Goal: Task Accomplishment & Management: Manage account settings

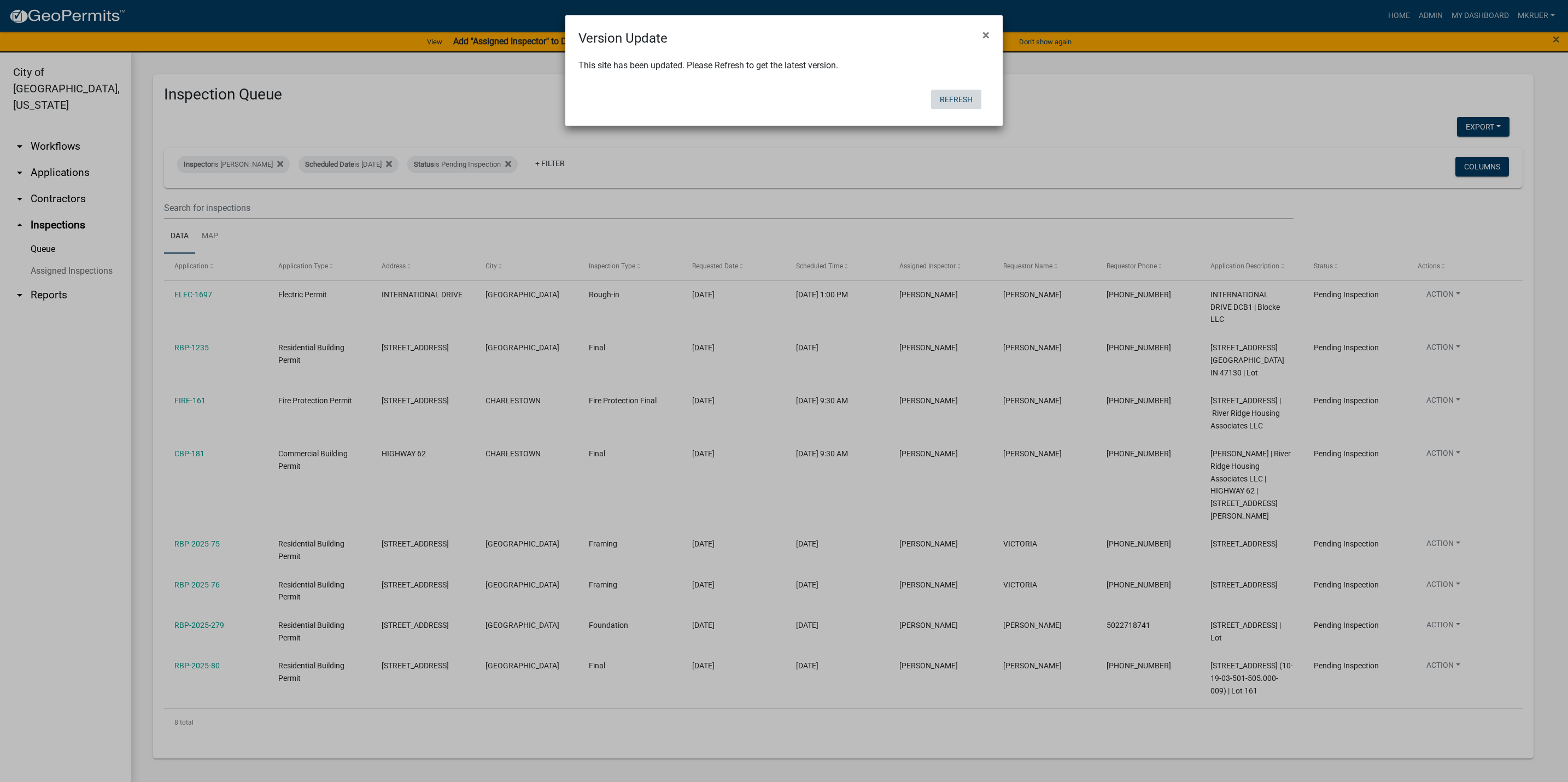
click at [952, 99] on button "Refresh" at bounding box center [956, 99] width 51 height 19
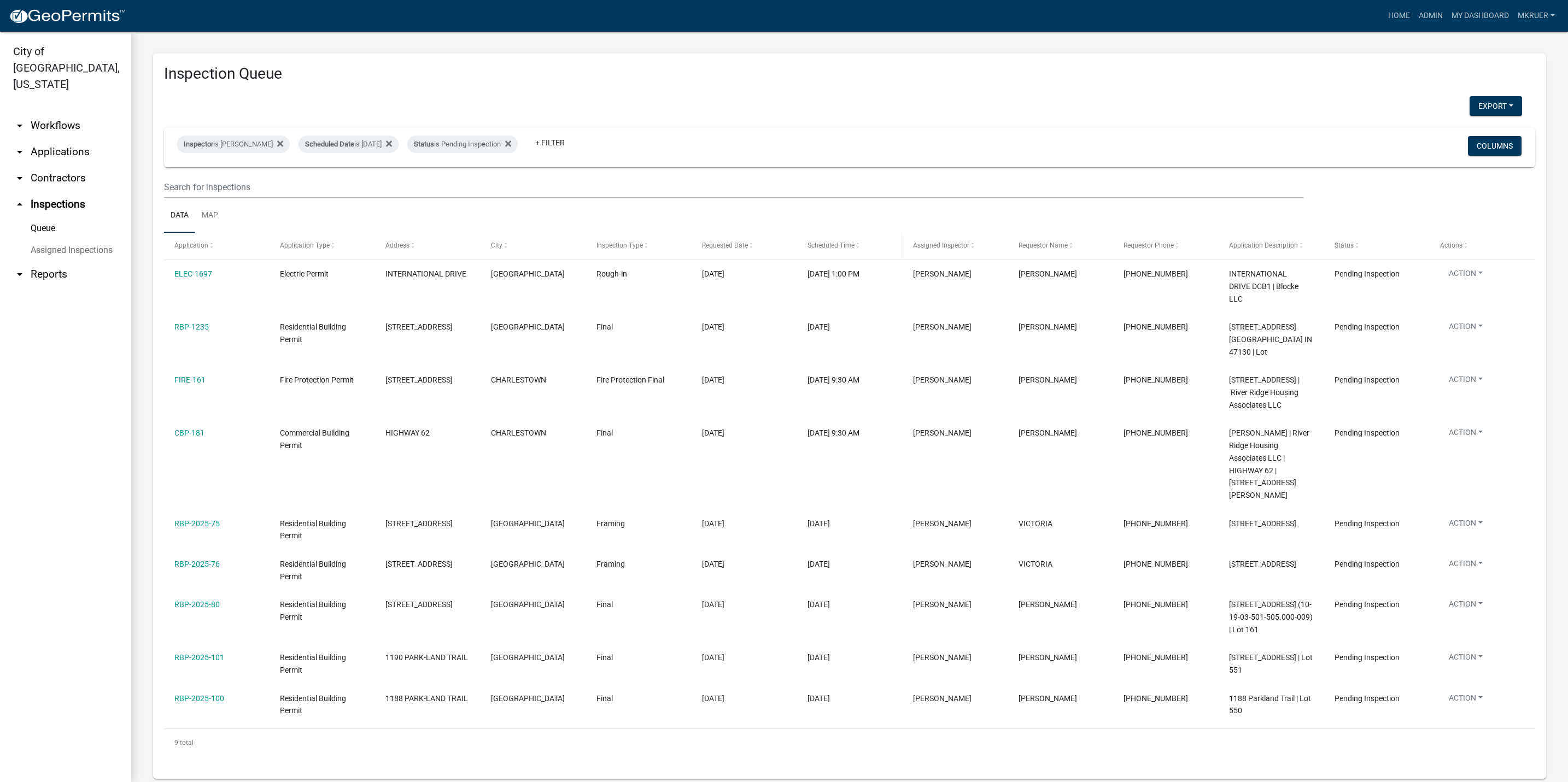
scroll to position [30, 0]
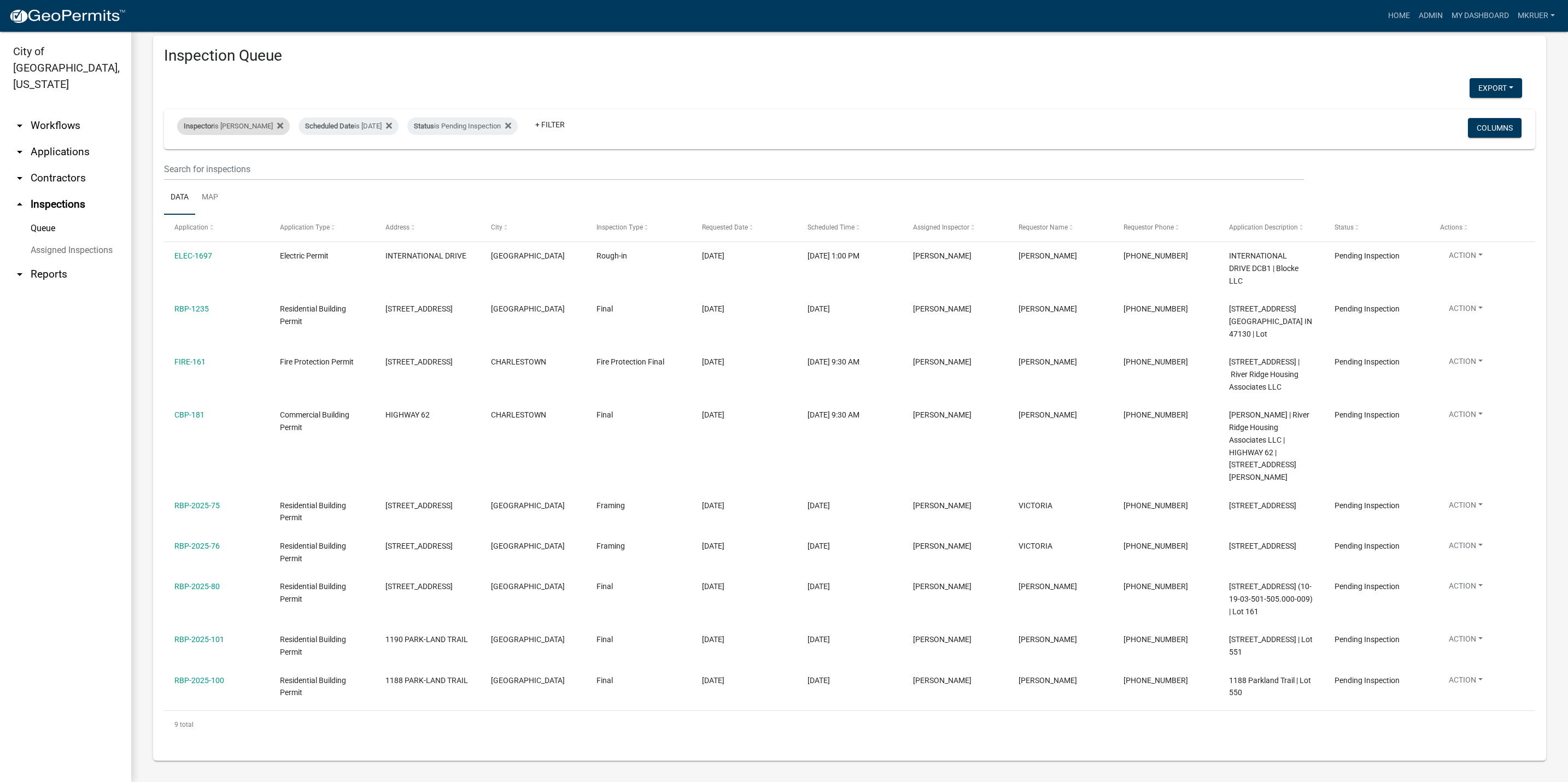
click at [232, 117] on div "Inspector is [PERSON_NAME]" at bounding box center [233, 126] width 113 height 18
click at [209, 166] on select "Select an option None [PERSON_NAME] [PERSON_NAME] [PERSON_NAME] [PERSON_NAME] […" at bounding box center [225, 166] width 110 height 23
select select "13c97fbc-c819-4cee-844a-0db3d3c4db95"
click at [179, 155] on select "Select an option None [PERSON_NAME] [PERSON_NAME] [PERSON_NAME] [PERSON_NAME] […" at bounding box center [225, 166] width 110 height 23
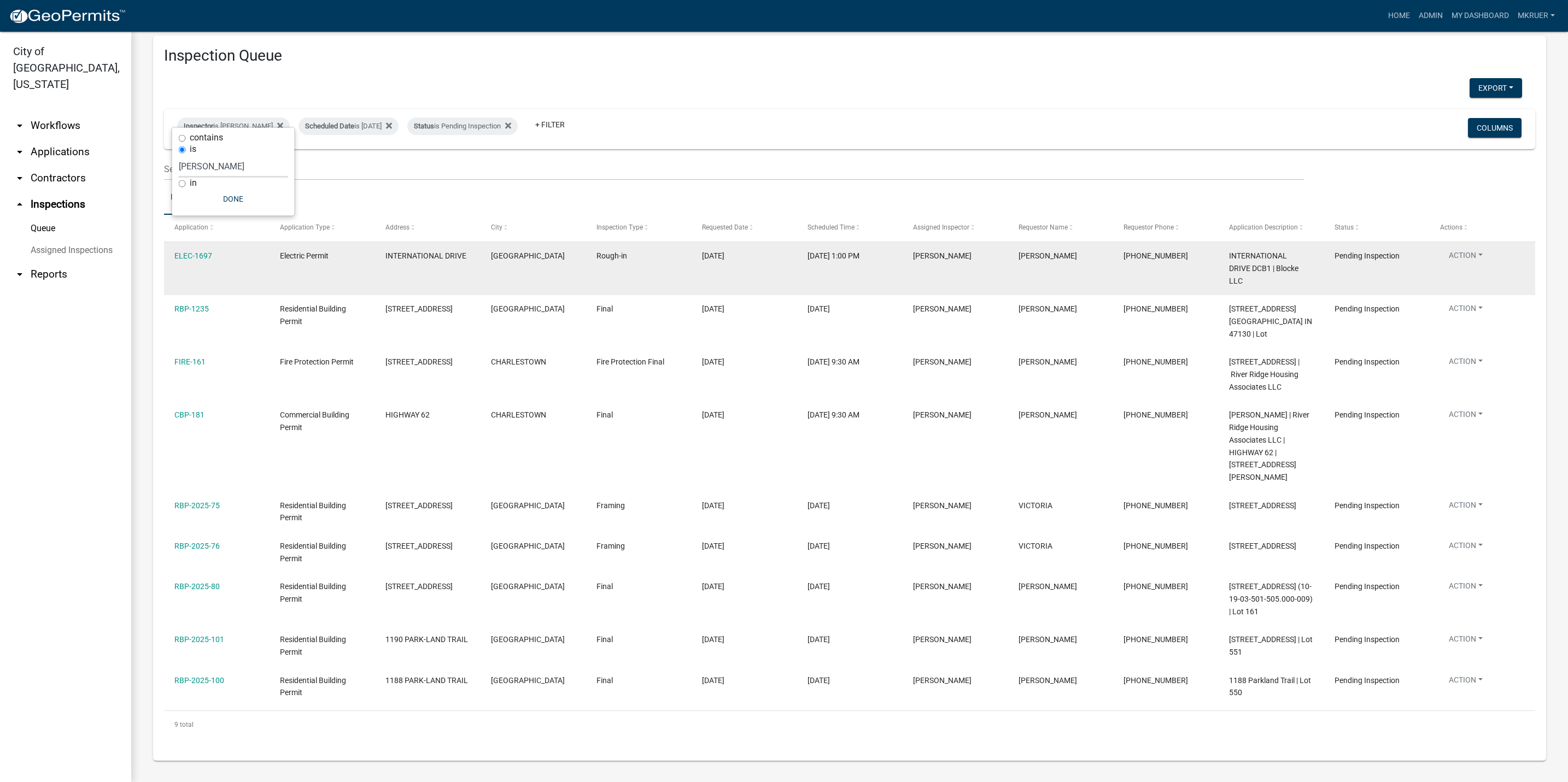
select select "3: 100"
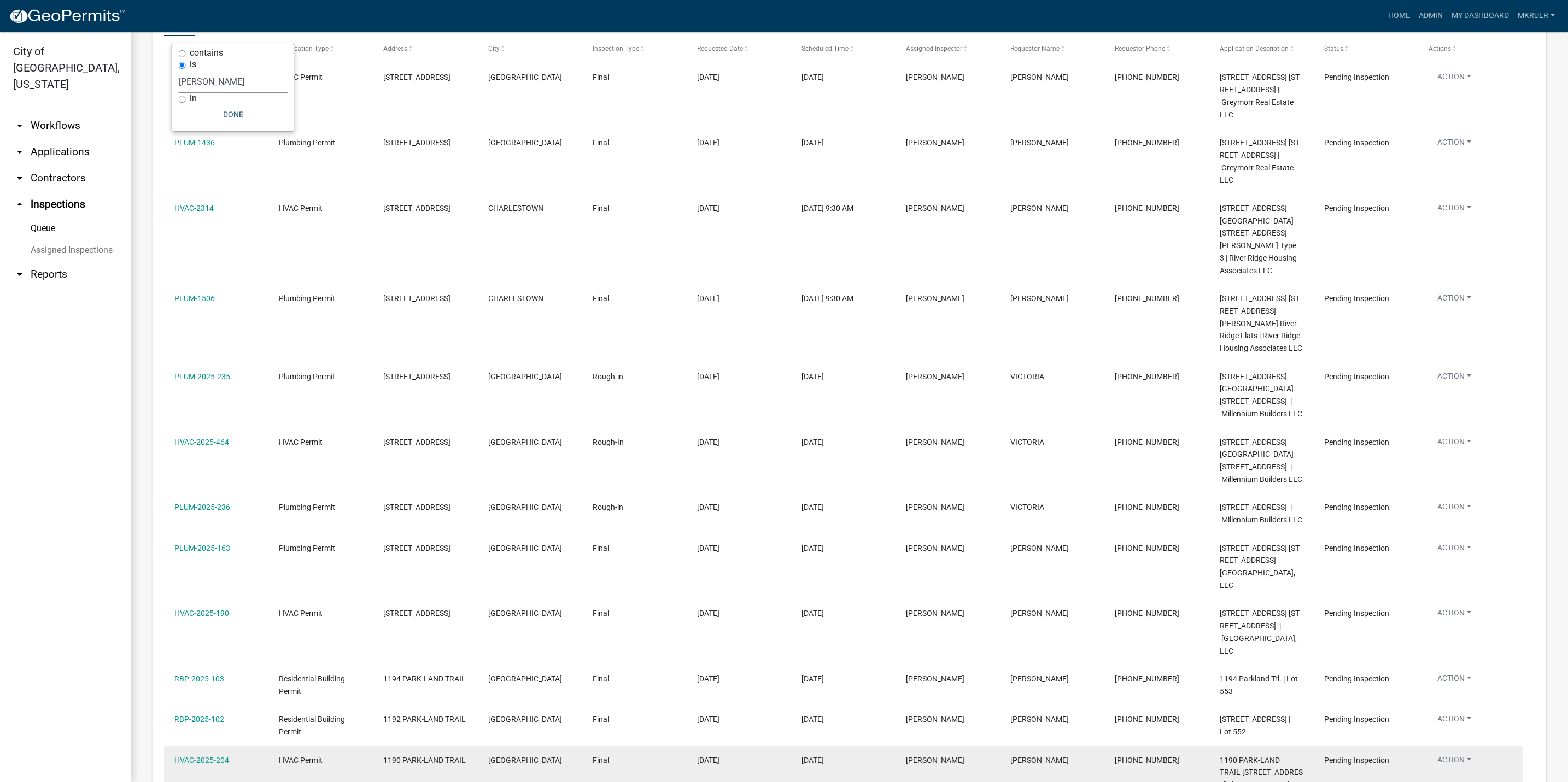
scroll to position [0, 0]
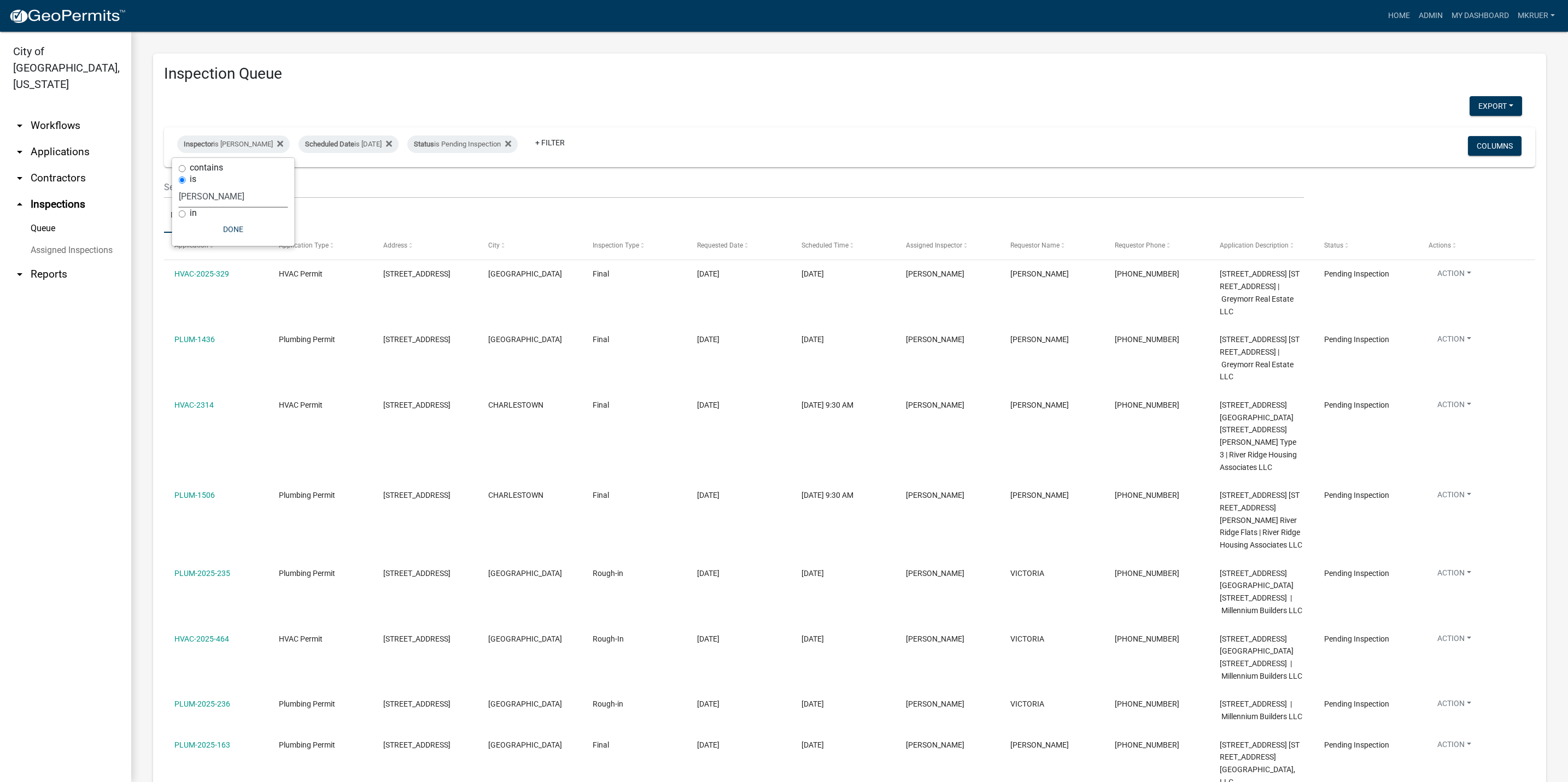
click at [228, 196] on select "Select an option None [PERSON_NAME] [PERSON_NAME] [PERSON_NAME] [PERSON_NAME] […" at bounding box center [234, 196] width 110 height 23
select select "fdb3bcc6-ce93-4663-8a18-5c08884dd177"
click at [179, 185] on select "Select an option None [PERSON_NAME] [PERSON_NAME] [PERSON_NAME] [PERSON_NAME] […" at bounding box center [234, 196] width 110 height 23
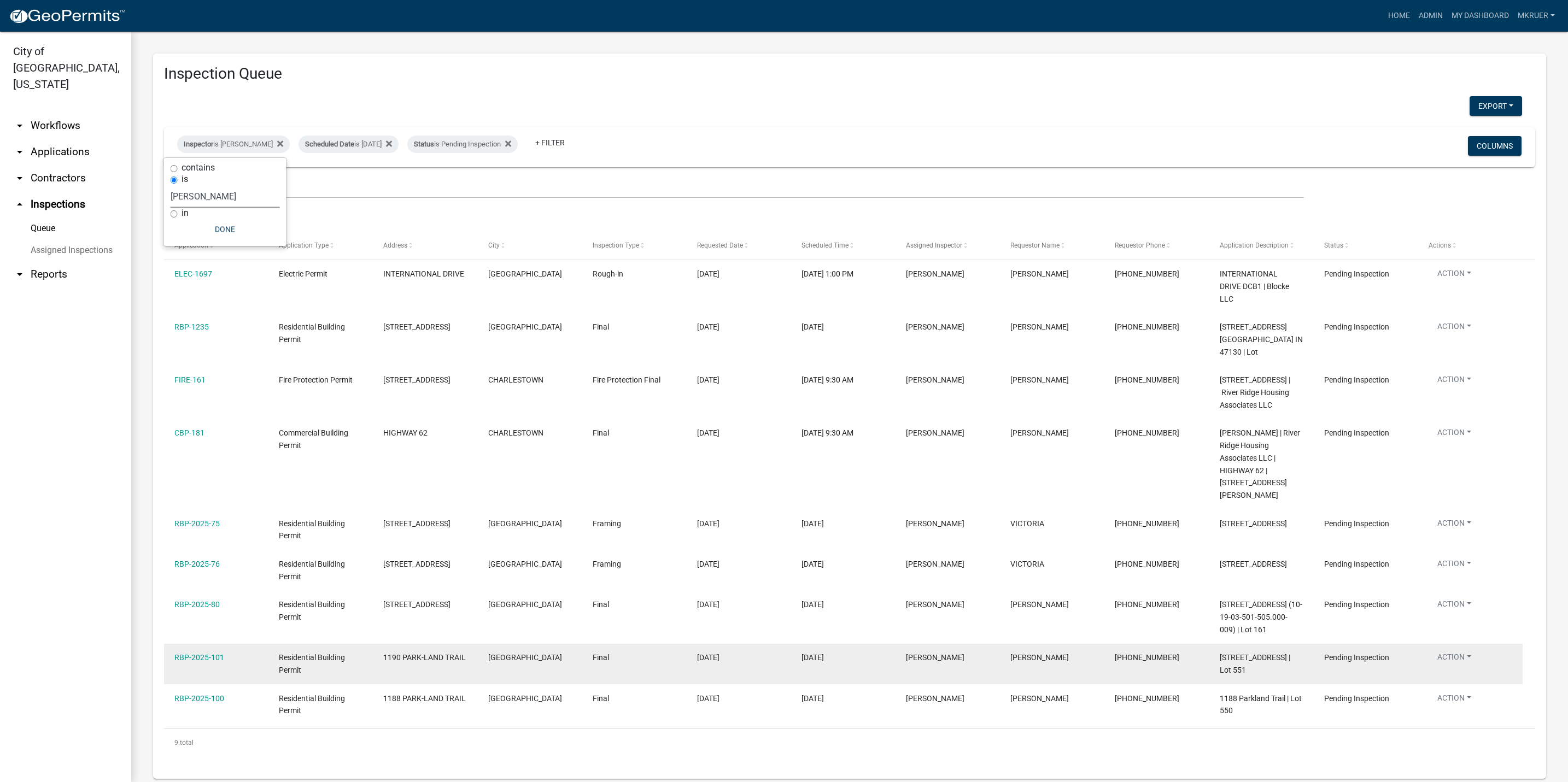
scroll to position [30, 0]
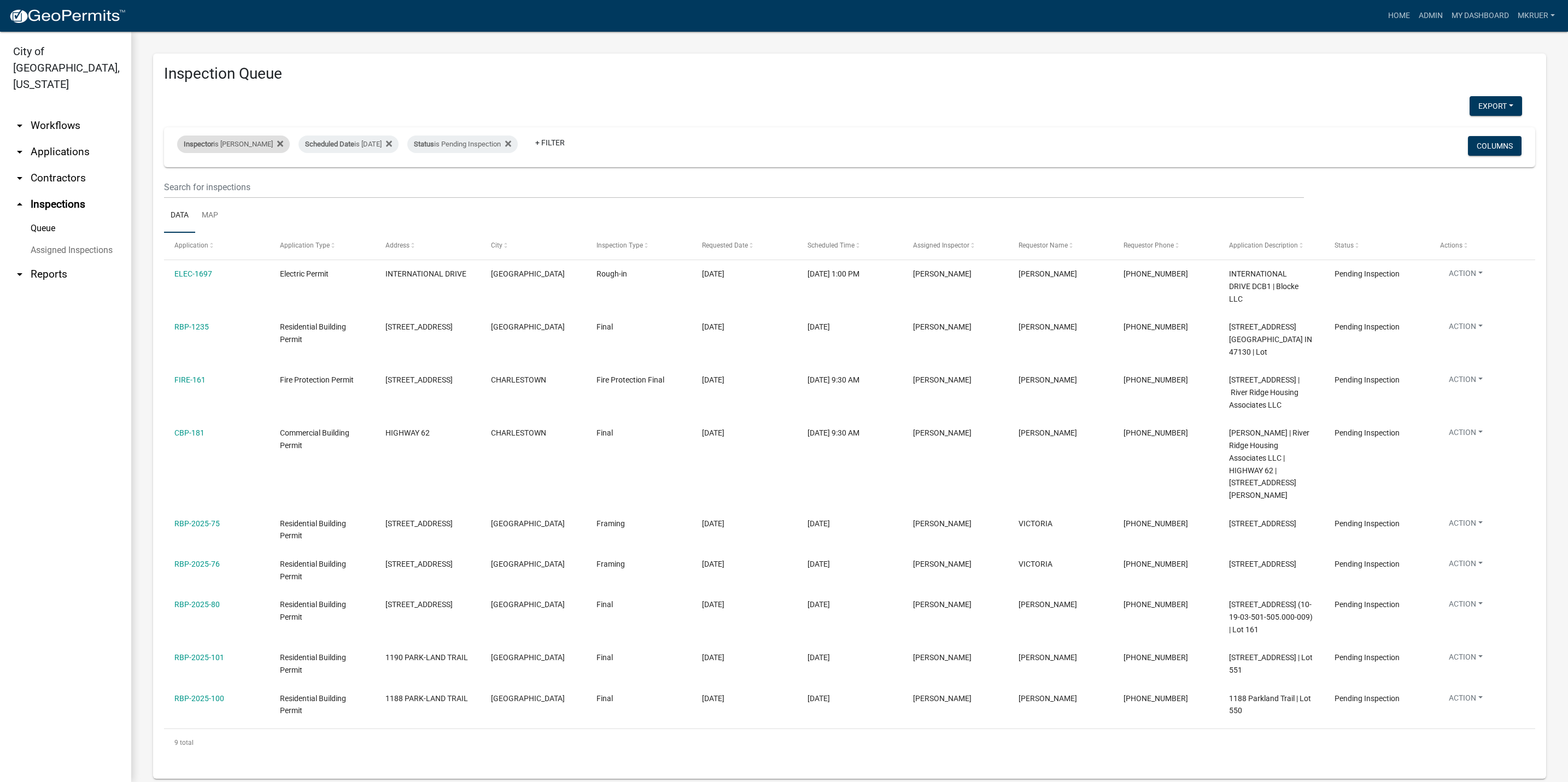
click at [233, 146] on div "Inspector is [PERSON_NAME]" at bounding box center [233, 144] width 113 height 18
click at [195, 194] on select "Select an option None [PERSON_NAME] [PERSON_NAME] [PERSON_NAME] [PERSON_NAME] […" at bounding box center [225, 196] width 110 height 23
select select "13c97fbc-c819-4cee-844a-0db3d3c4db95"
click at [179, 185] on select "Select an option None [PERSON_NAME] [PERSON_NAME] [PERSON_NAME] [PERSON_NAME] […" at bounding box center [225, 196] width 110 height 23
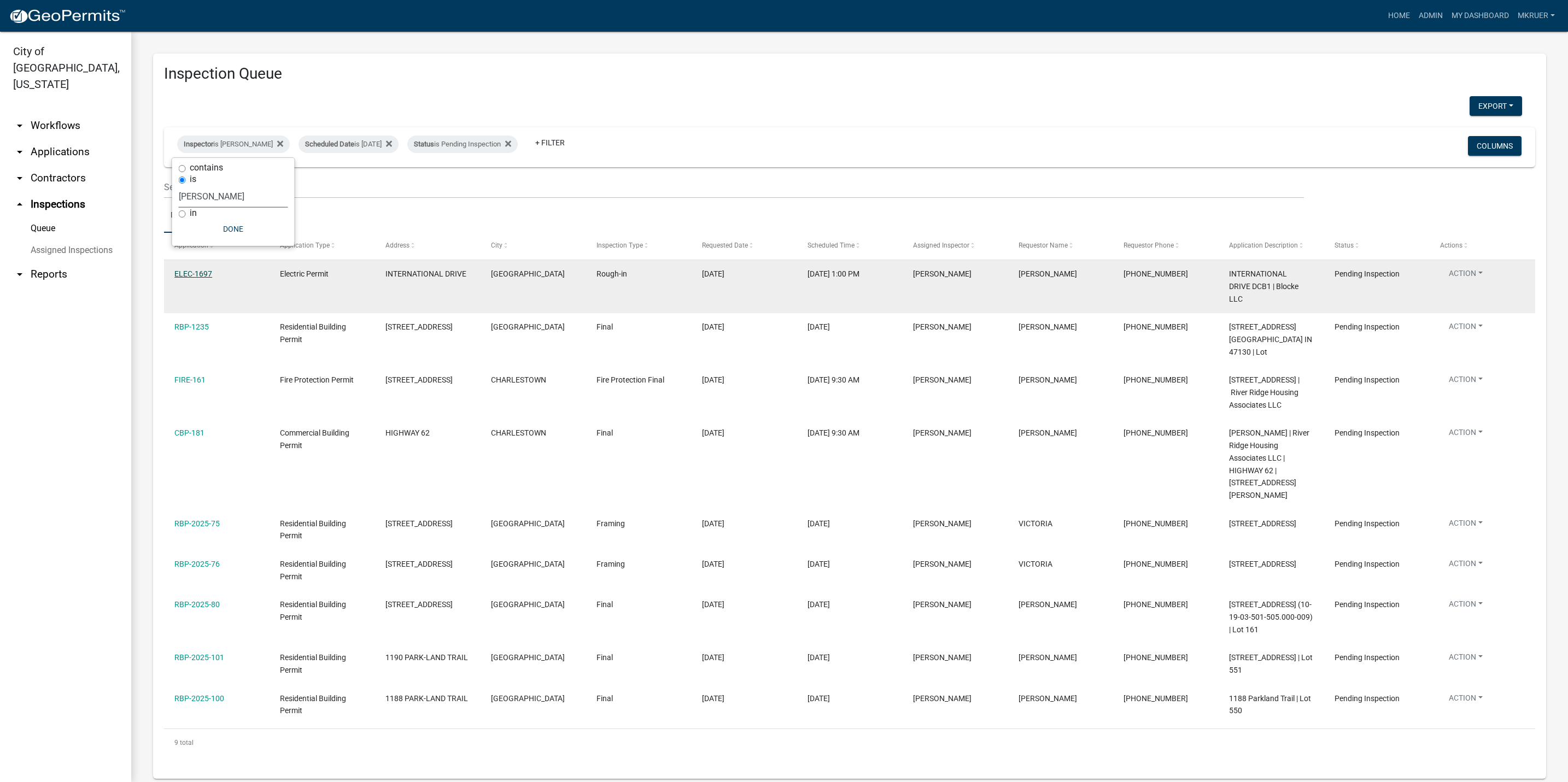
select select "3: 100"
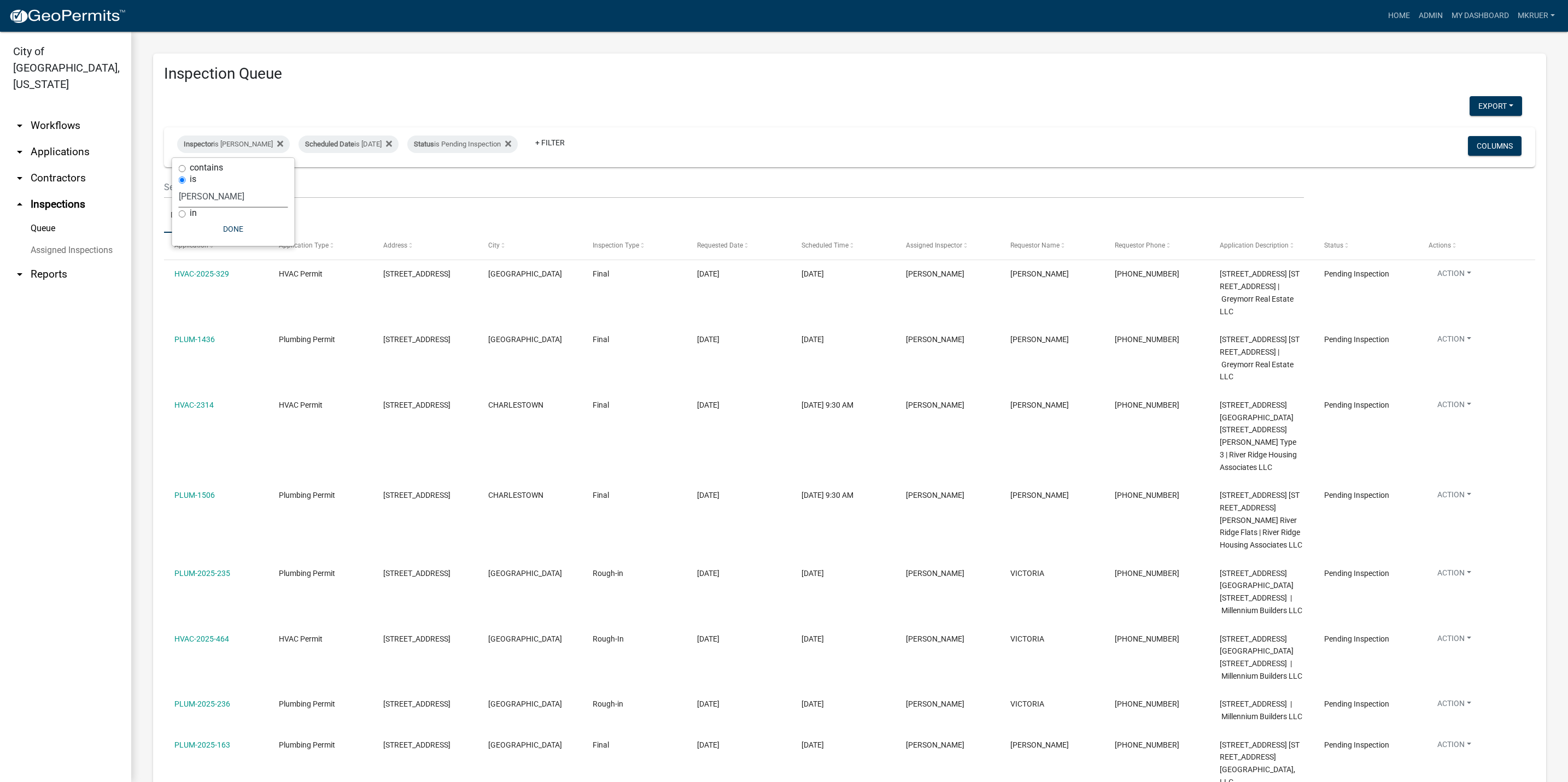
click at [218, 197] on select "Select an option None [PERSON_NAME] [PERSON_NAME] [PERSON_NAME] [PERSON_NAME] […" at bounding box center [234, 196] width 110 height 23
select select "fdb3bcc6-ce93-4663-8a18-5c08884dd177"
click at [179, 185] on select "Select an option None [PERSON_NAME] [PERSON_NAME] [PERSON_NAME] [PERSON_NAME] […" at bounding box center [234, 196] width 110 height 23
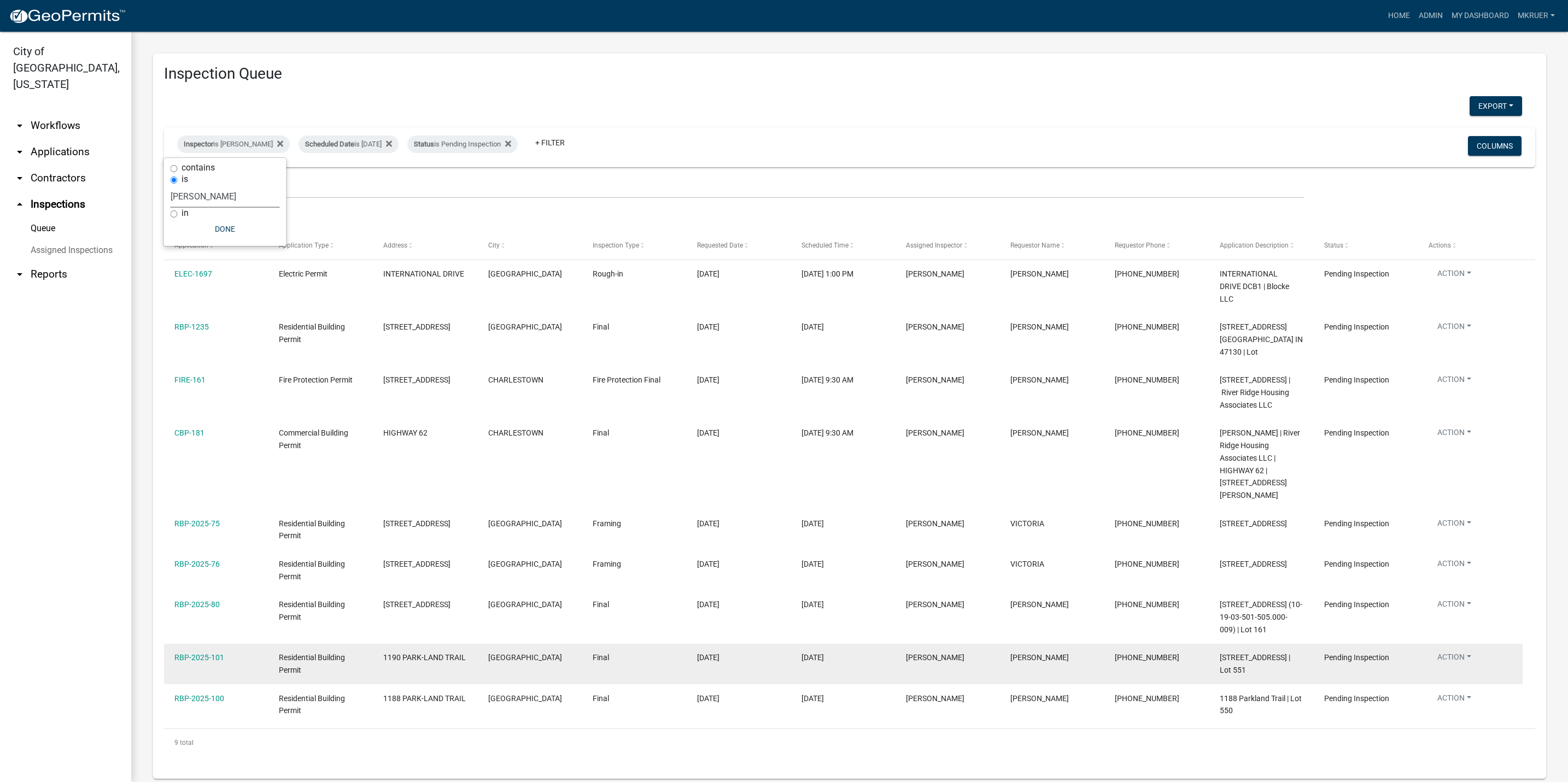
scroll to position [30, 0]
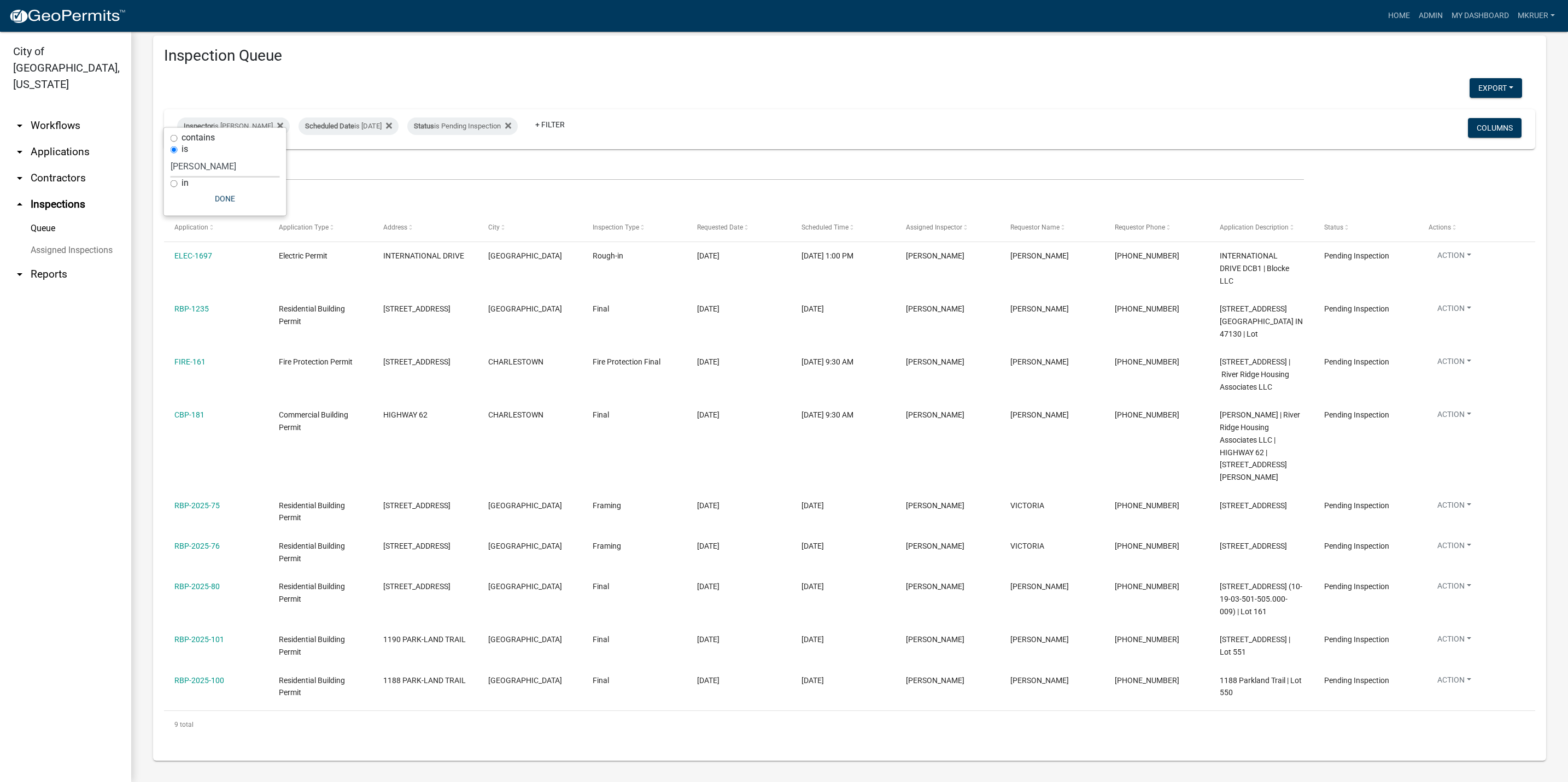
click at [67, 113] on link "arrow_drop_down Workflows" at bounding box center [66, 125] width 131 height 26
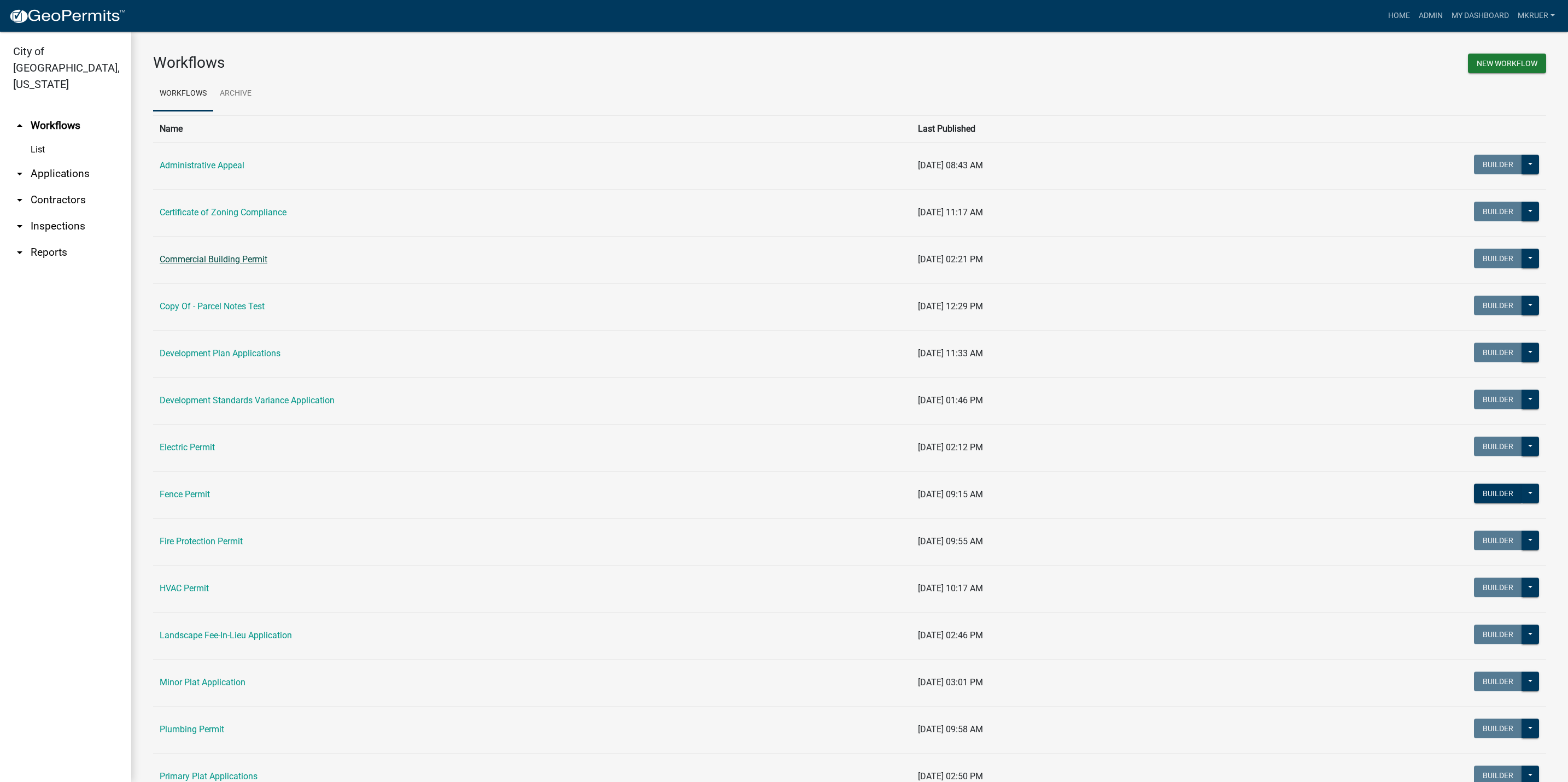
click at [239, 260] on link "Commercial Building Permit" at bounding box center [213, 259] width 108 height 10
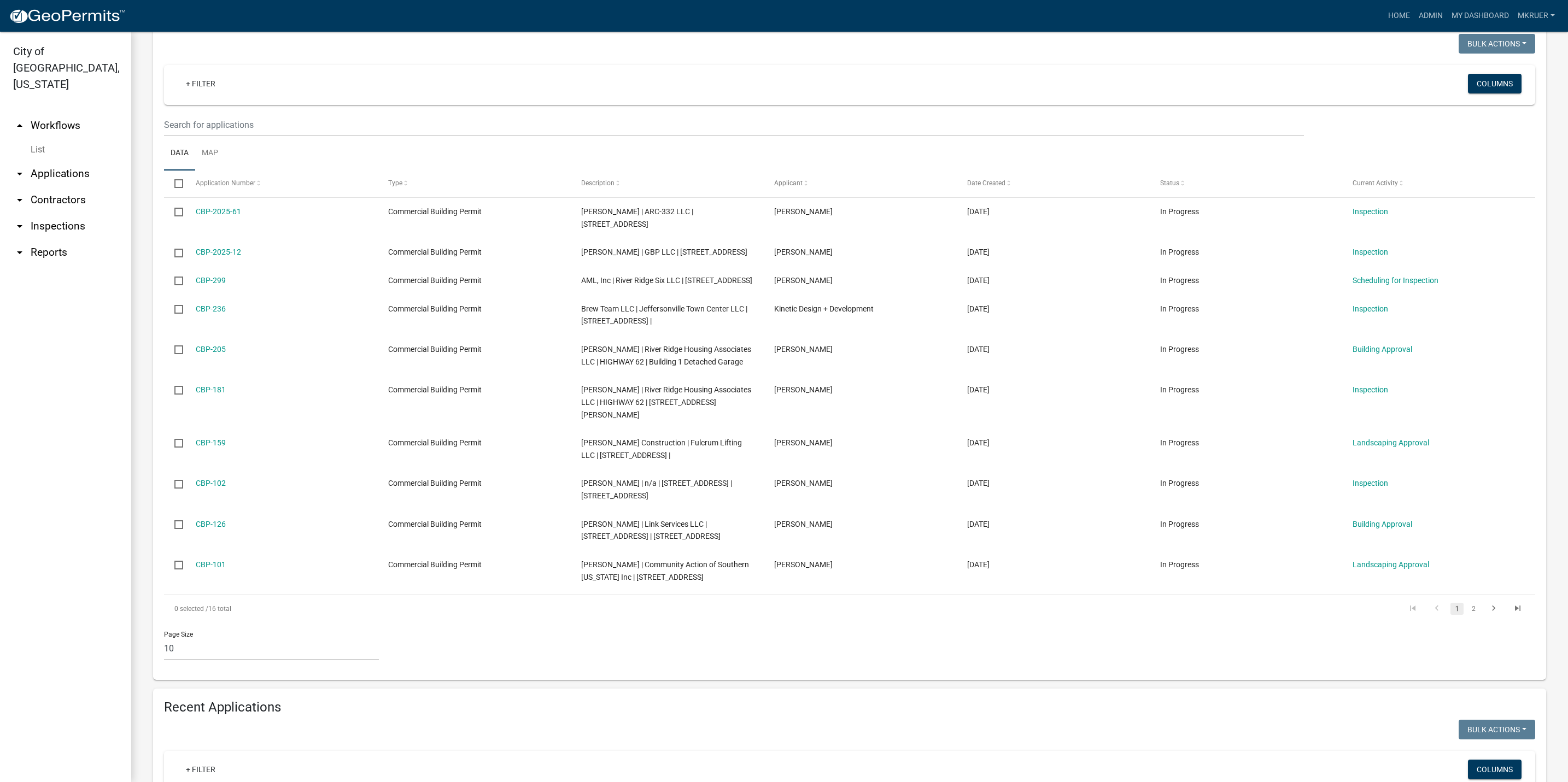
scroll to position [328, 0]
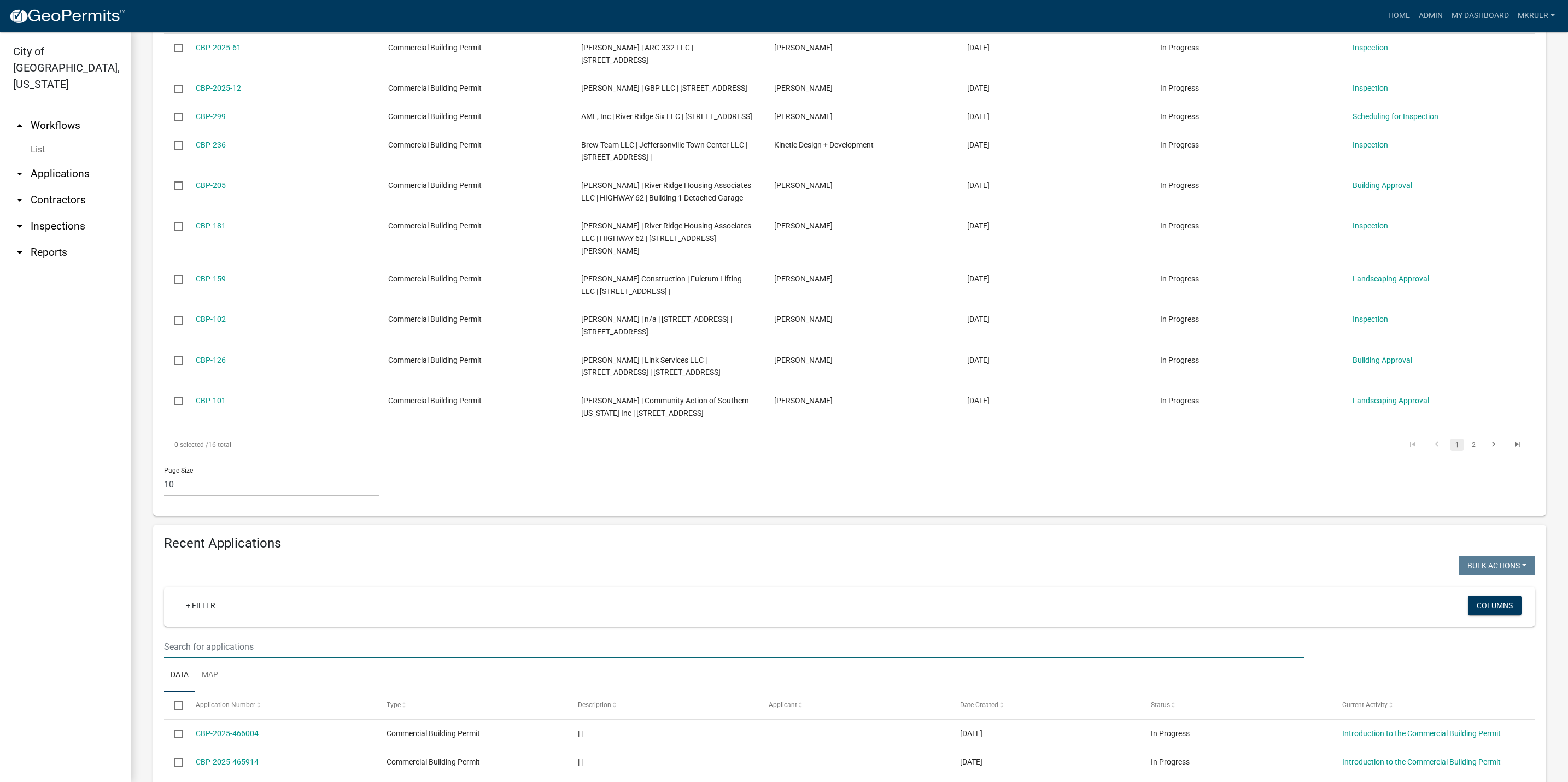
click at [233, 640] on input "text" at bounding box center [733, 647] width 1140 height 23
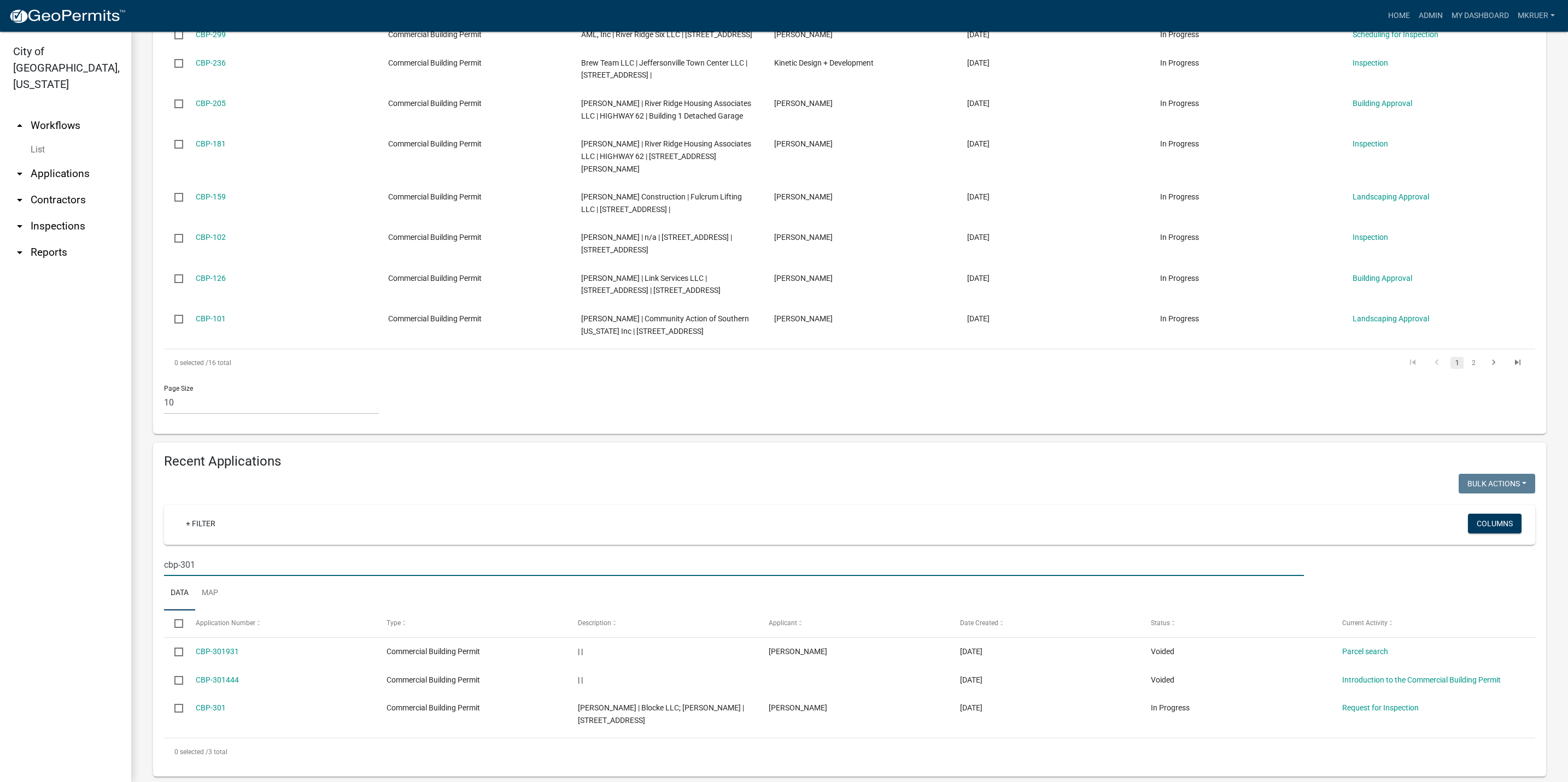
scroll to position [427, 0]
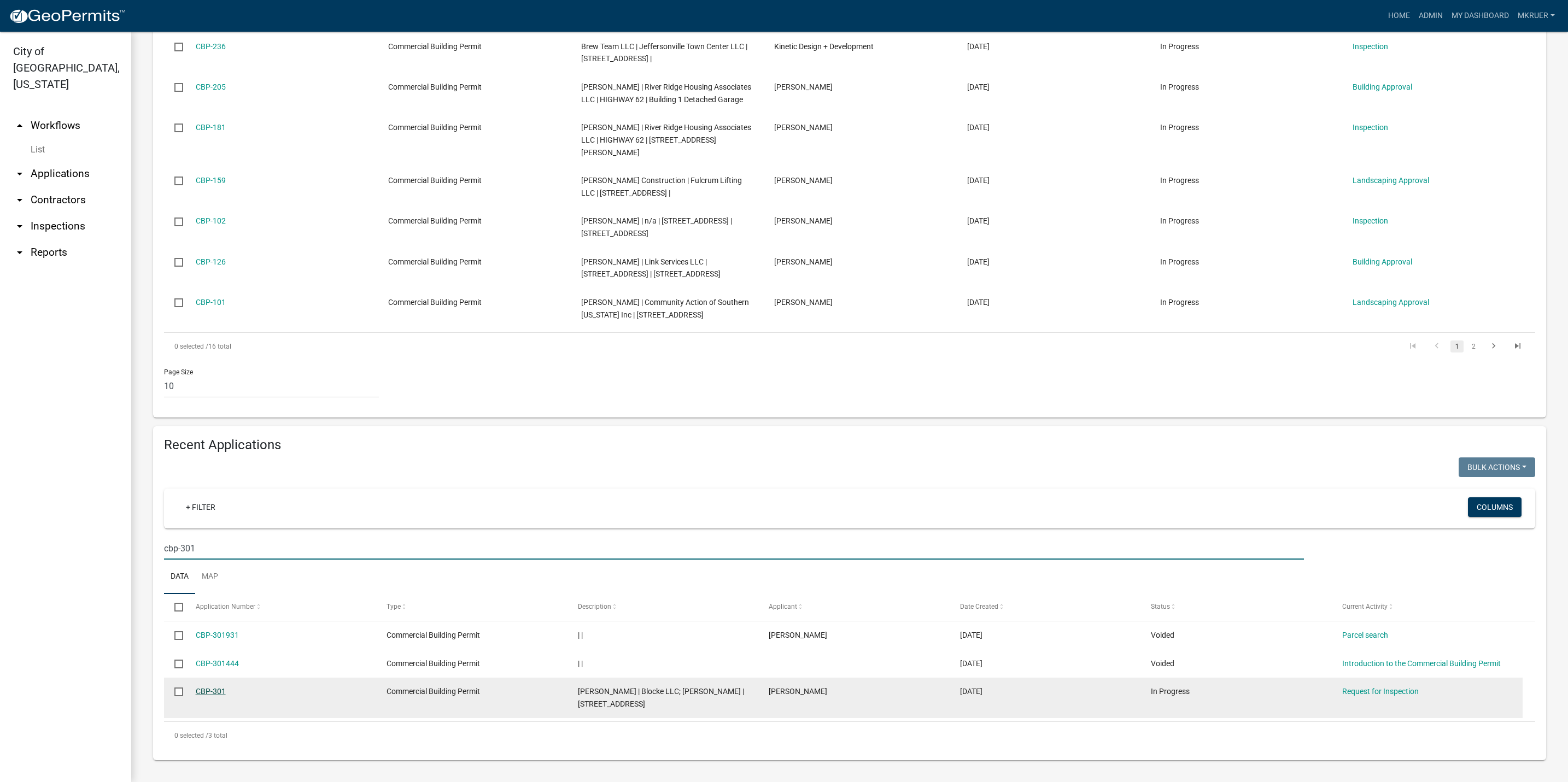
type input "cbp-301"
click at [210, 690] on link "CBP-301" at bounding box center [211, 691] width 30 height 9
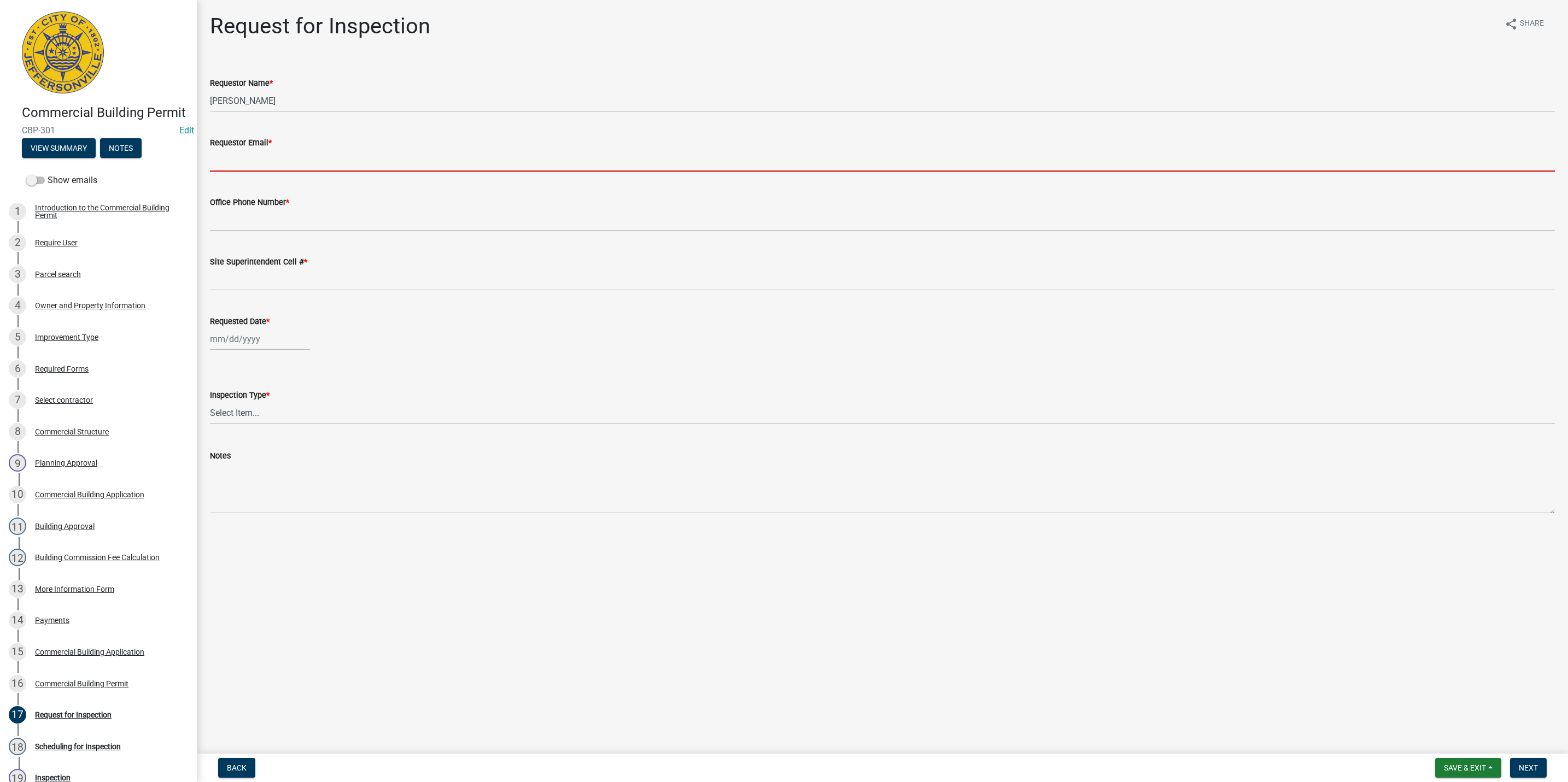
click at [266, 153] on input "Requestor Email *" at bounding box center [883, 160] width 1345 height 23
type input "[EMAIL_ADDRESS][DOMAIN_NAME]"
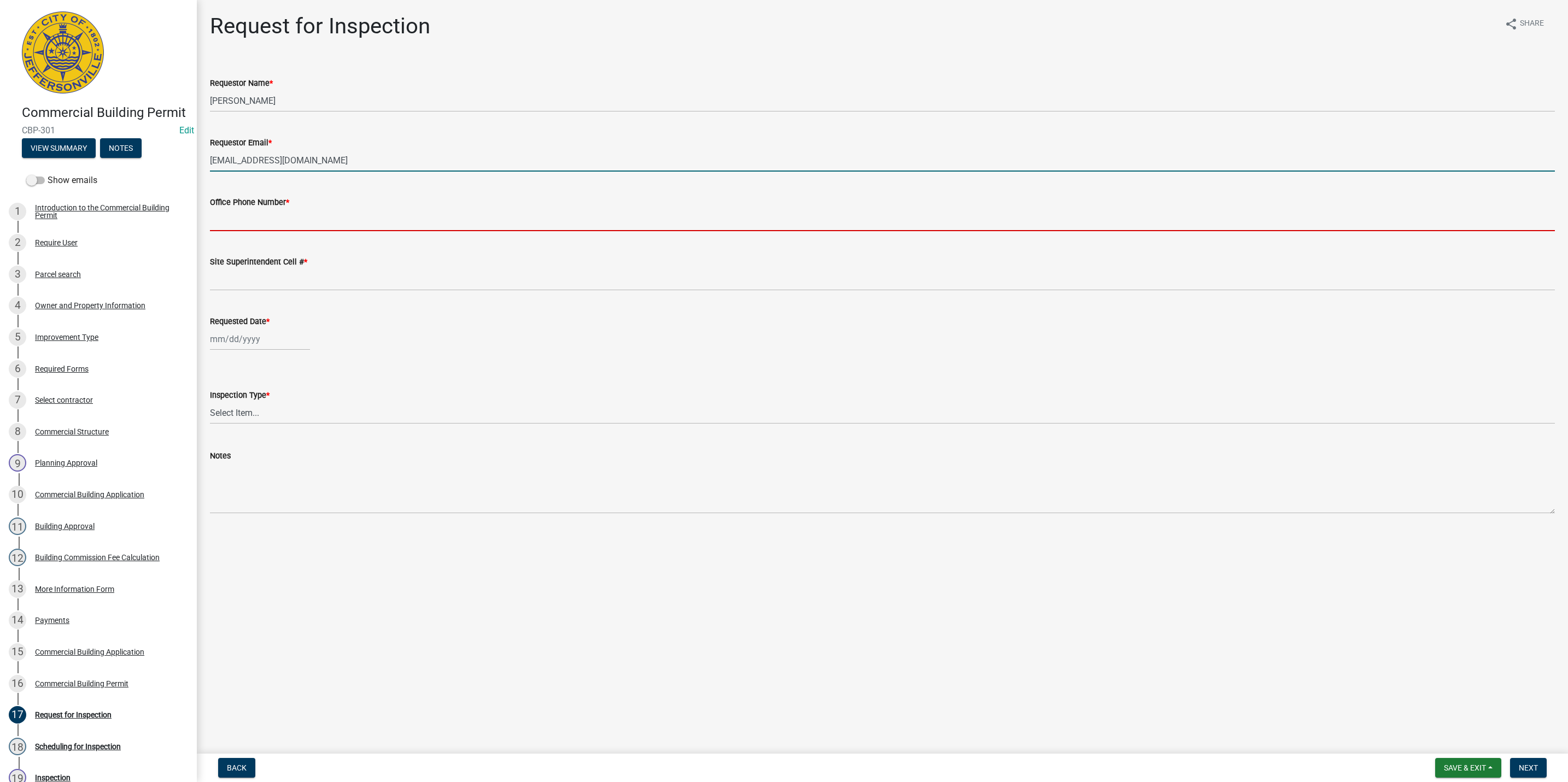
type input "5027731843"
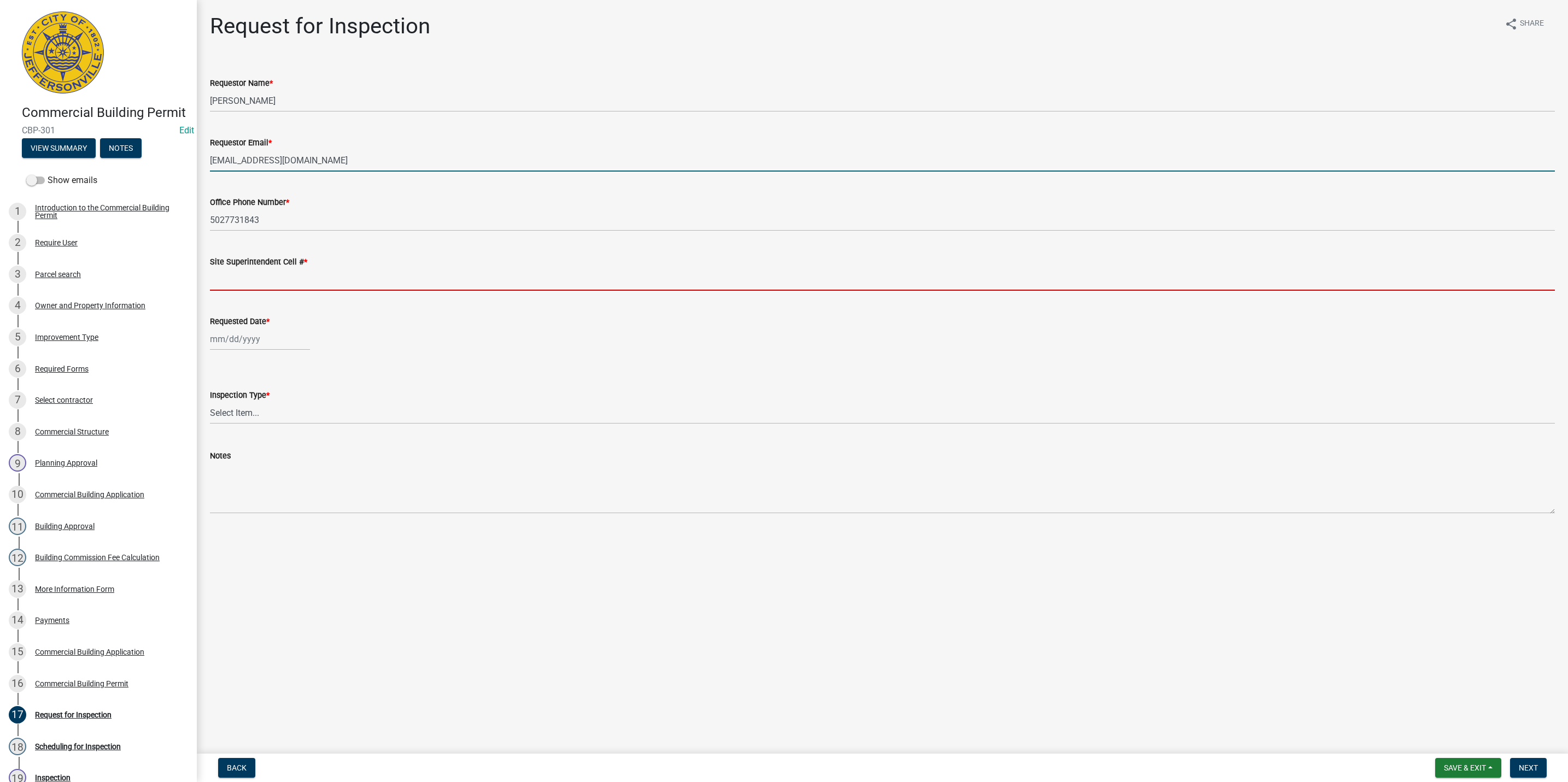
type input "5027731843"
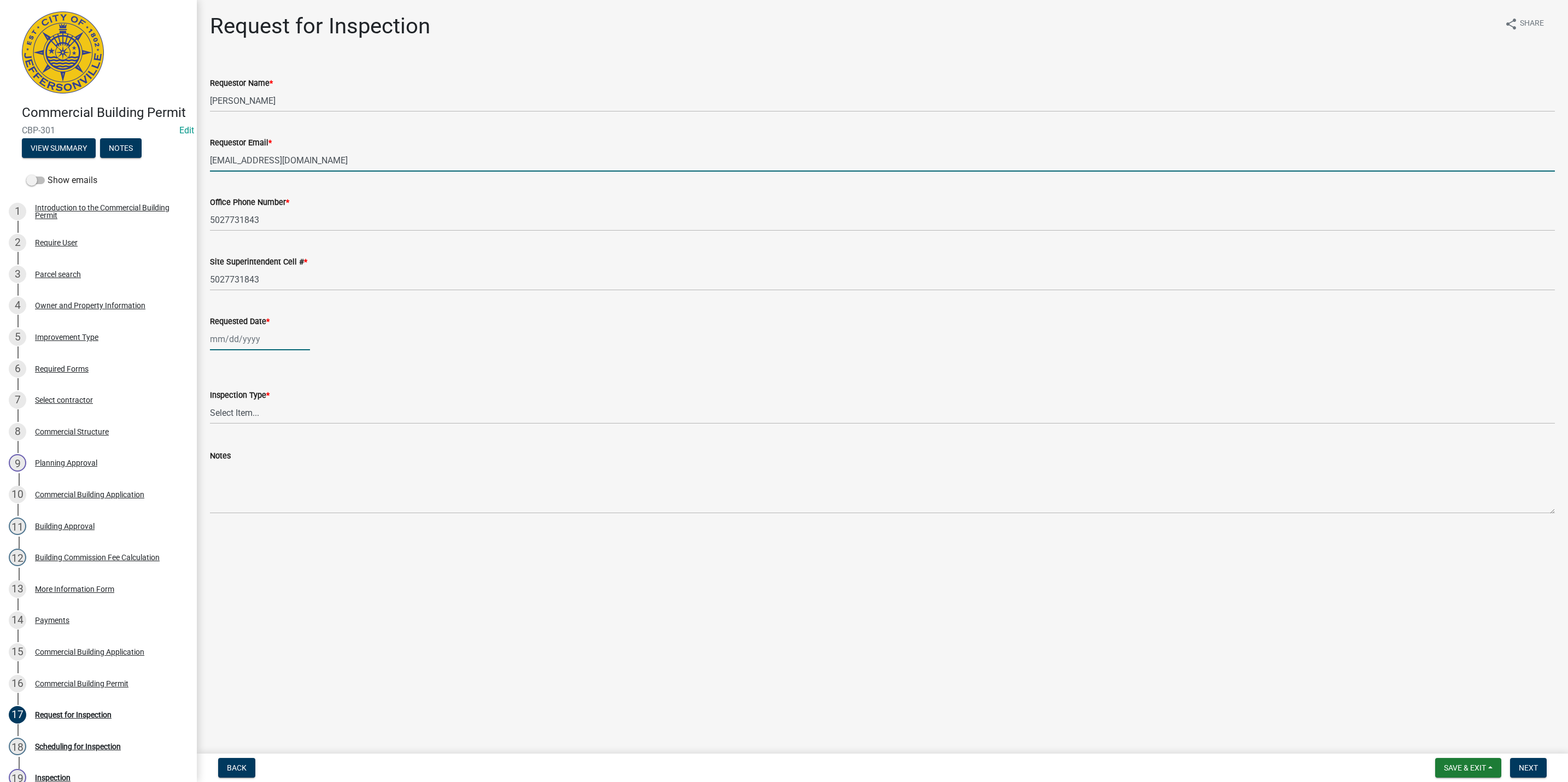
type input "08/18/2025"
select select "8"
select select "2025"
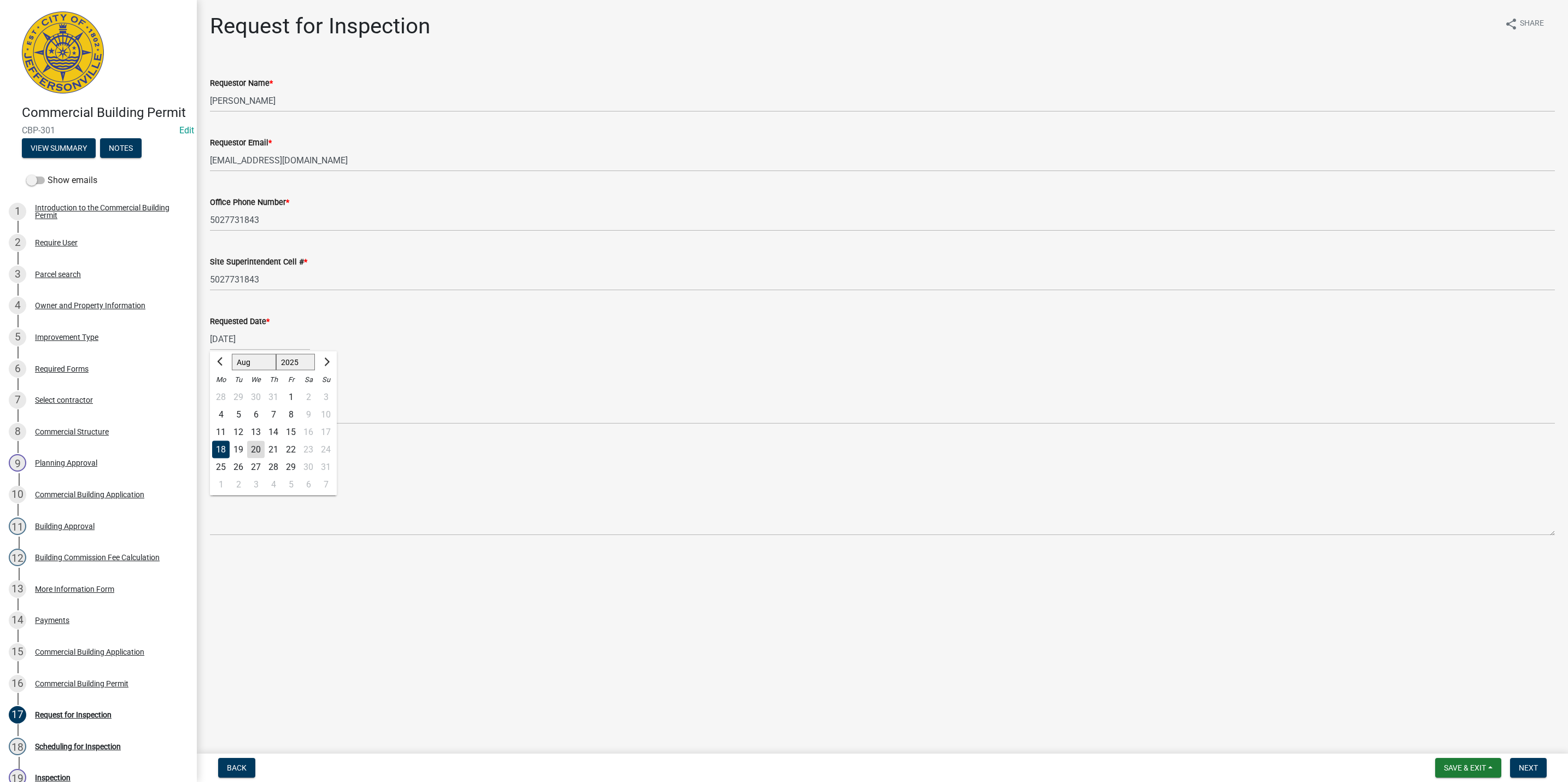
click at [254, 443] on div "20" at bounding box center [256, 450] width 18 height 18
type input "[DATE]"
click at [253, 412] on select "Select Item... Footer Foundation Framing Final Misc" at bounding box center [883, 413] width 1345 height 23
click at [210, 402] on select "Select Item... Footer Foundation Framing Final Misc" at bounding box center [883, 413] width 1345 height 23
select select "63bbc40c-1f45-4bda-8284-fb85545ffc9a"
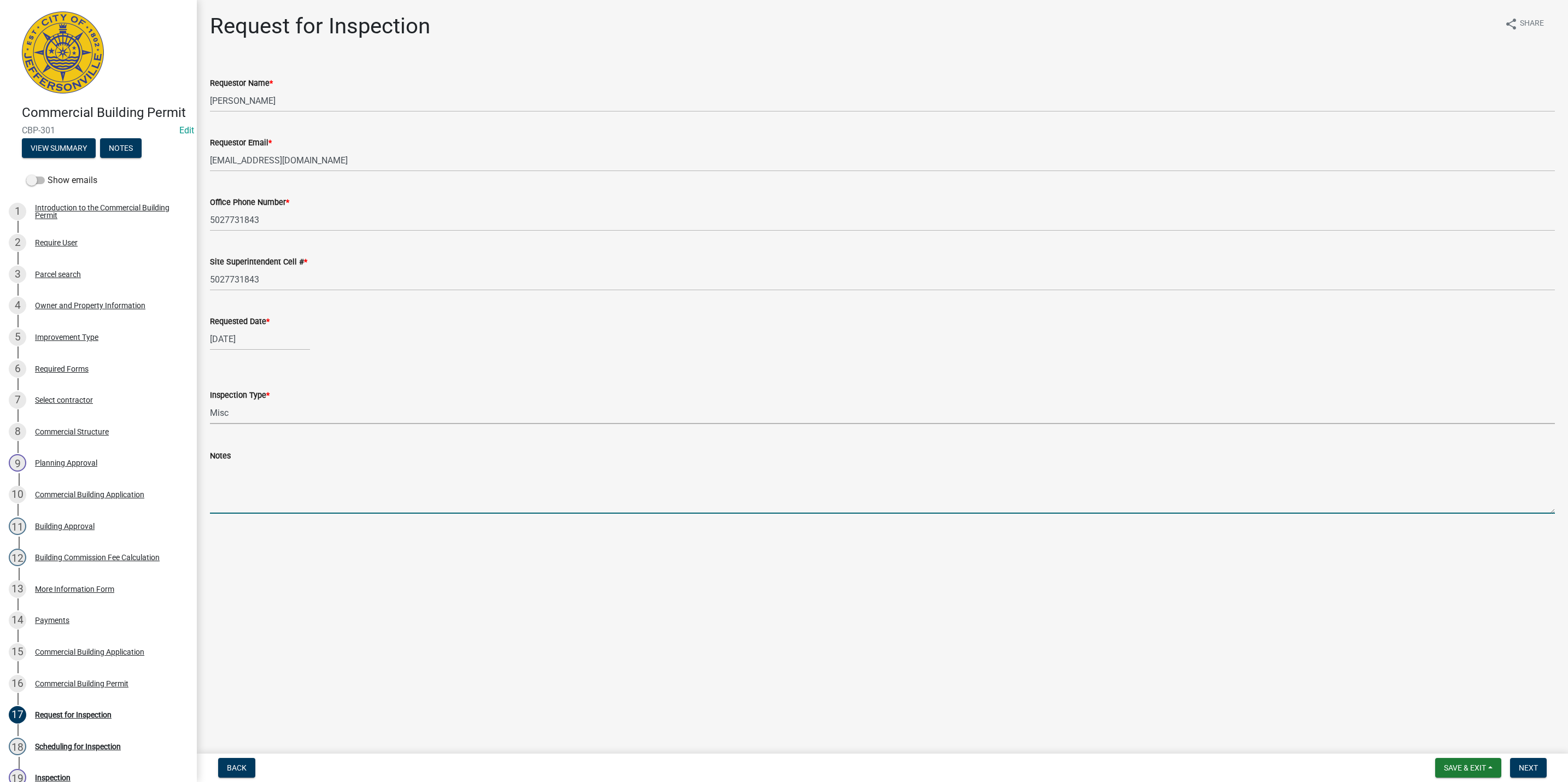
drag, startPoint x: 237, startPoint y: 482, endPoint x: 241, endPoint y: 478, distance: 5.7
click at [240, 479] on textarea "Notes" at bounding box center [883, 488] width 1345 height 51
type textarea "Above Ceiling"
click at [1524, 766] on span "Next" at bounding box center [1528, 768] width 19 height 9
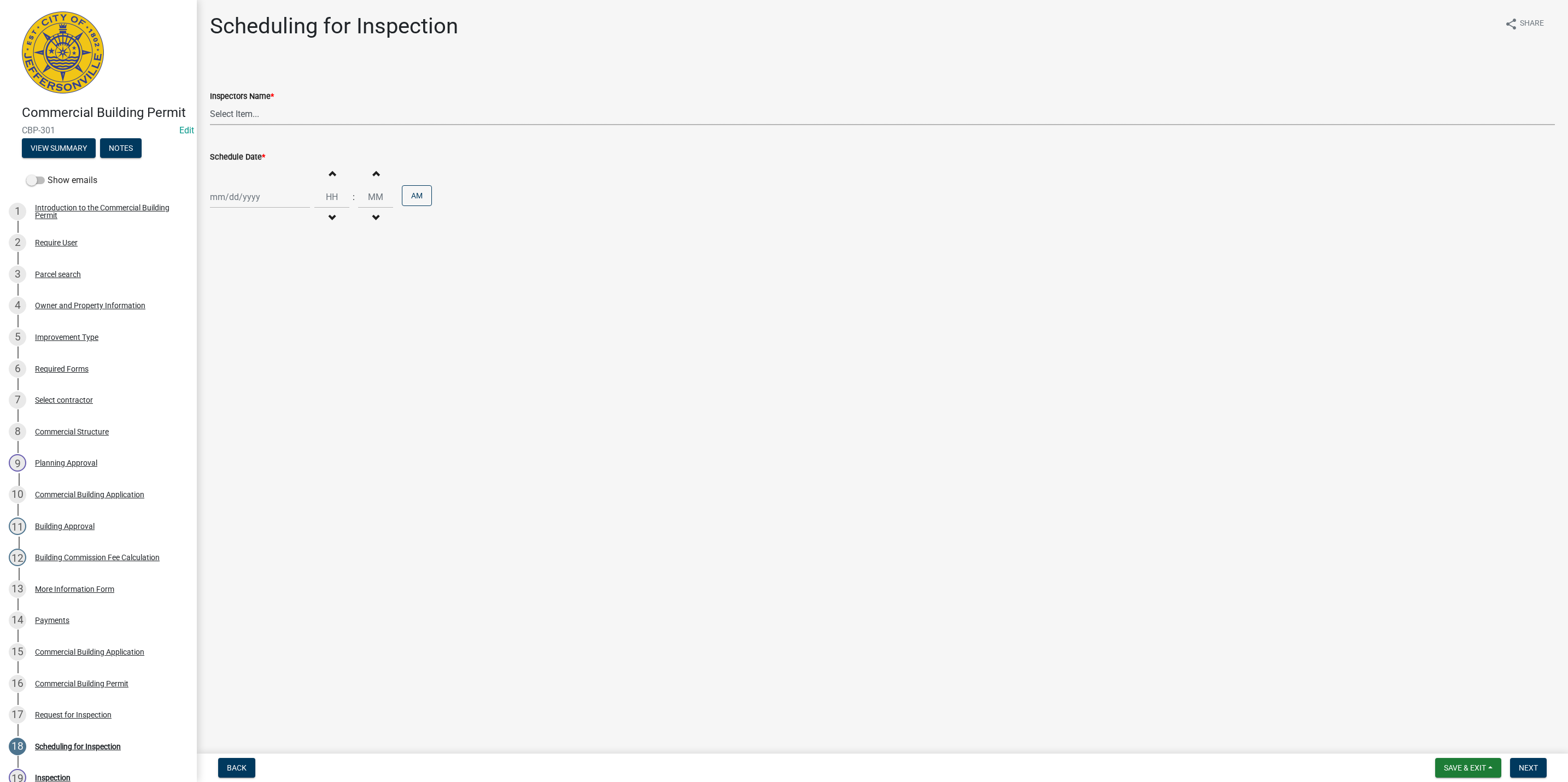
click at [246, 109] on select "Select Item... [PERSON_NAME] ([PERSON_NAME]) [PERSON_NAME] ([PERSON_NAME]) mkru…" at bounding box center [883, 114] width 1345 height 23
select select "fdb3bcc6-ce93-4663-8a18-5c08884dd177"
click at [210, 103] on select "Select Item... [PERSON_NAME] ([PERSON_NAME]) [PERSON_NAME] ([PERSON_NAME]) mkru…" at bounding box center [883, 114] width 1345 height 23
click at [239, 194] on div at bounding box center [260, 197] width 100 height 23
select select "8"
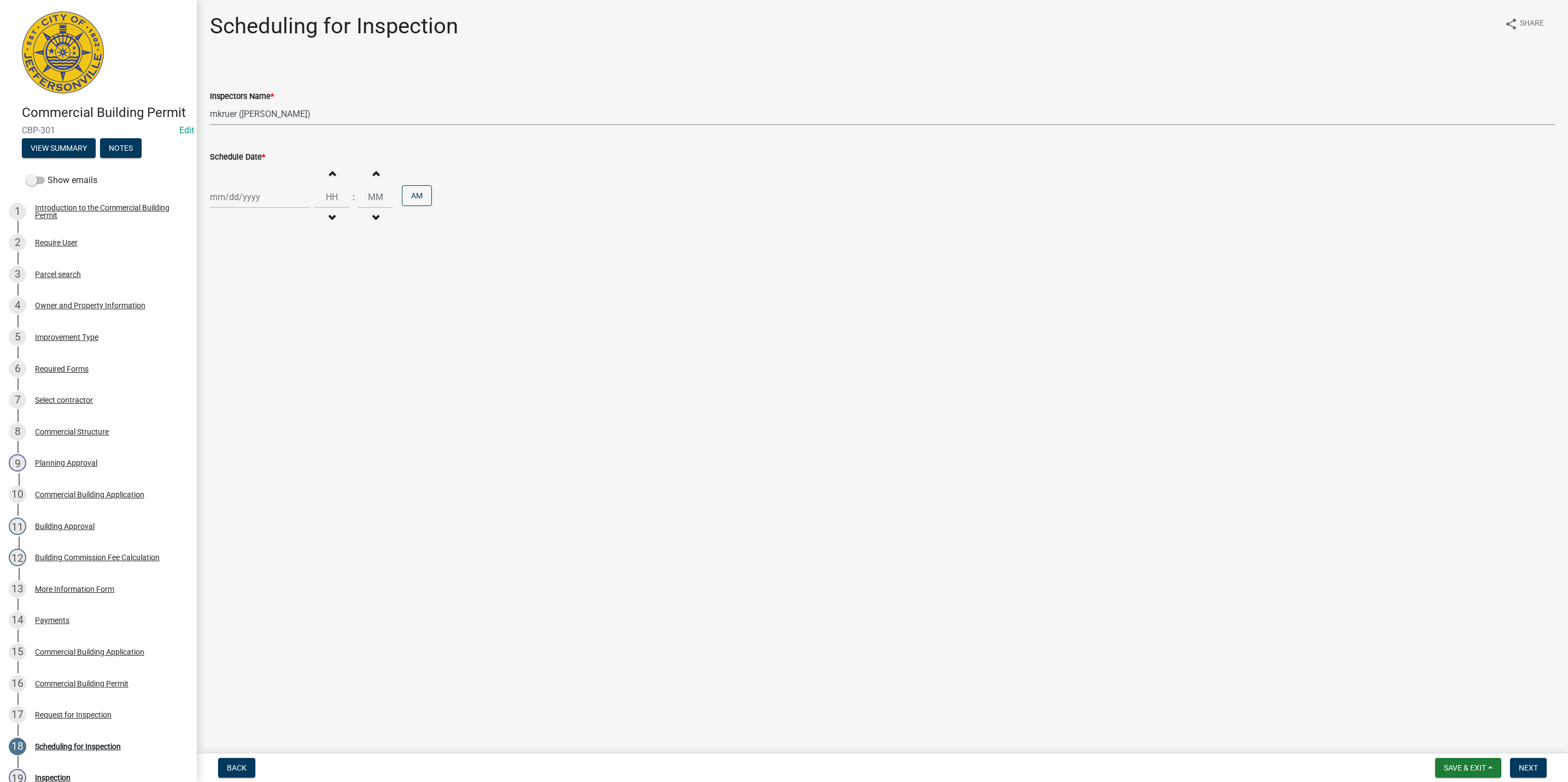
select select "2025"
click at [256, 305] on div "20" at bounding box center [256, 308] width 18 height 18
type input "[DATE]"
click at [329, 177] on span "button" at bounding box center [332, 173] width 5 height 9
type input "01"
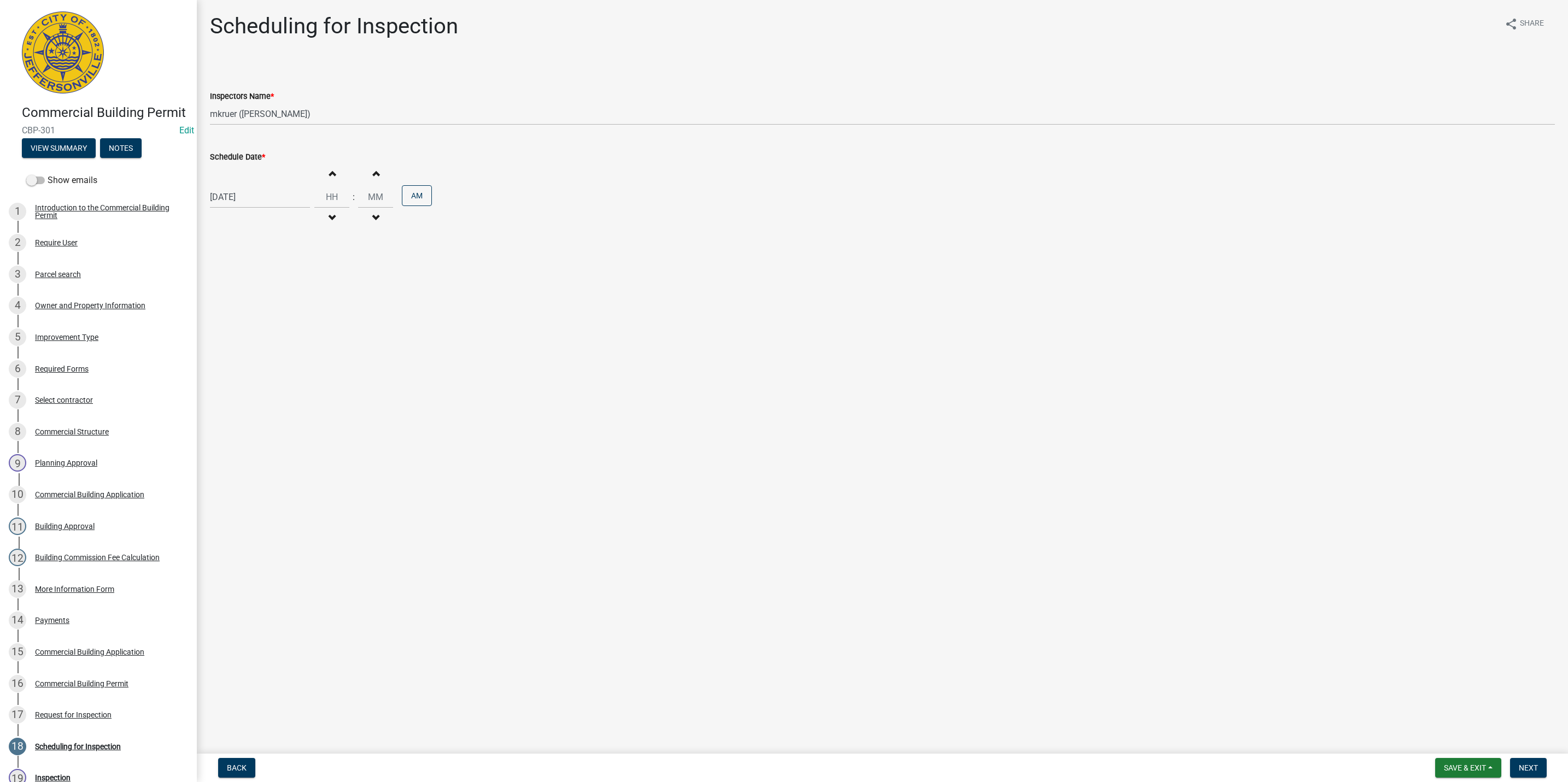
type input "00"
click at [412, 197] on button "AM" at bounding box center [416, 195] width 30 height 21
click at [1531, 767] on span "Next" at bounding box center [1528, 768] width 19 height 9
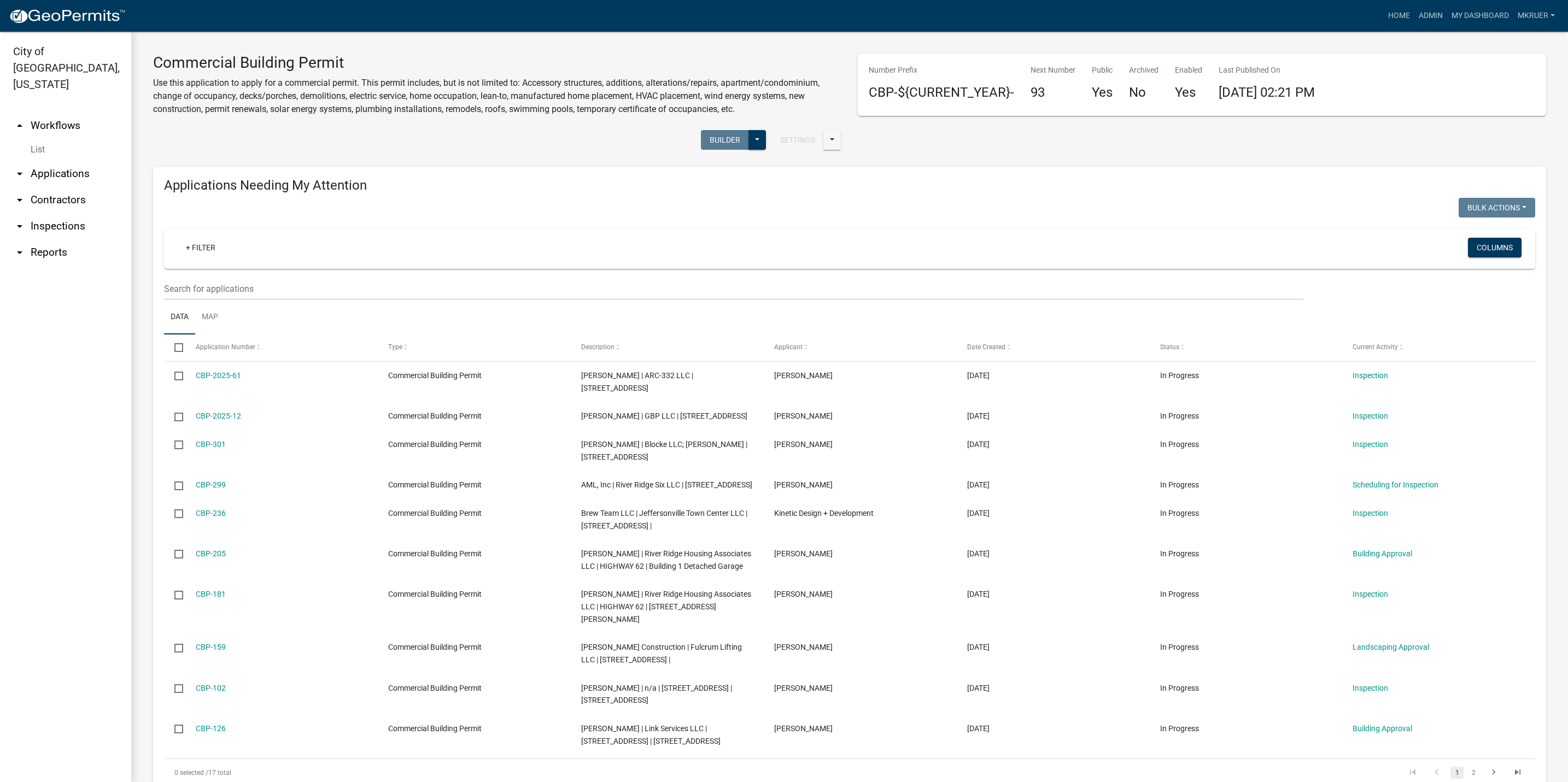
click at [62, 213] on link "arrow_drop_down Inspections" at bounding box center [66, 226] width 131 height 26
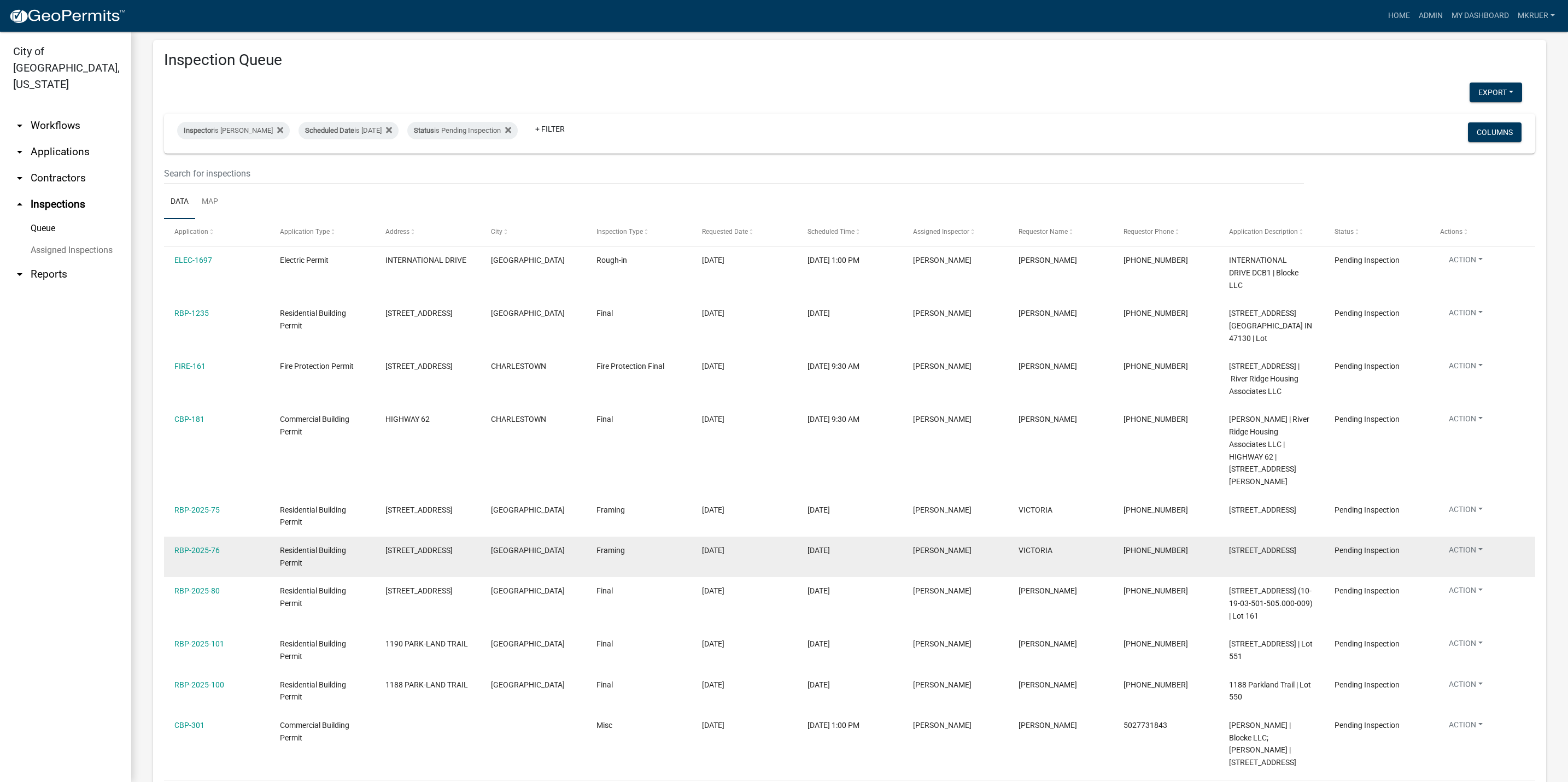
scroll to position [96, 0]
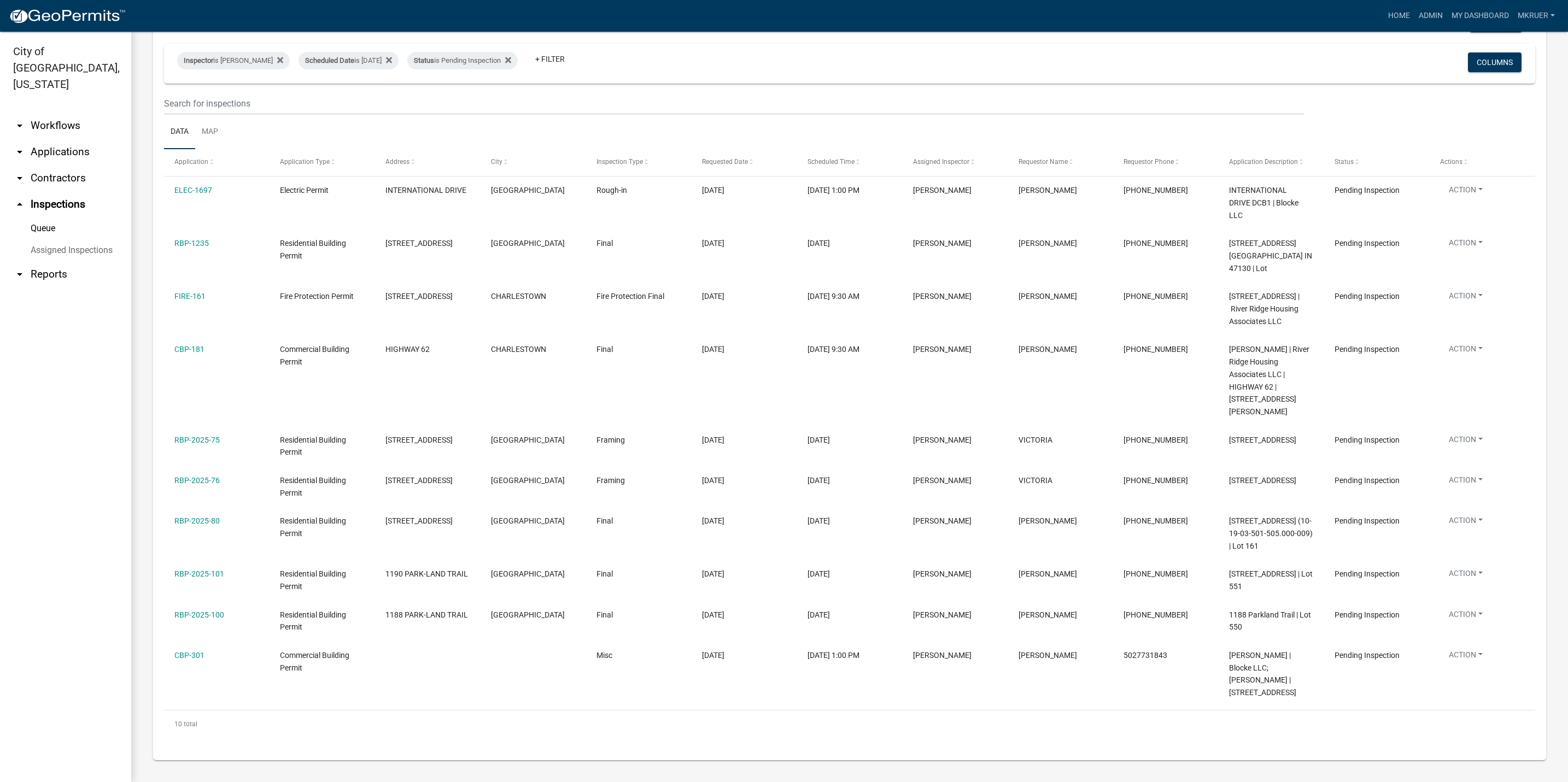
click at [51, 113] on link "arrow_drop_down Workflows" at bounding box center [66, 125] width 131 height 26
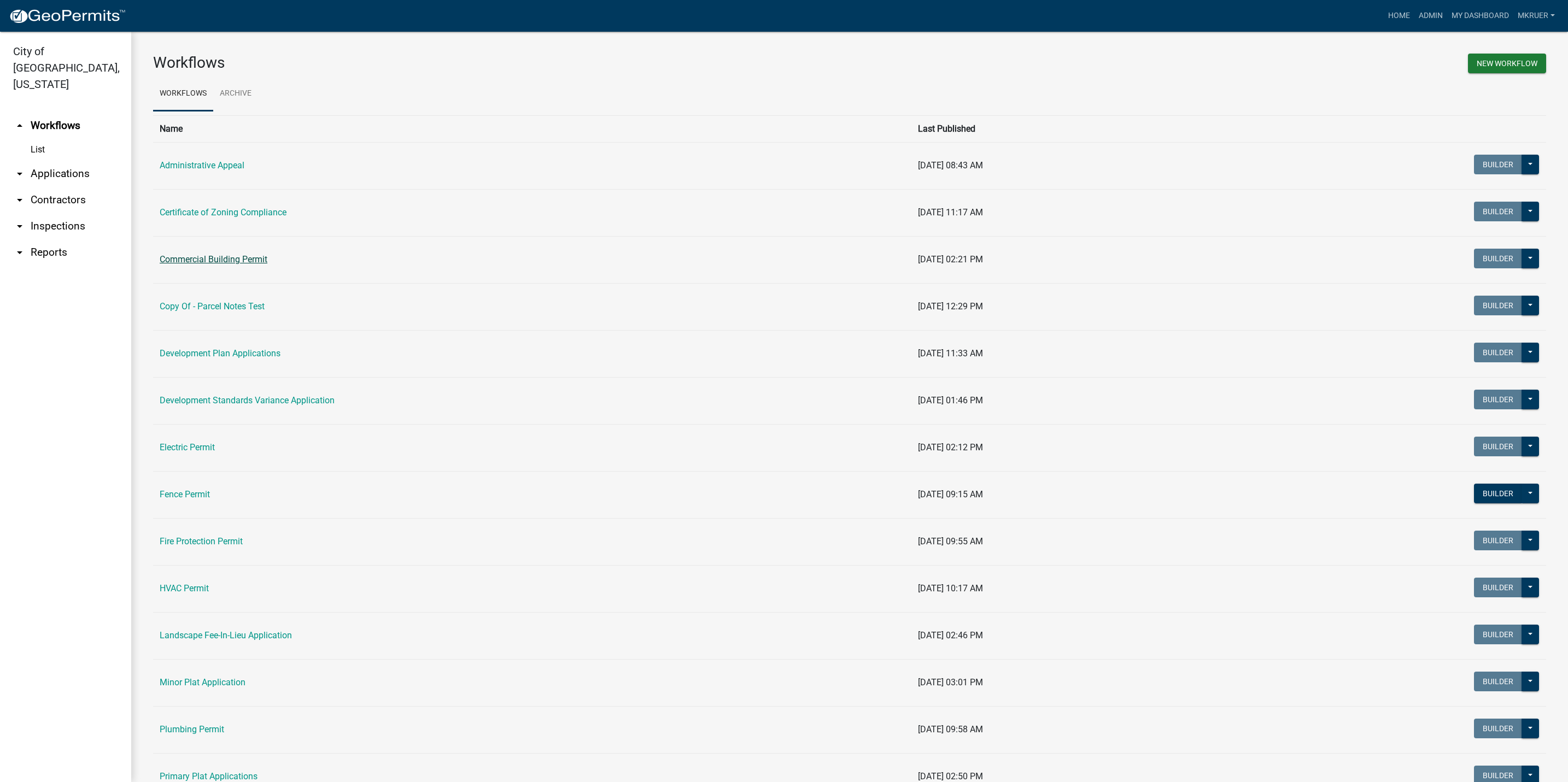
click at [220, 260] on link "Commercial Building Permit" at bounding box center [213, 259] width 108 height 10
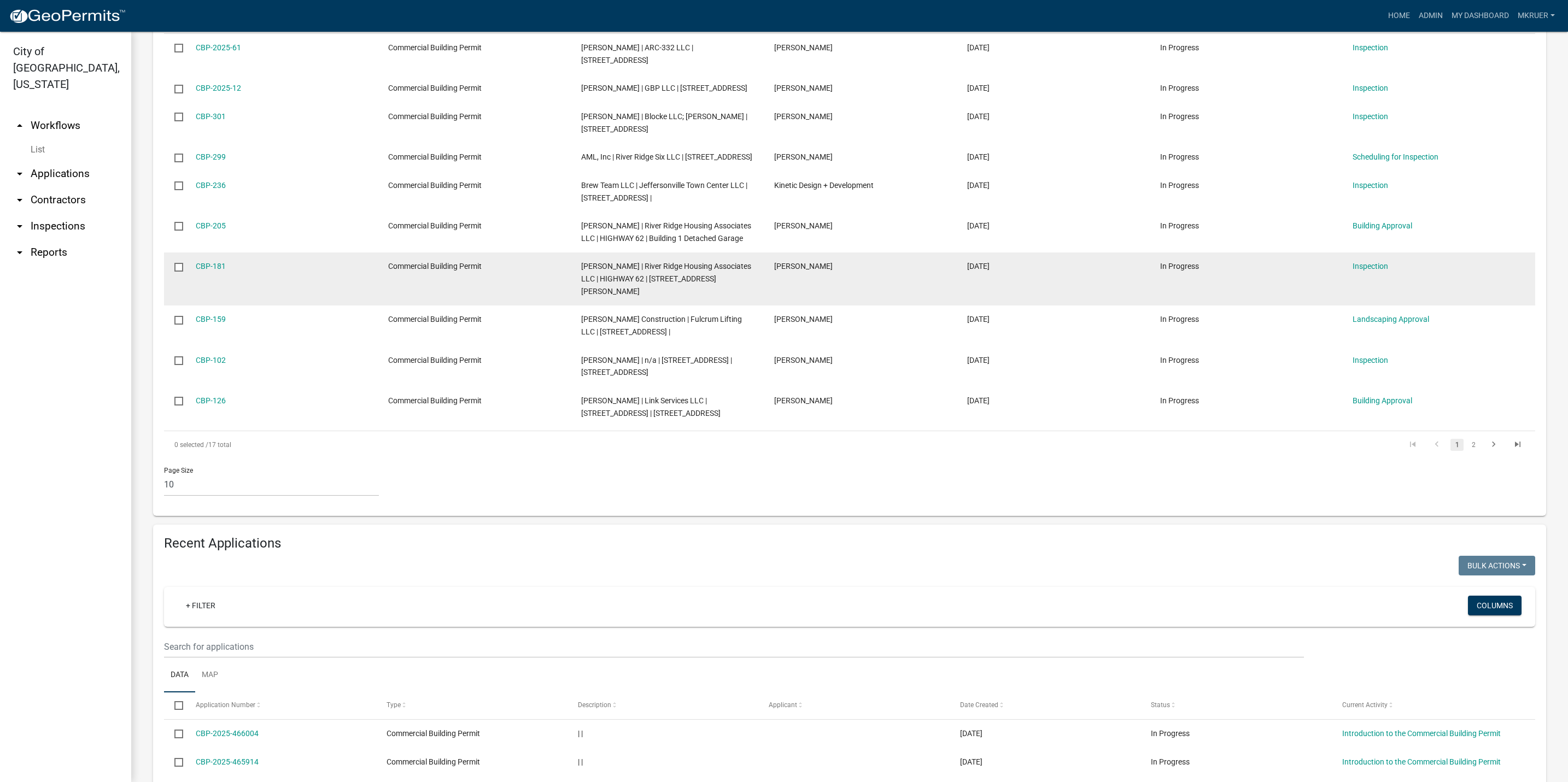
scroll to position [492, 0]
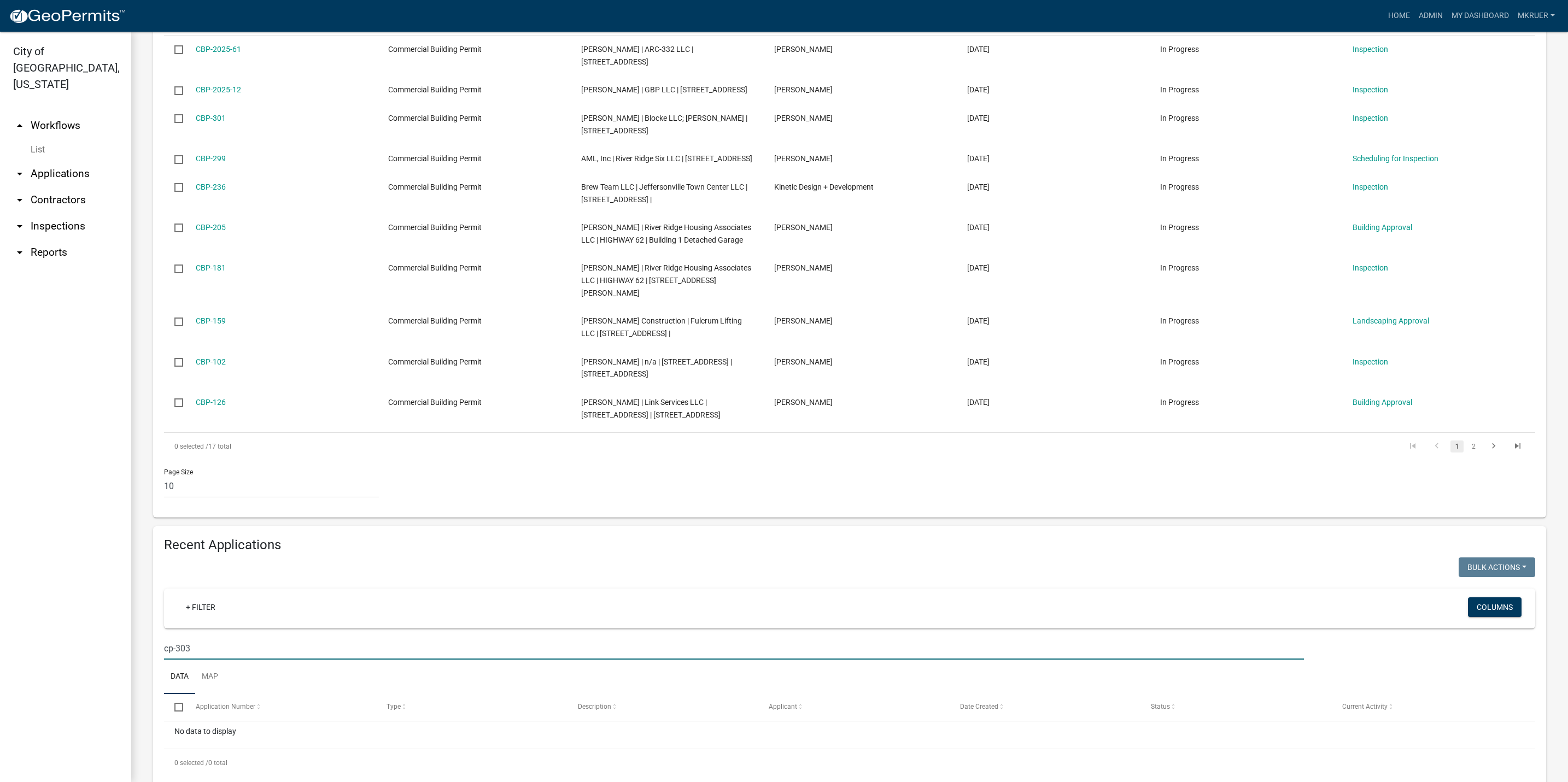
scroll to position [353, 0]
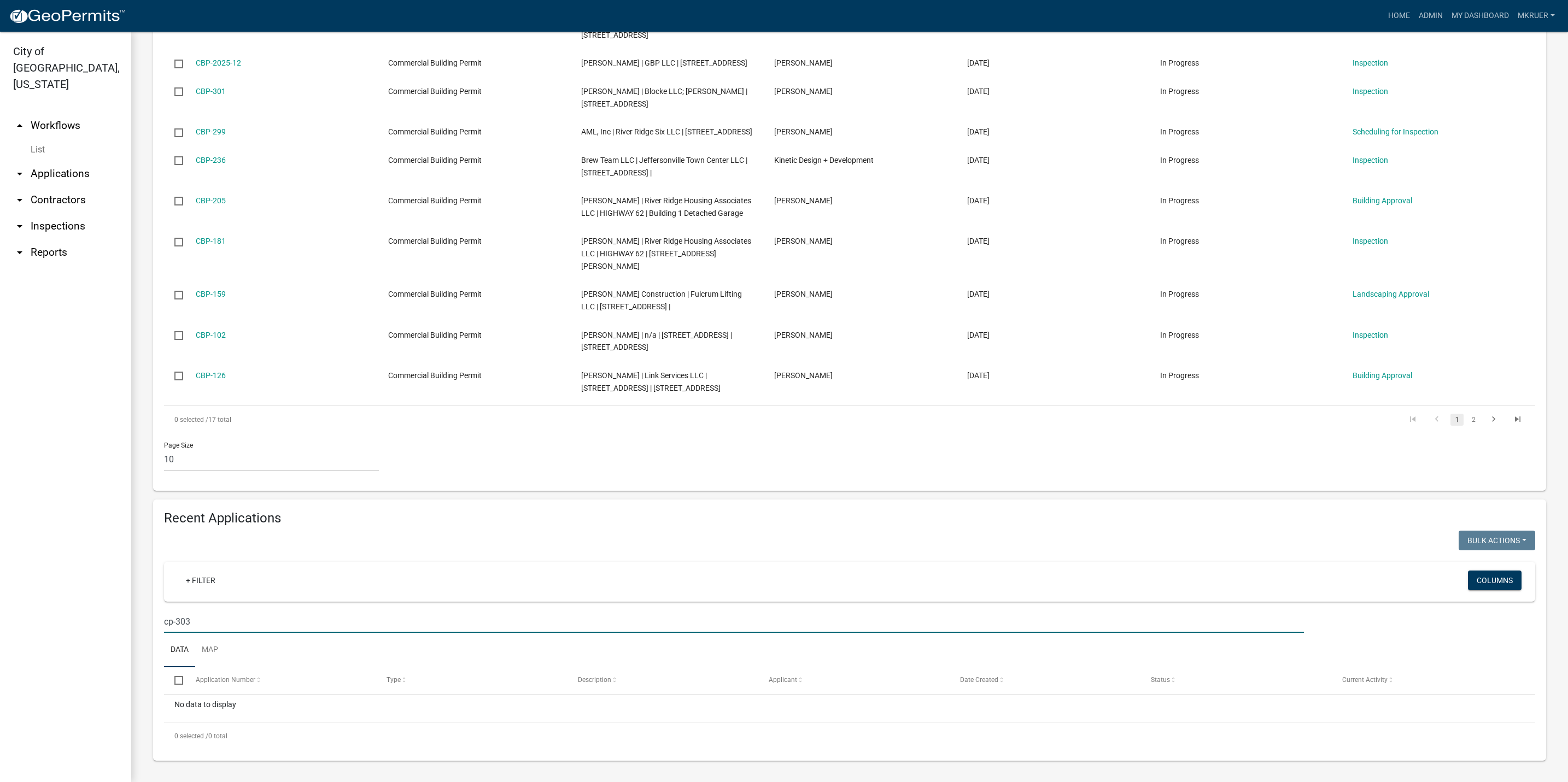
click at [166, 620] on input "cp-303" at bounding box center [733, 621] width 1140 height 23
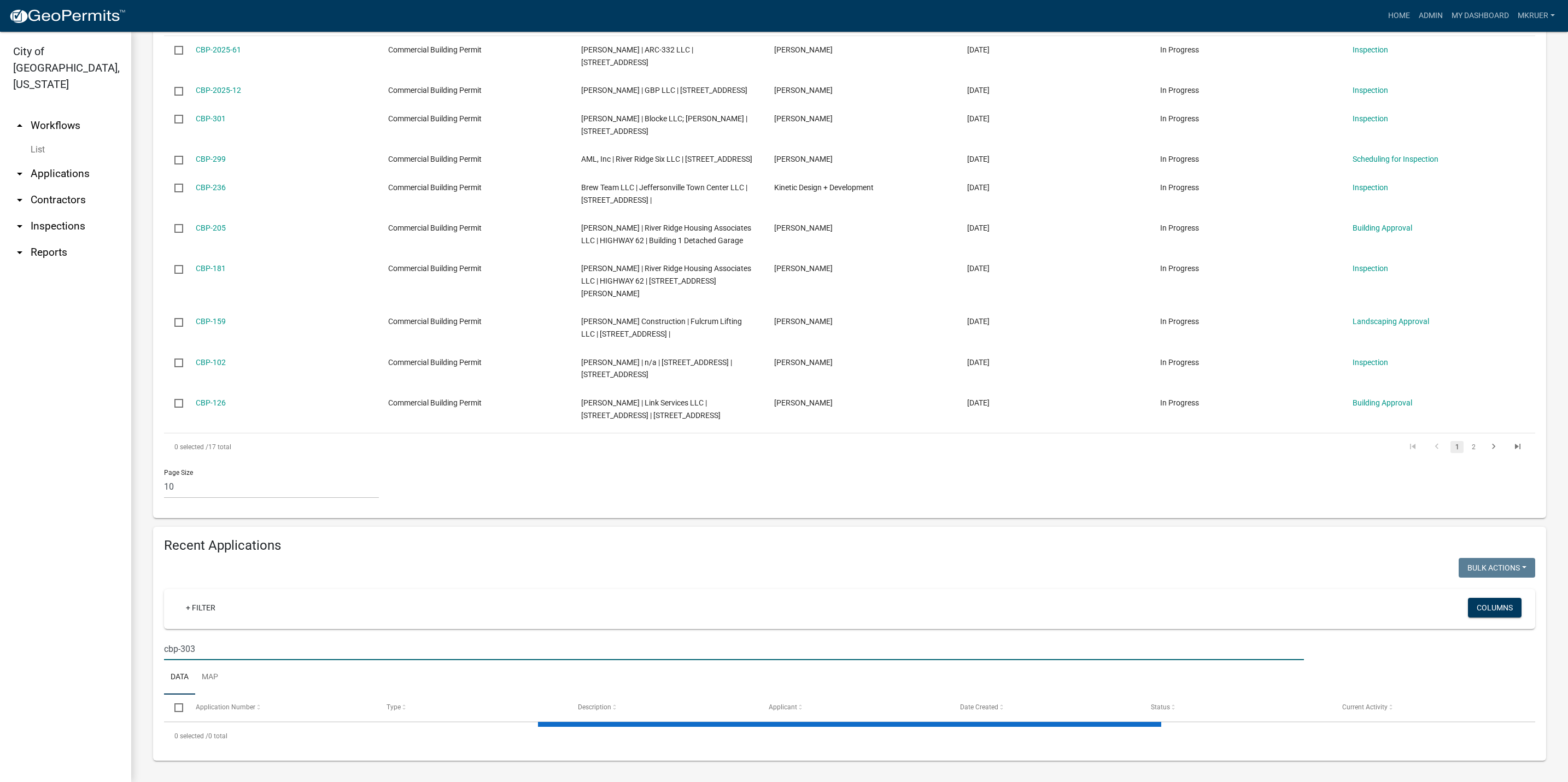
scroll to position [369, 0]
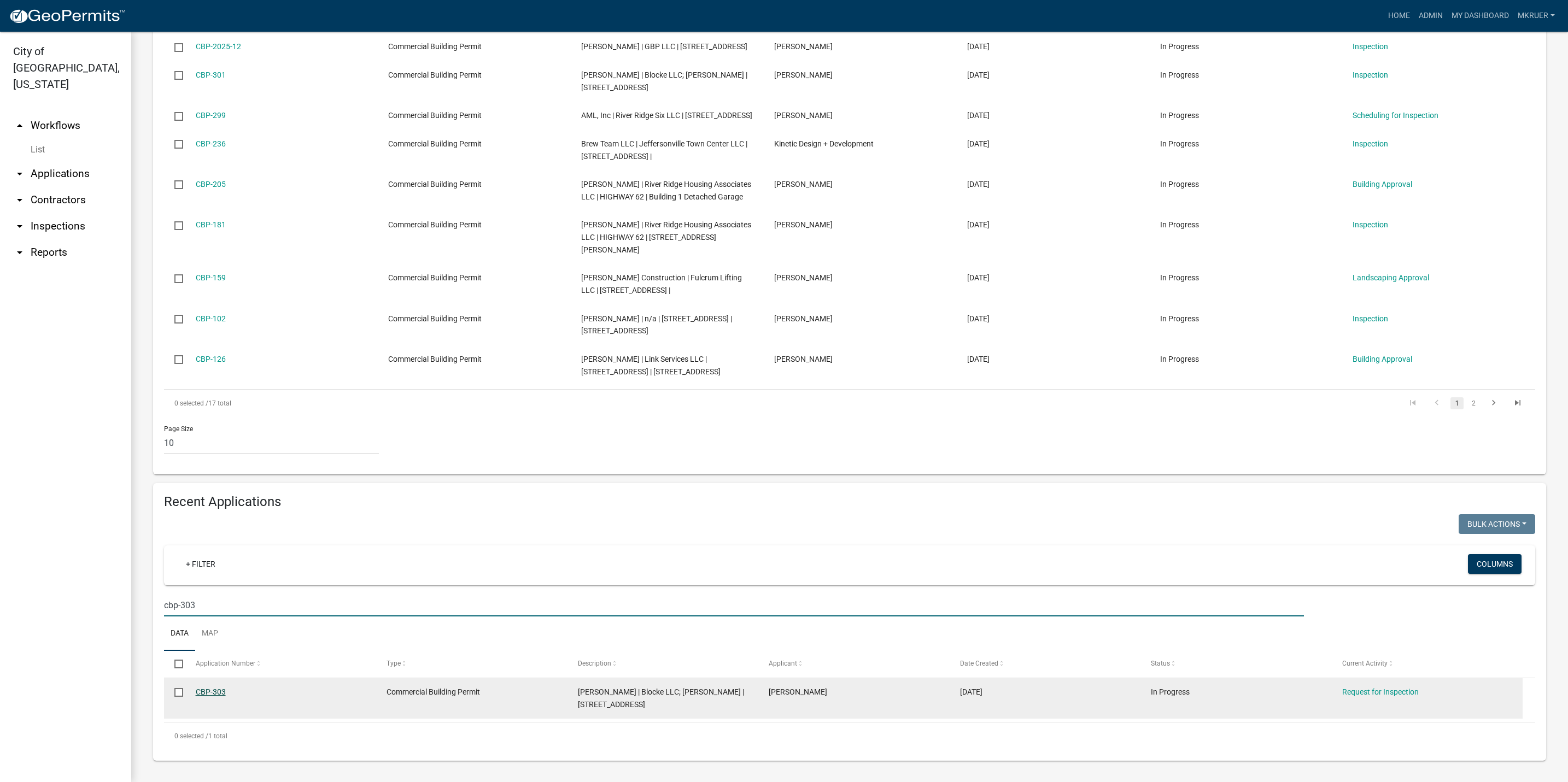
type input "cbp-303"
click at [205, 689] on link "CBP-303" at bounding box center [211, 692] width 30 height 9
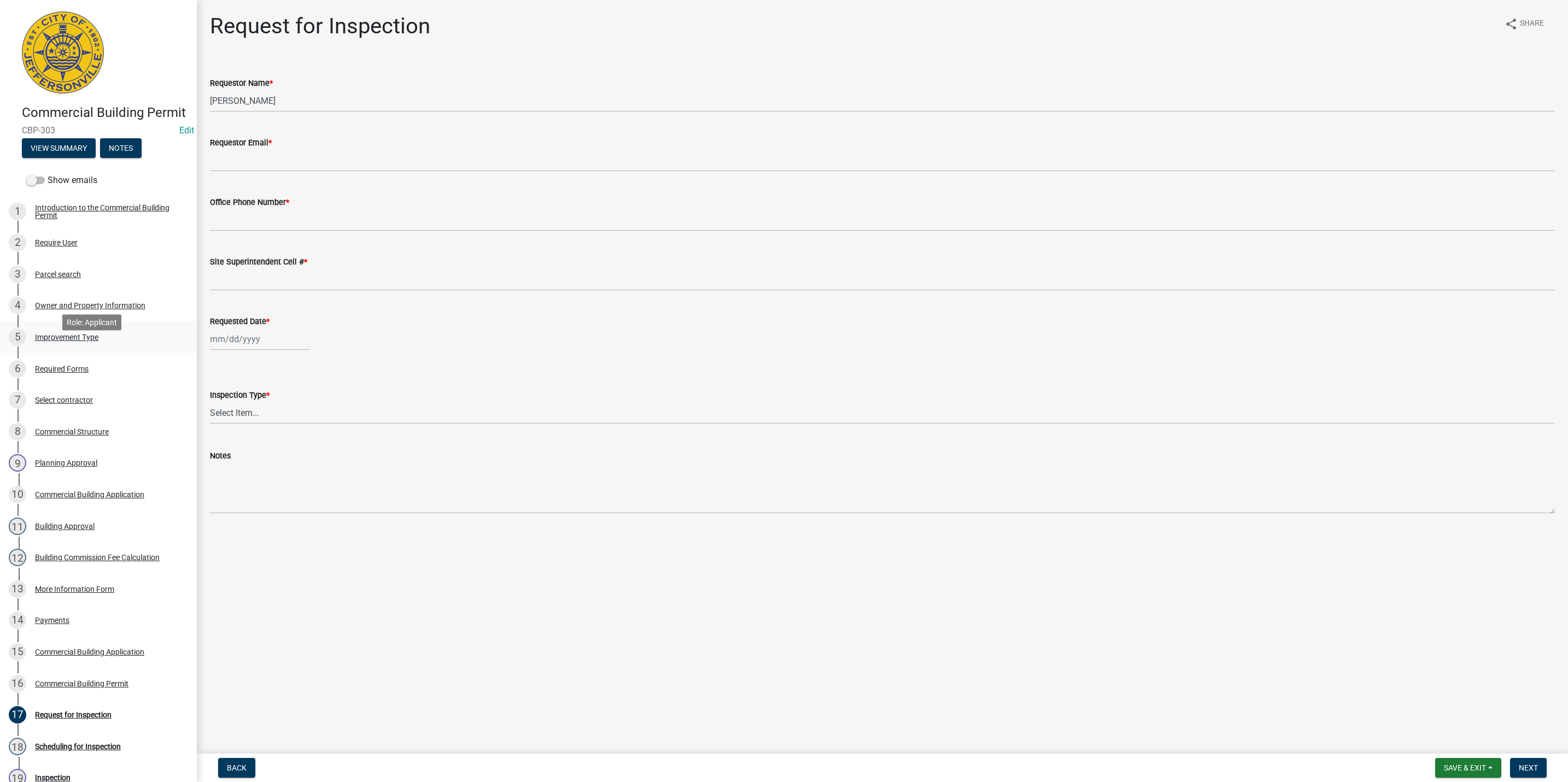
click at [59, 341] on div "Improvement Type" at bounding box center [66, 337] width 63 height 8
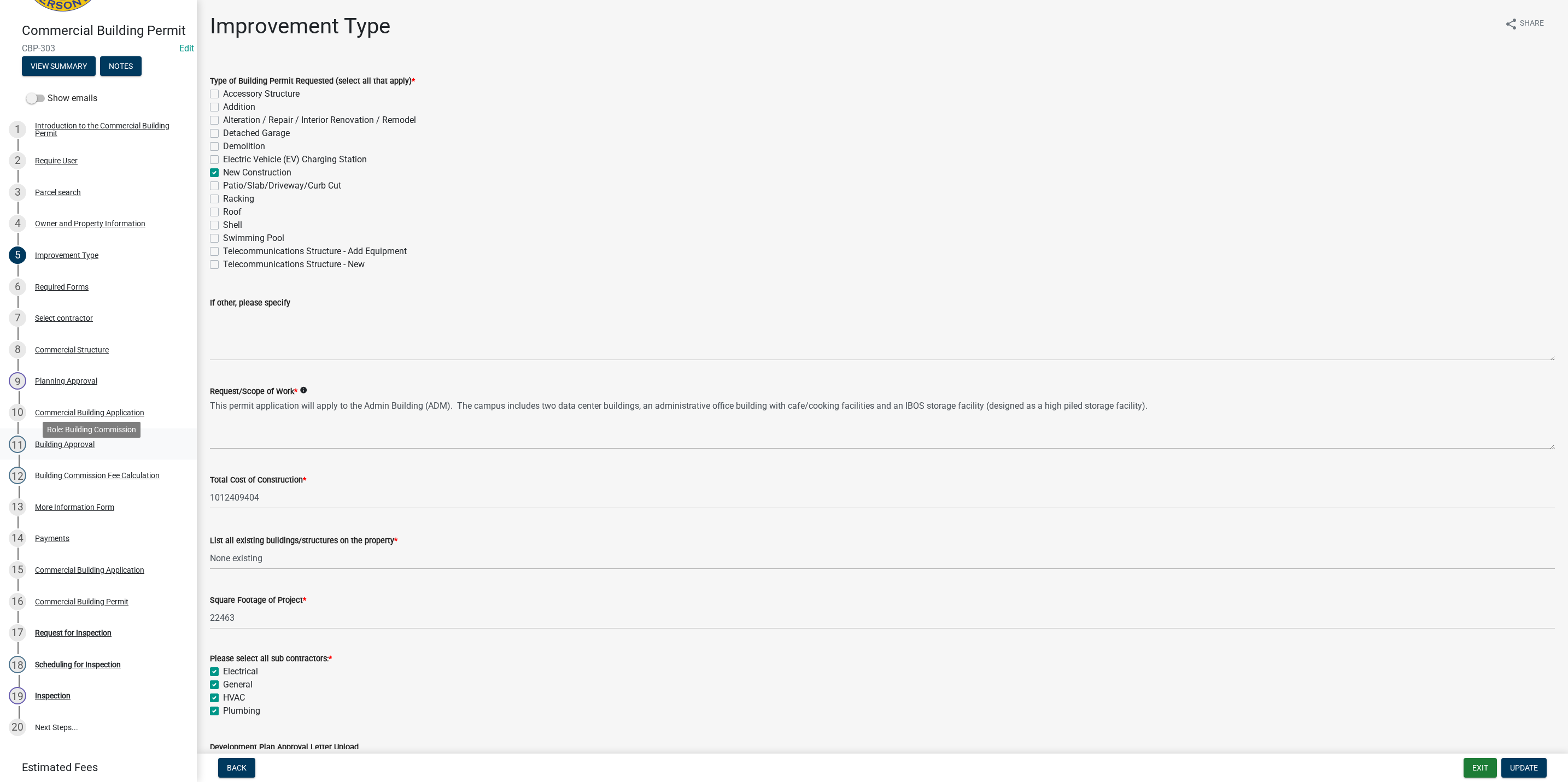
scroll to position [135, 0]
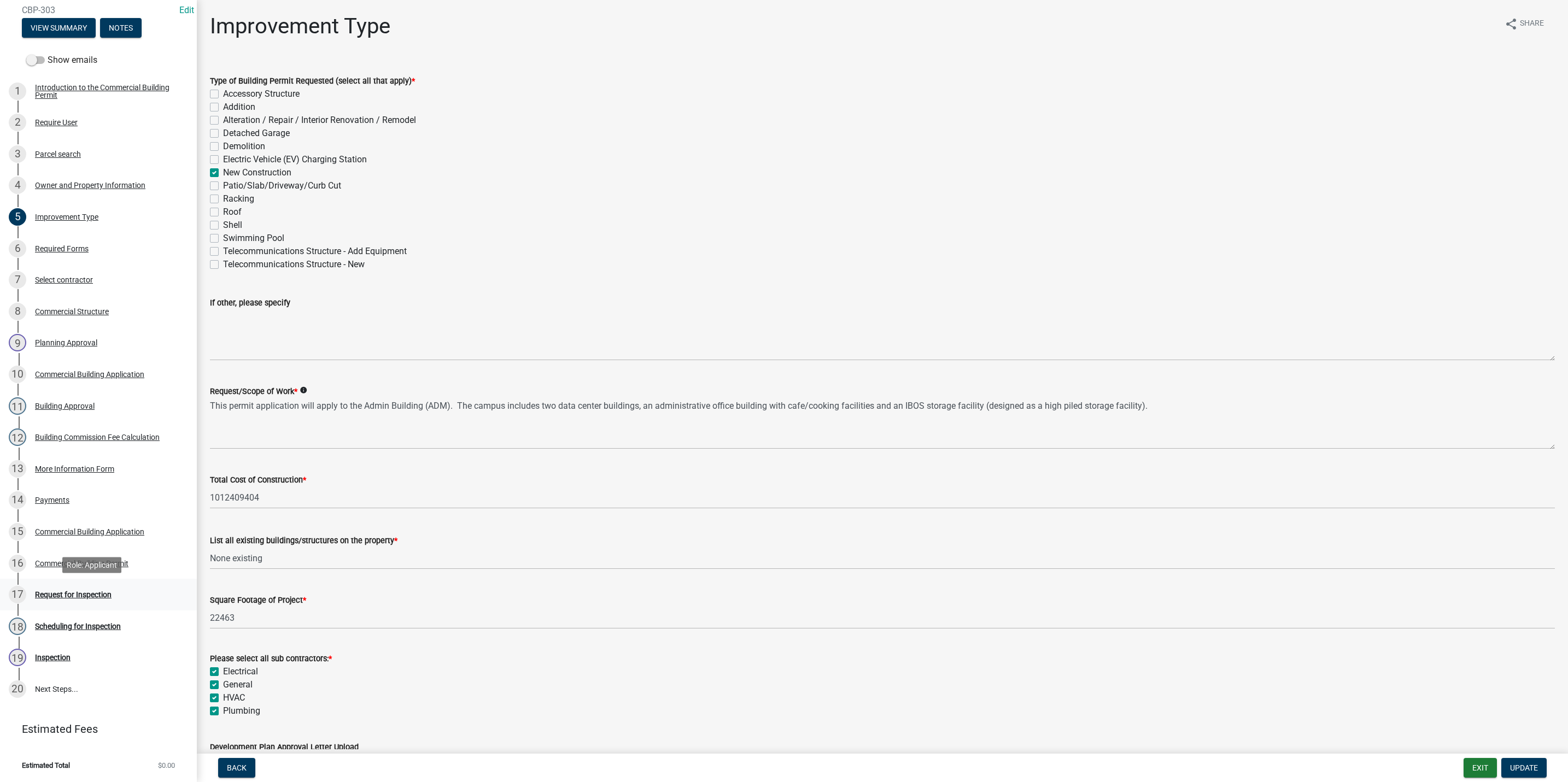
click at [67, 593] on div "Request for Inspection" at bounding box center [73, 595] width 77 height 8
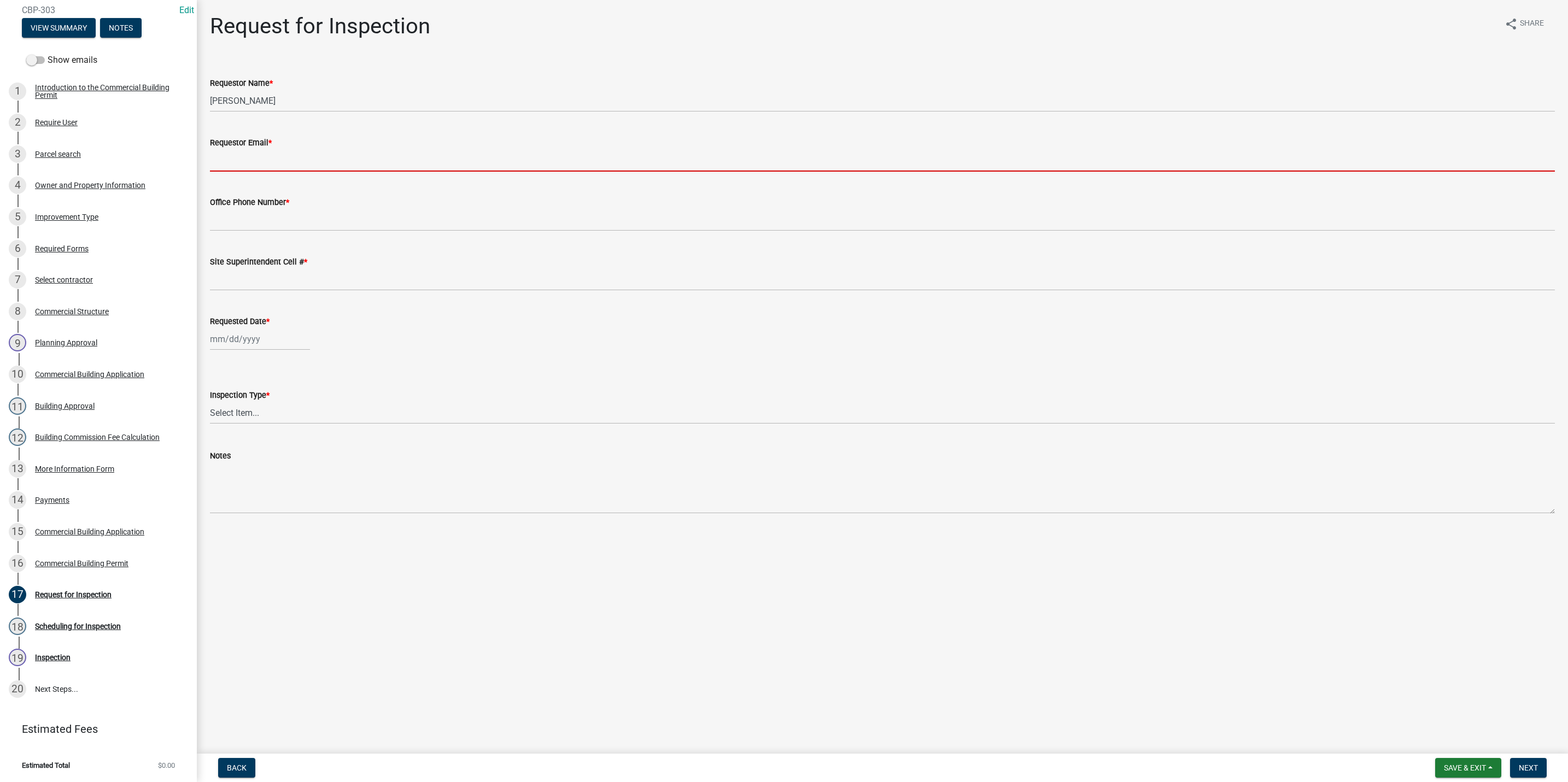
click at [240, 159] on input "Requestor Email *" at bounding box center [883, 160] width 1345 height 23
type input "[EMAIL_ADDRESS][DOMAIN_NAME]"
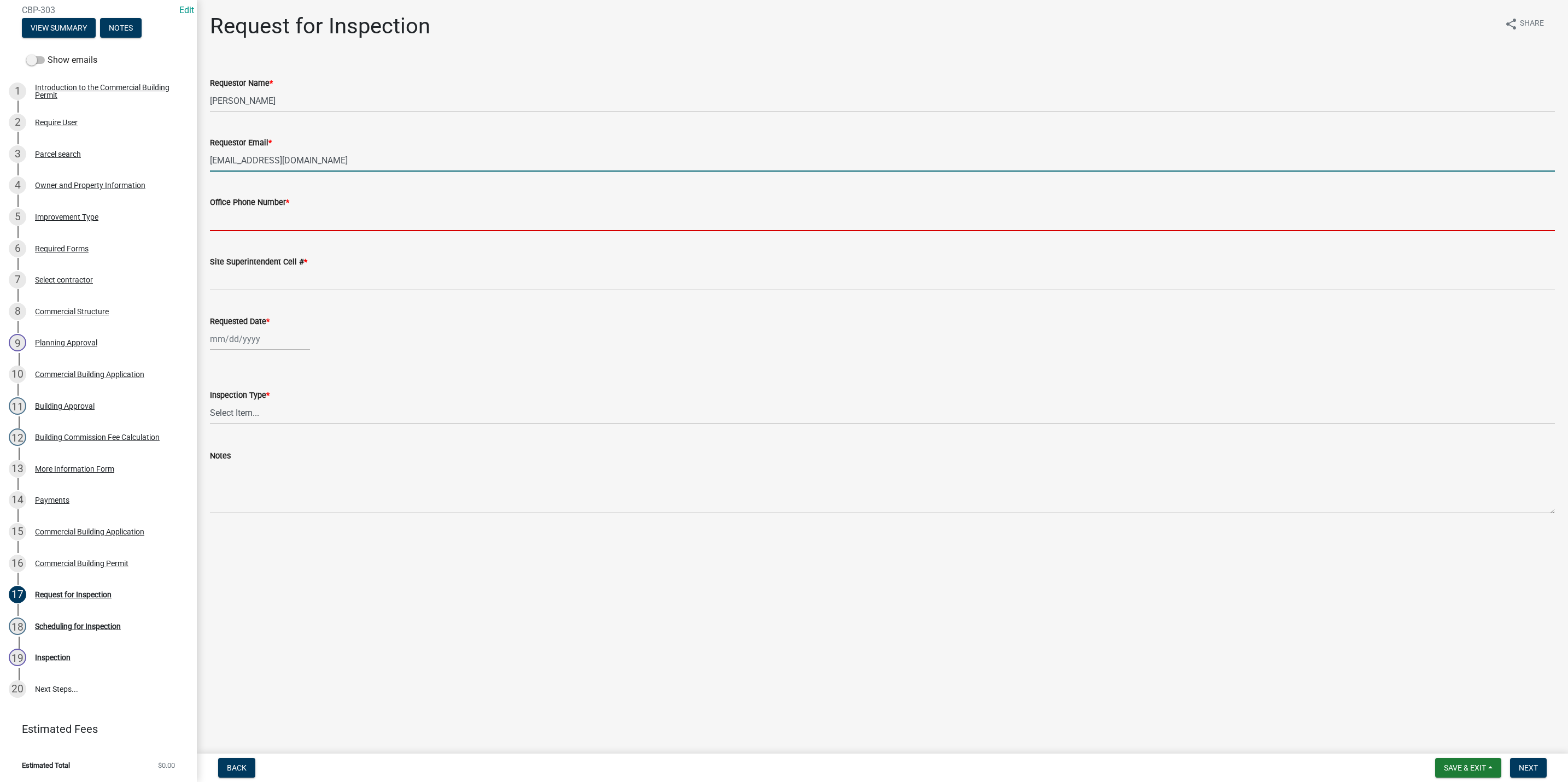
type input "5027731843"
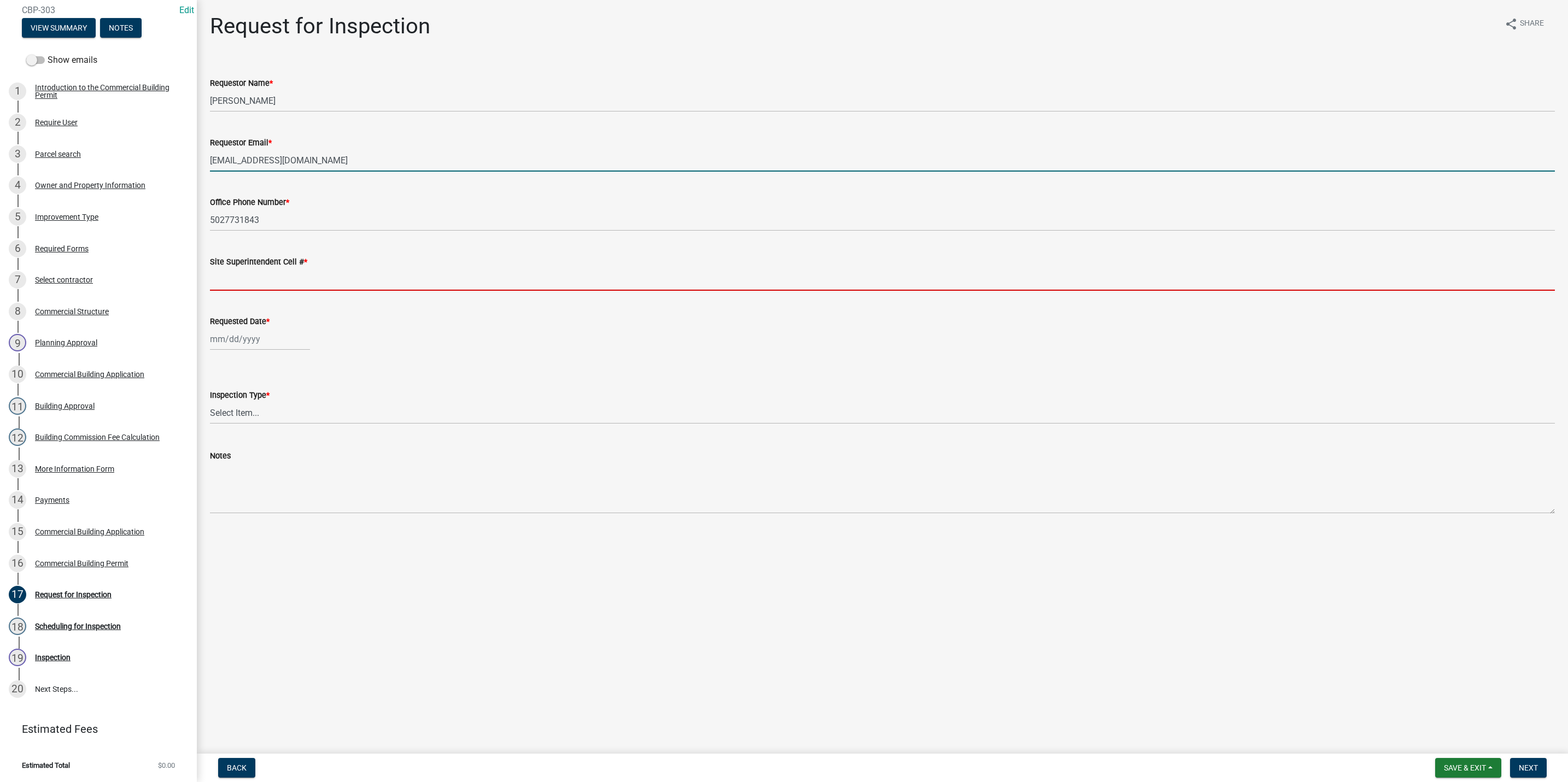
type input "5027731843"
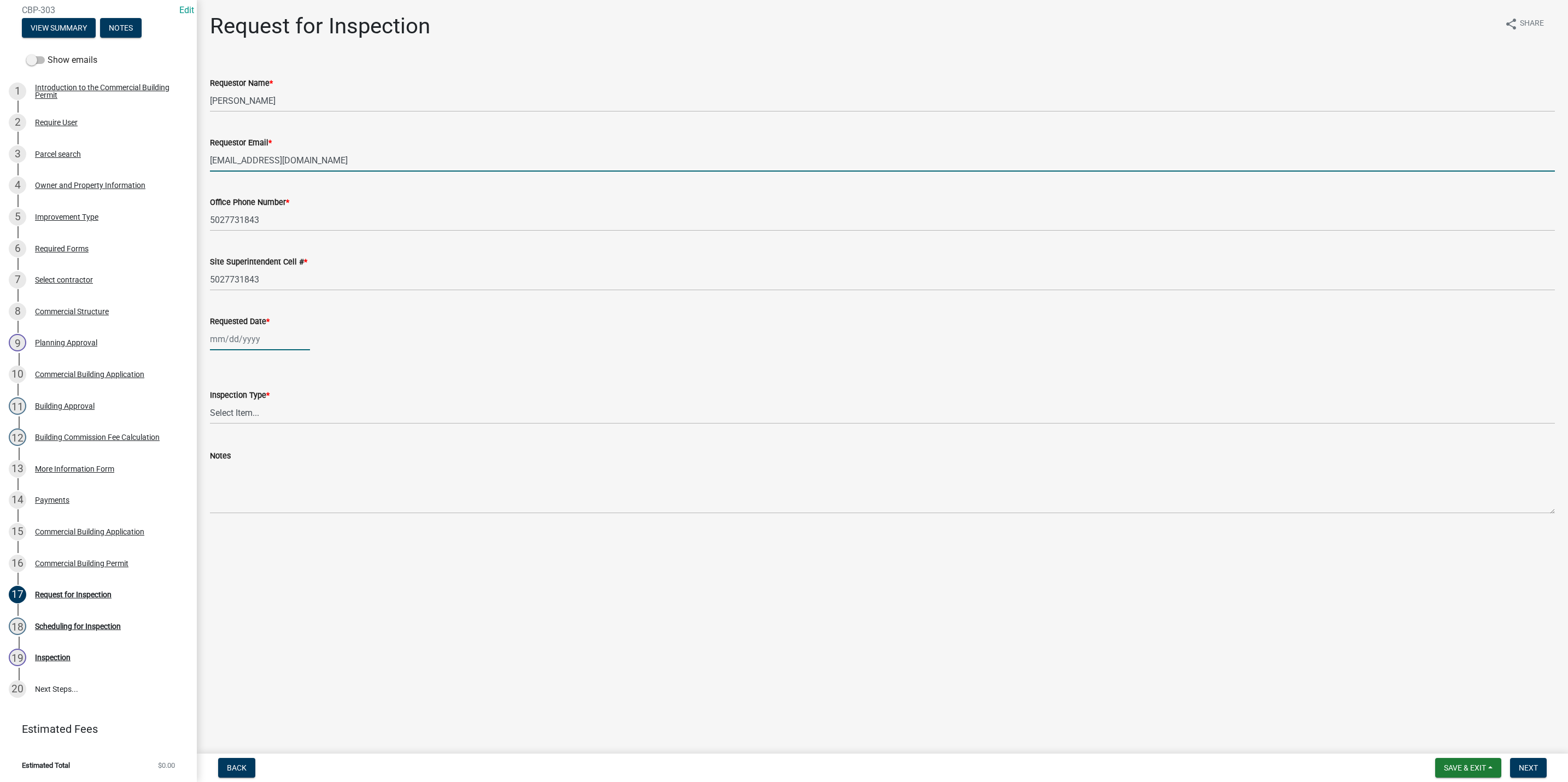
type input "[DATE]"
select select "8"
select select "2025"
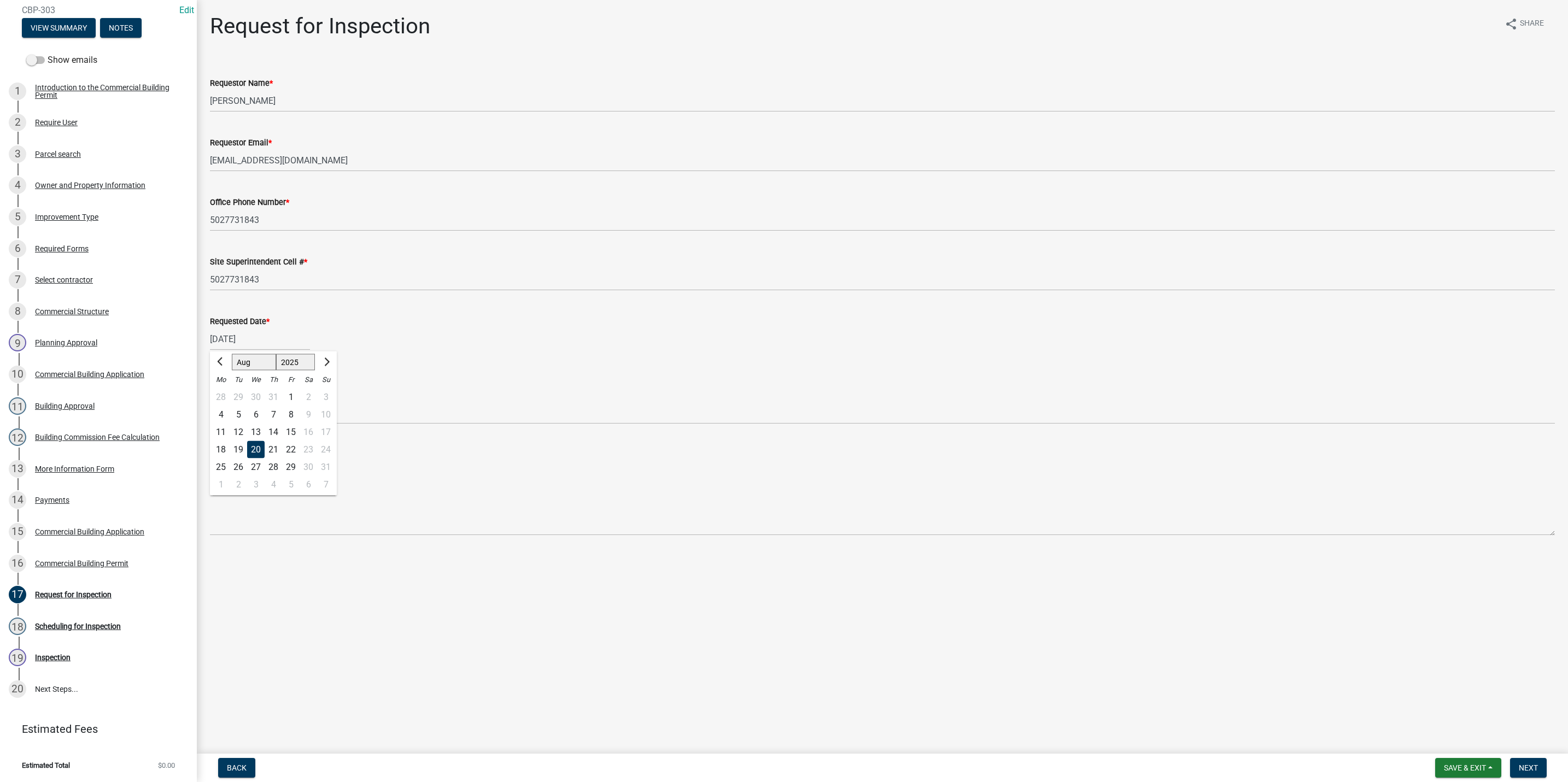
click at [256, 448] on div "20" at bounding box center [256, 450] width 18 height 18
click at [241, 407] on select "Select Item... Footer Foundation Framing Final Misc" at bounding box center [883, 413] width 1345 height 23
click at [210, 402] on select "Select Item... Footer Foundation Framing Final Misc" at bounding box center [883, 413] width 1345 height 23
select select "cf00f61e-4b77-4892-83dd-df63e4708b2f"
click at [1524, 770] on span "Next" at bounding box center [1528, 768] width 19 height 9
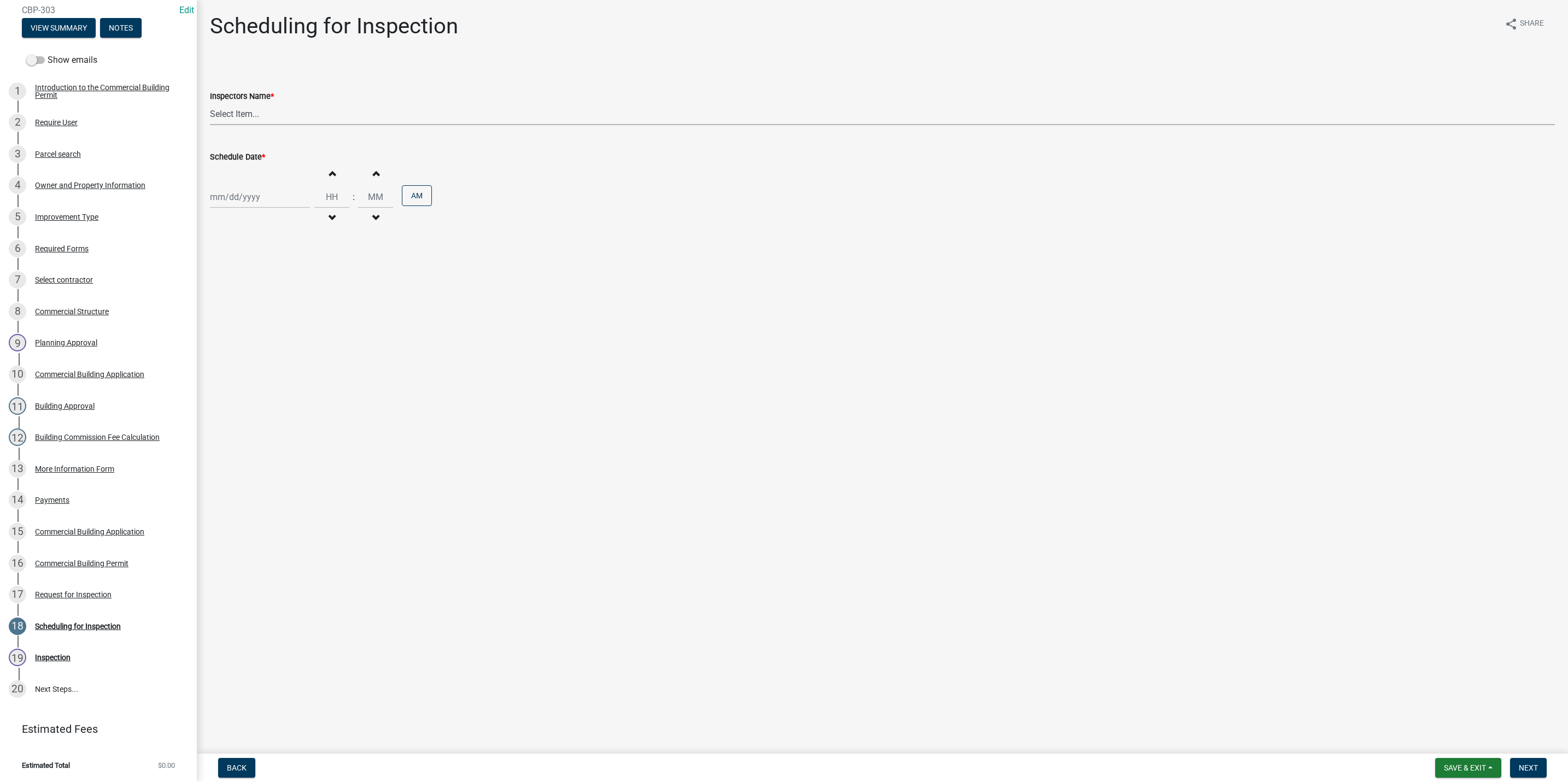
click at [256, 110] on select "Select Item... [PERSON_NAME] ([PERSON_NAME]) [PERSON_NAME] ([PERSON_NAME]) mkru…" at bounding box center [883, 114] width 1345 height 23
select select "fdb3bcc6-ce93-4663-8a18-5c08884dd177"
click at [210, 103] on select "Select Item... [PERSON_NAME] ([PERSON_NAME]) [PERSON_NAME] ([PERSON_NAME]) mkru…" at bounding box center [883, 114] width 1345 height 23
click at [246, 200] on div at bounding box center [260, 197] width 100 height 23
select select "8"
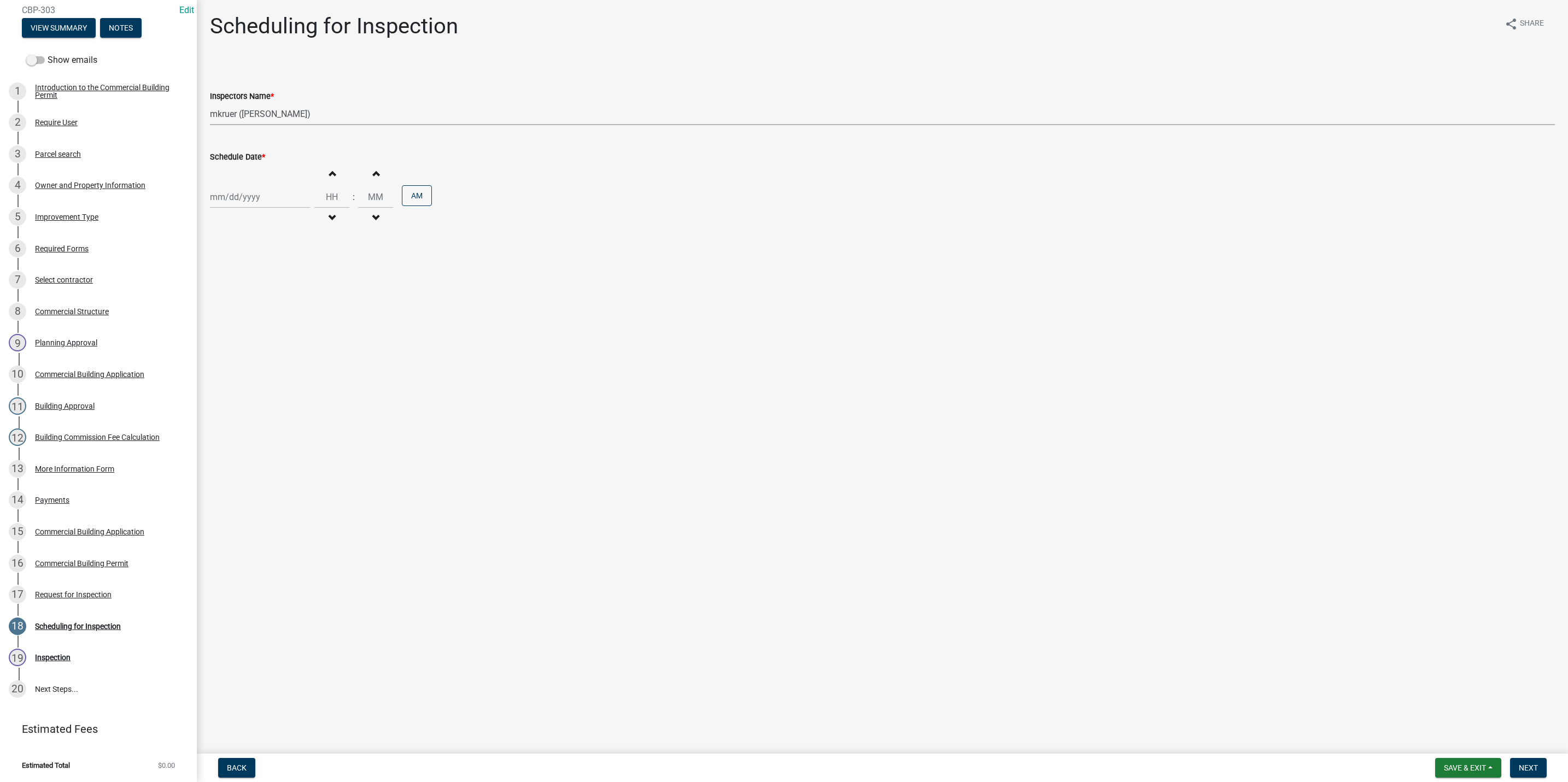
select select "2025"
drag, startPoint x: 256, startPoint y: 309, endPoint x: 264, endPoint y: 300, distance: 12.0
click at [256, 309] on div "20" at bounding box center [256, 308] width 18 height 18
type input "[DATE]"
click at [329, 173] on span "button" at bounding box center [332, 173] width 5 height 9
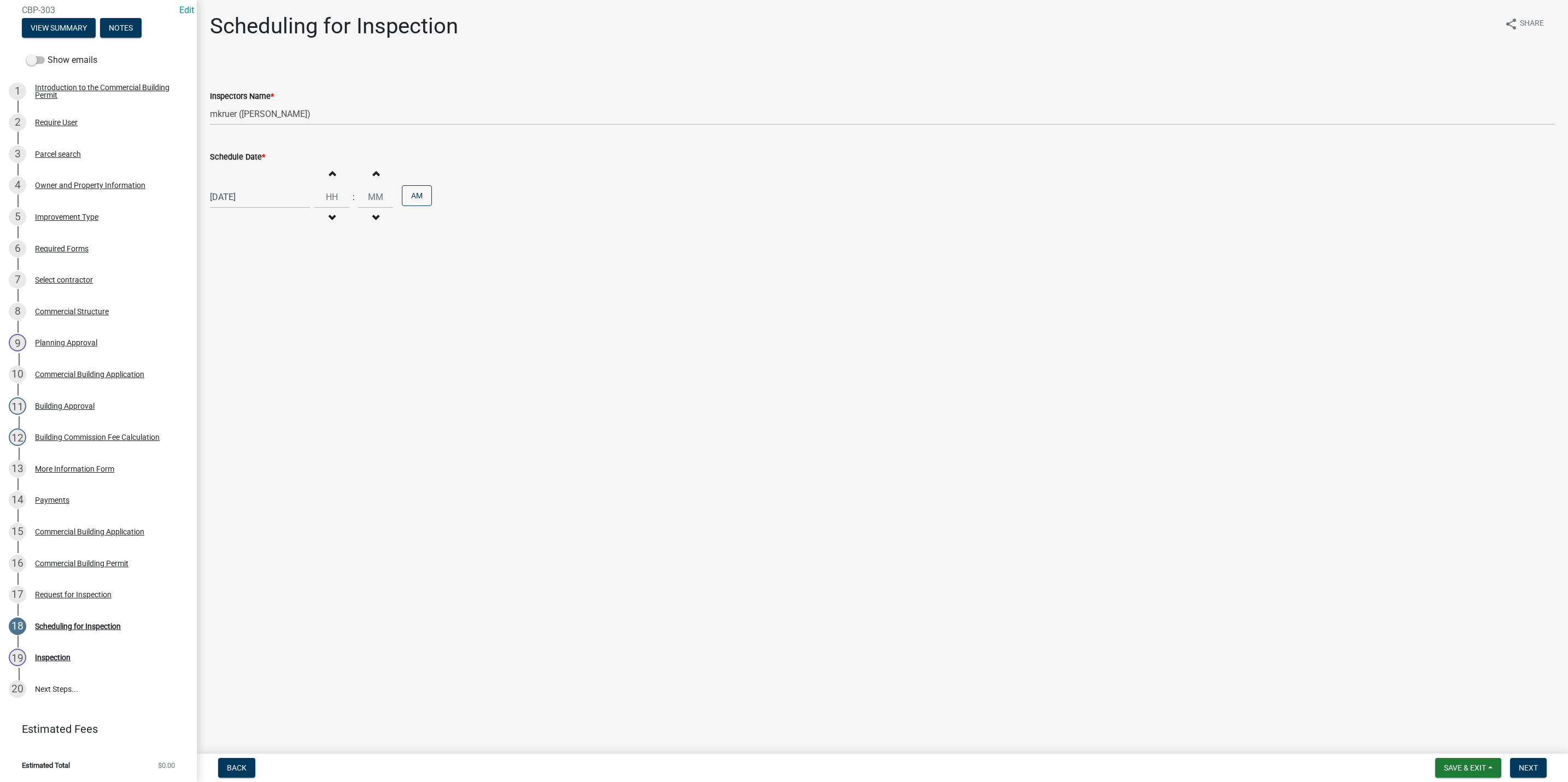
type input "01"
type input "00"
click at [416, 192] on button "AM" at bounding box center [416, 195] width 30 height 21
click at [1532, 764] on span "Next" at bounding box center [1528, 768] width 19 height 9
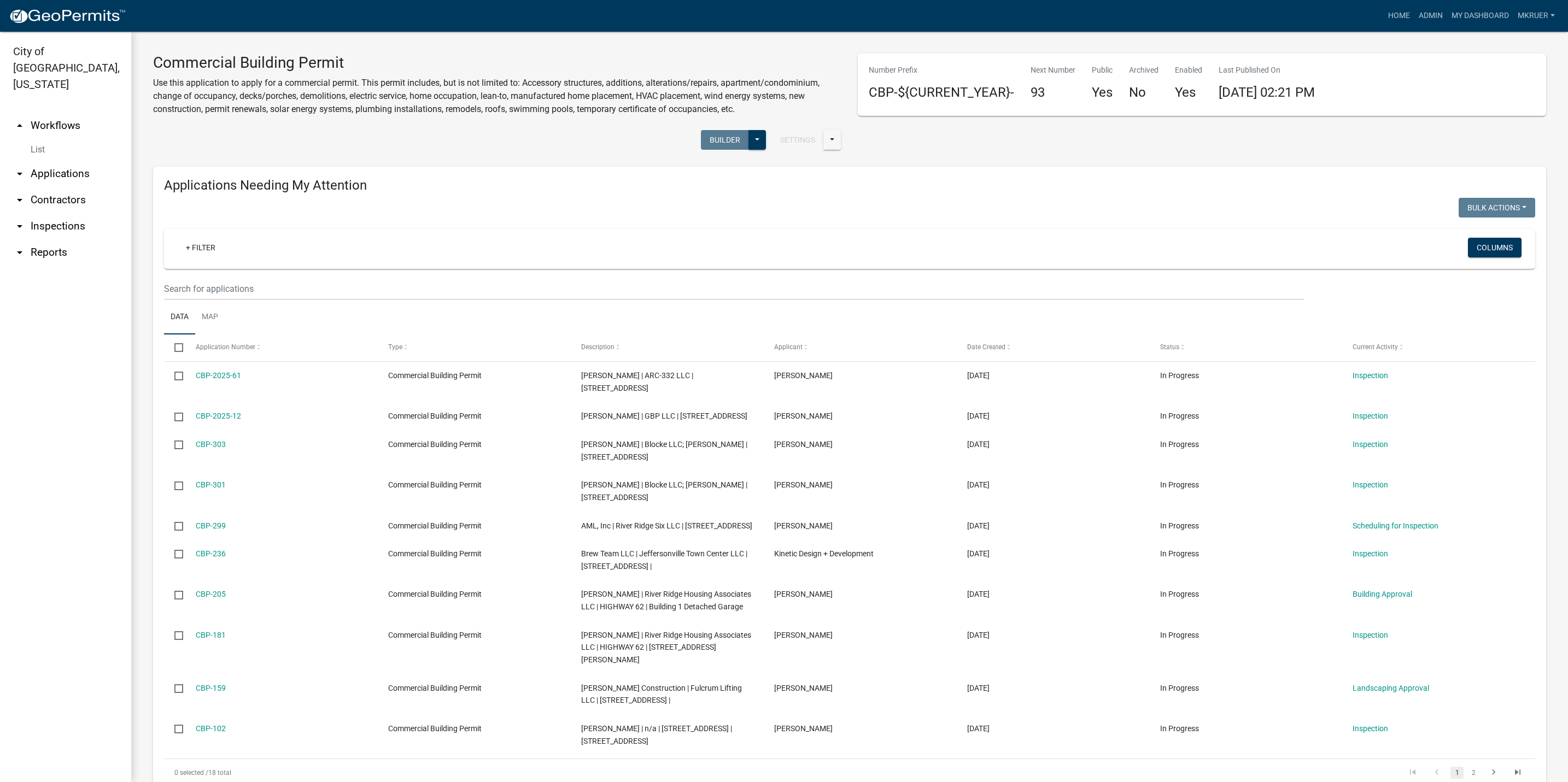
click at [59, 213] on link "arrow_drop_down Inspections" at bounding box center [66, 226] width 131 height 26
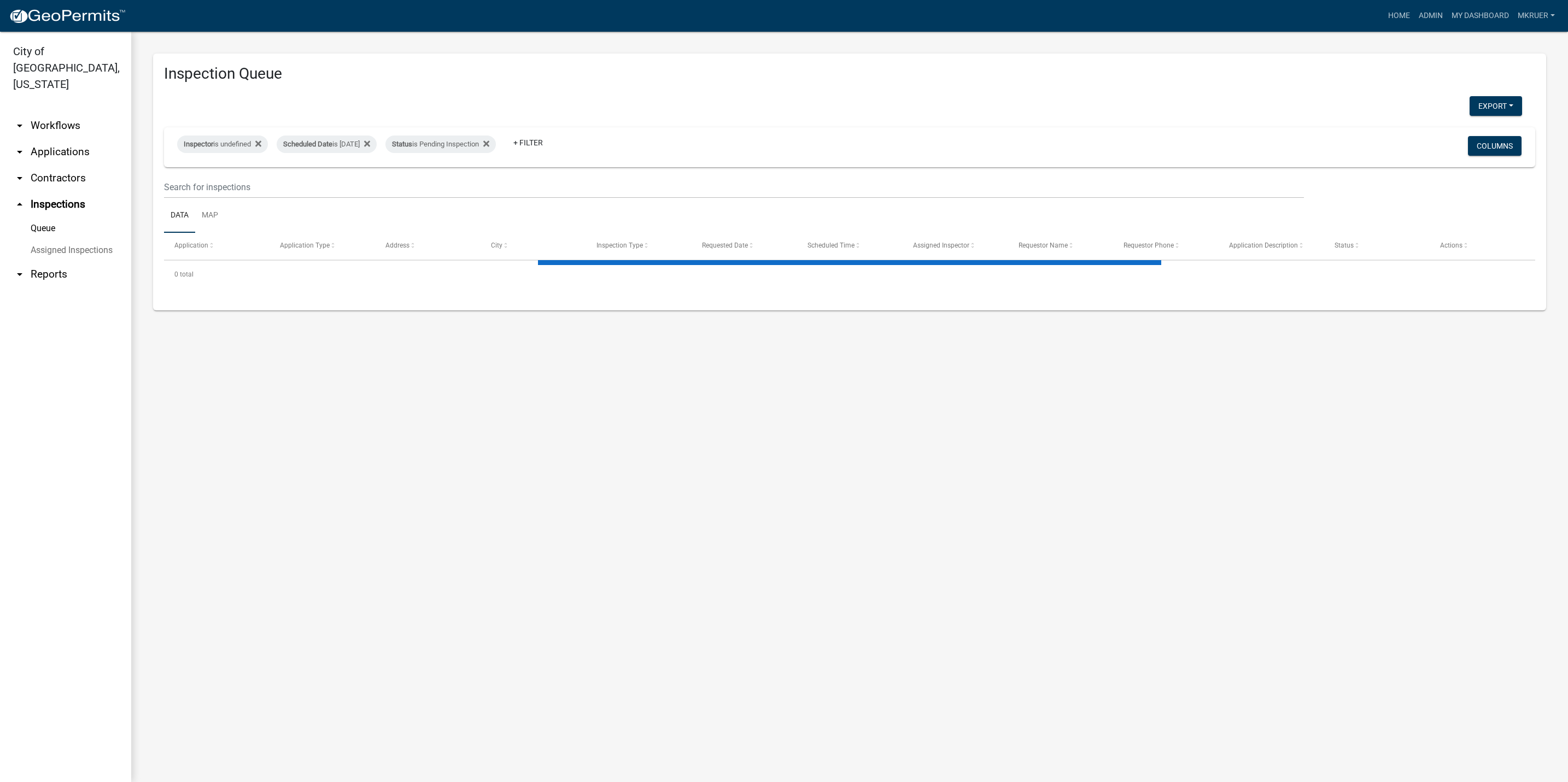
select select "3: 100"
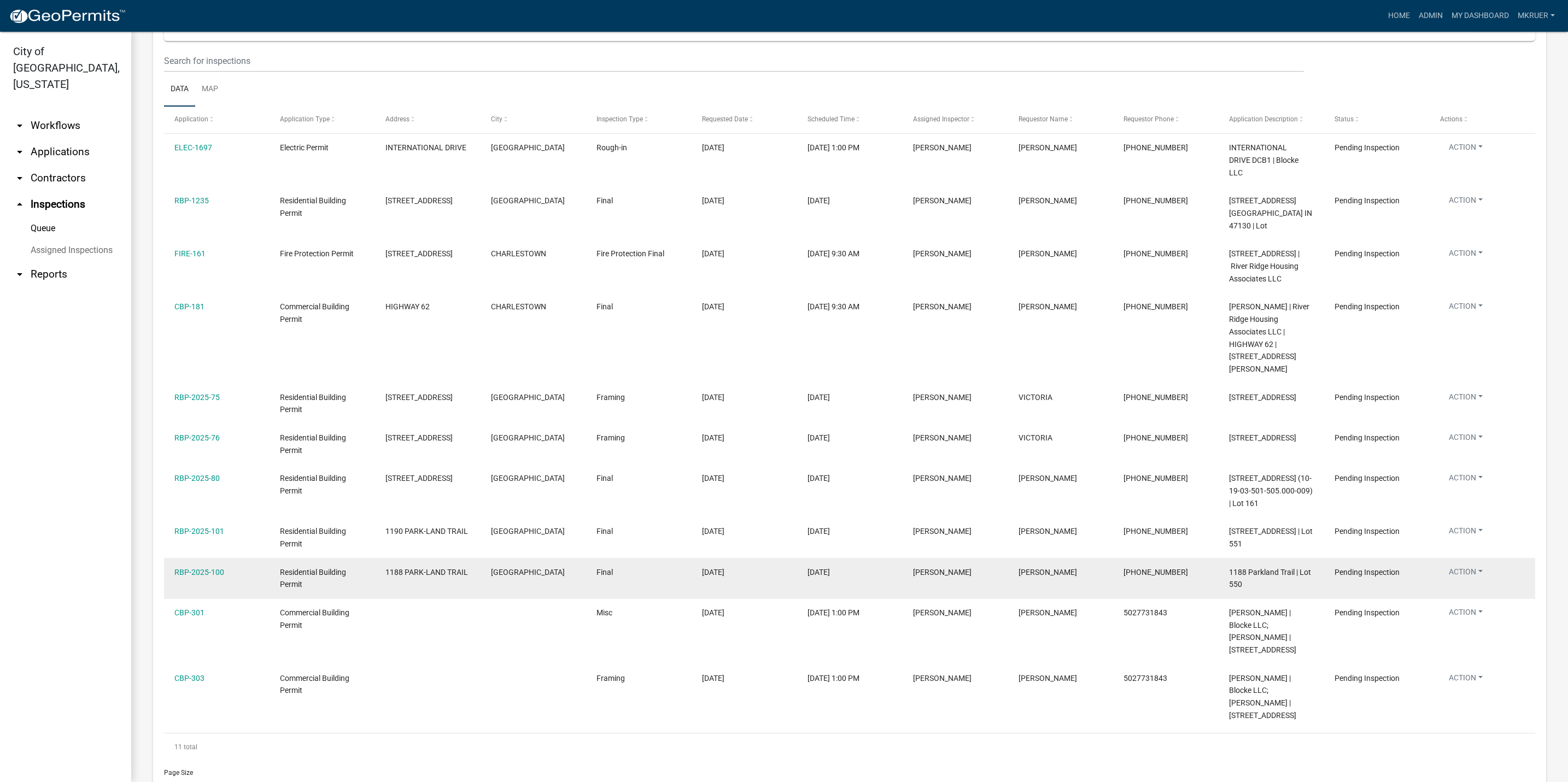
scroll to position [44, 0]
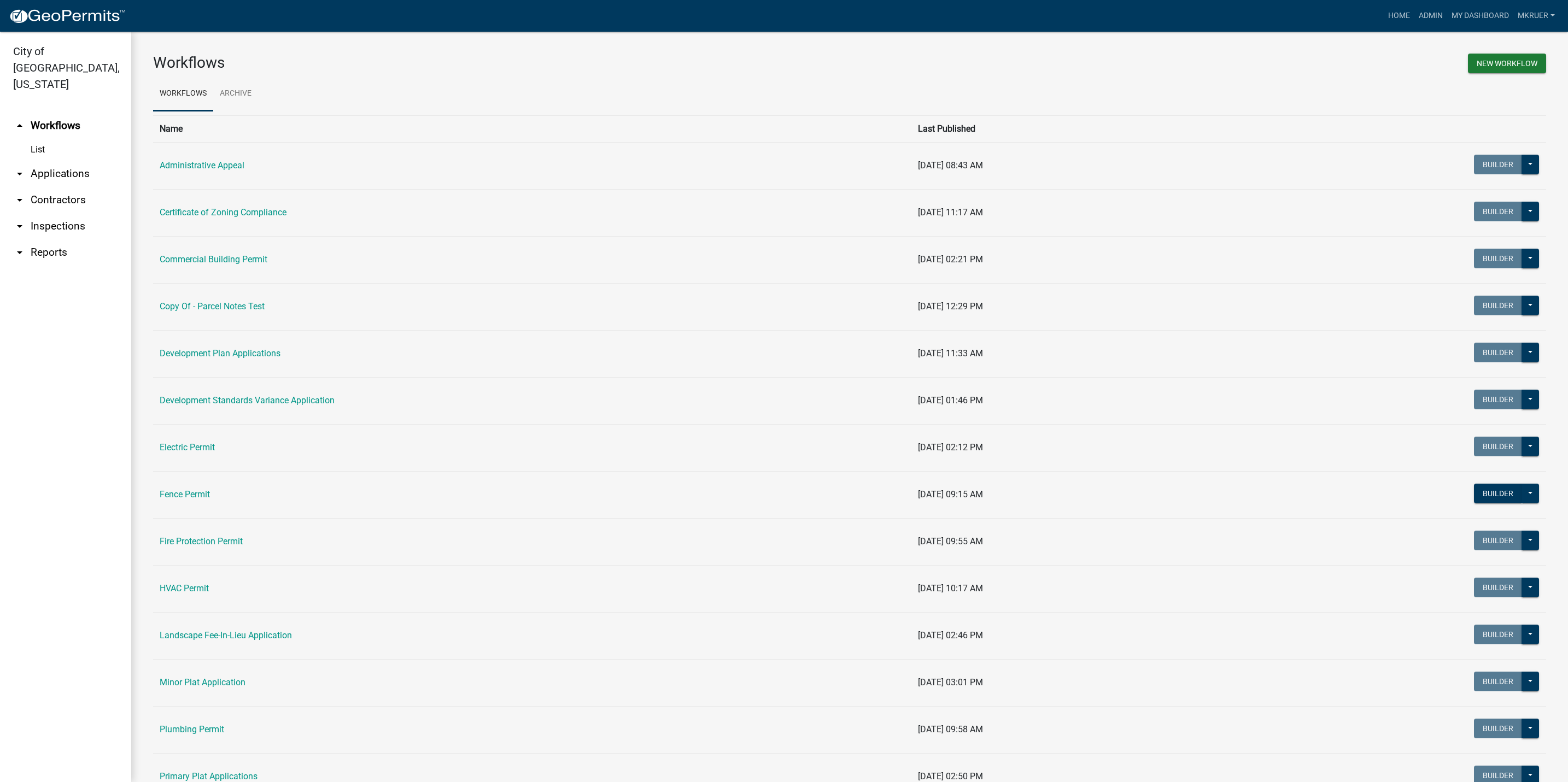
click at [56, 161] on link "arrow_drop_down Applications" at bounding box center [66, 173] width 131 height 26
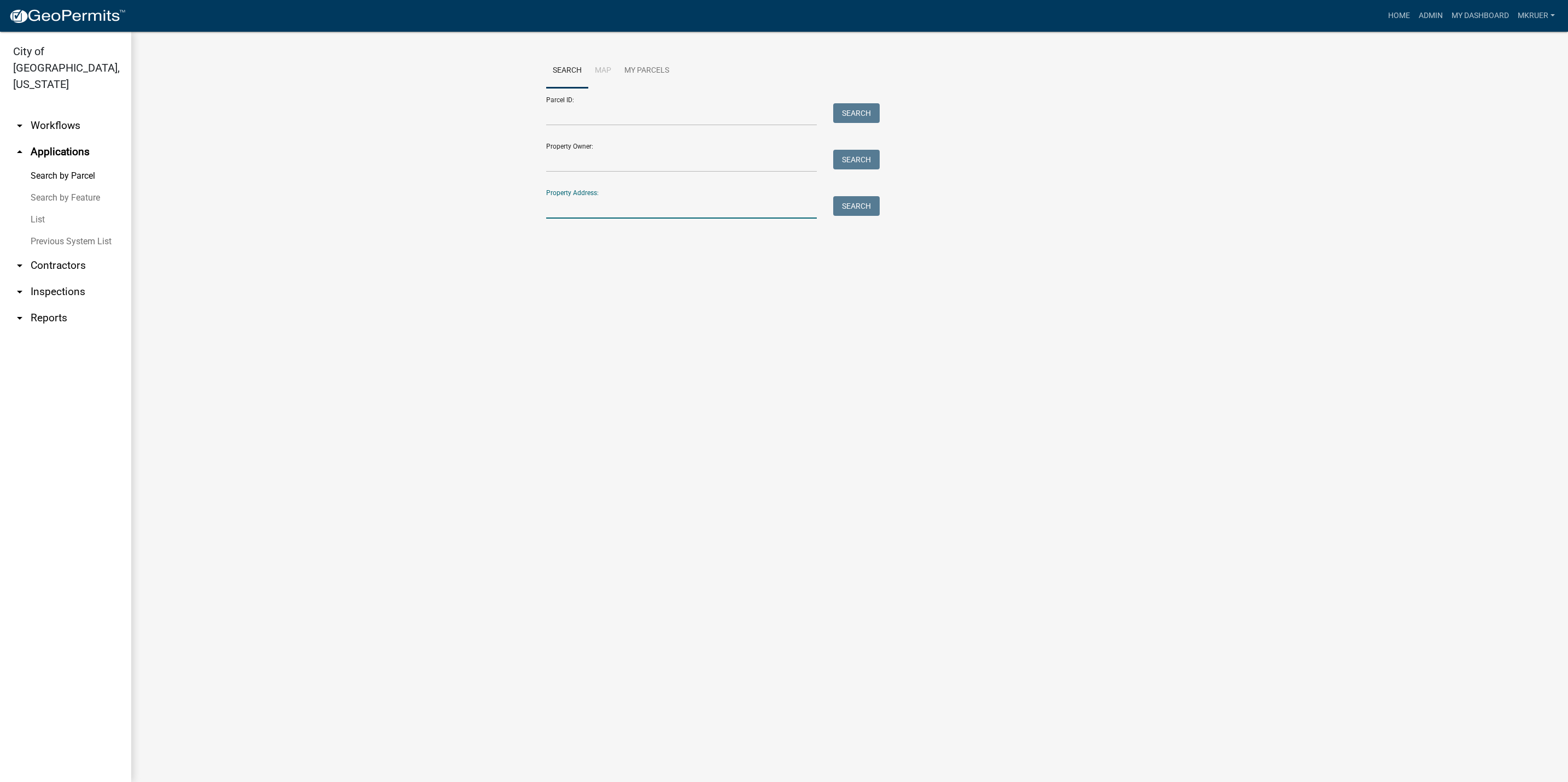
click at [593, 215] on input "Property Address:" at bounding box center [681, 207] width 271 height 23
type input "4203 [PERSON_NAME]"
click at [858, 211] on button "Search" at bounding box center [856, 206] width 46 height 19
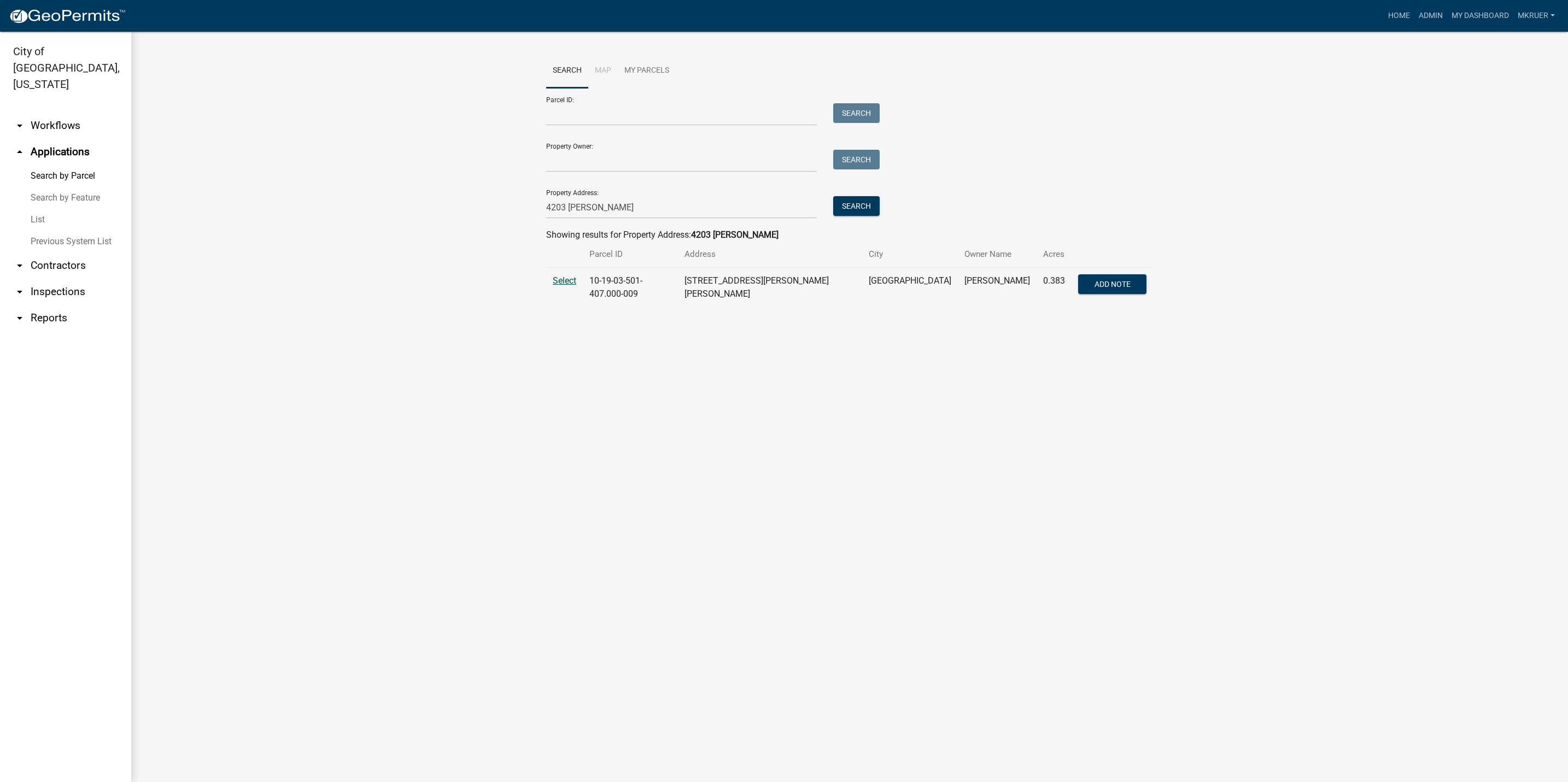
click at [568, 282] on span "Select" at bounding box center [564, 281] width 24 height 10
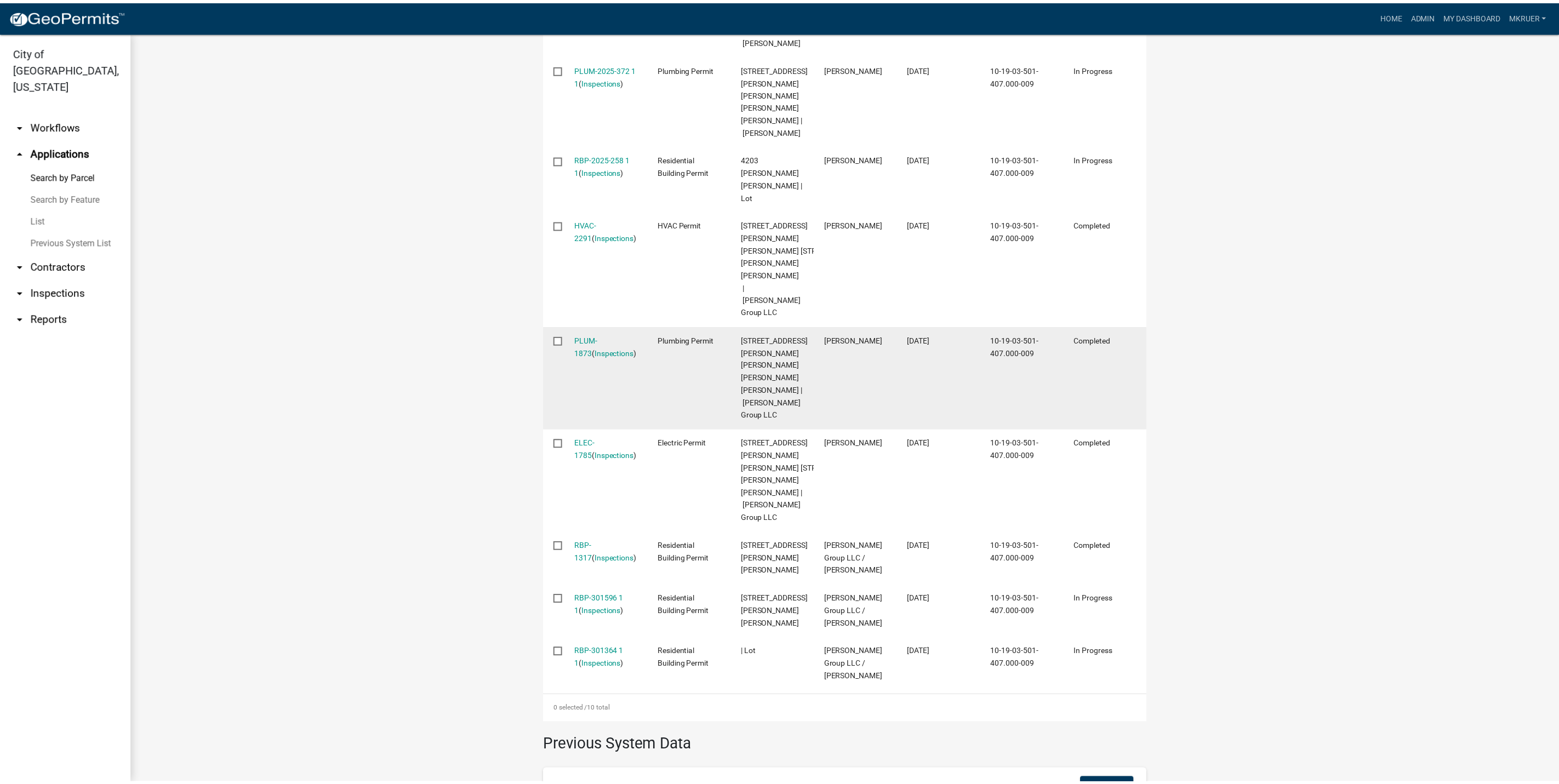
scroll to position [570, 0]
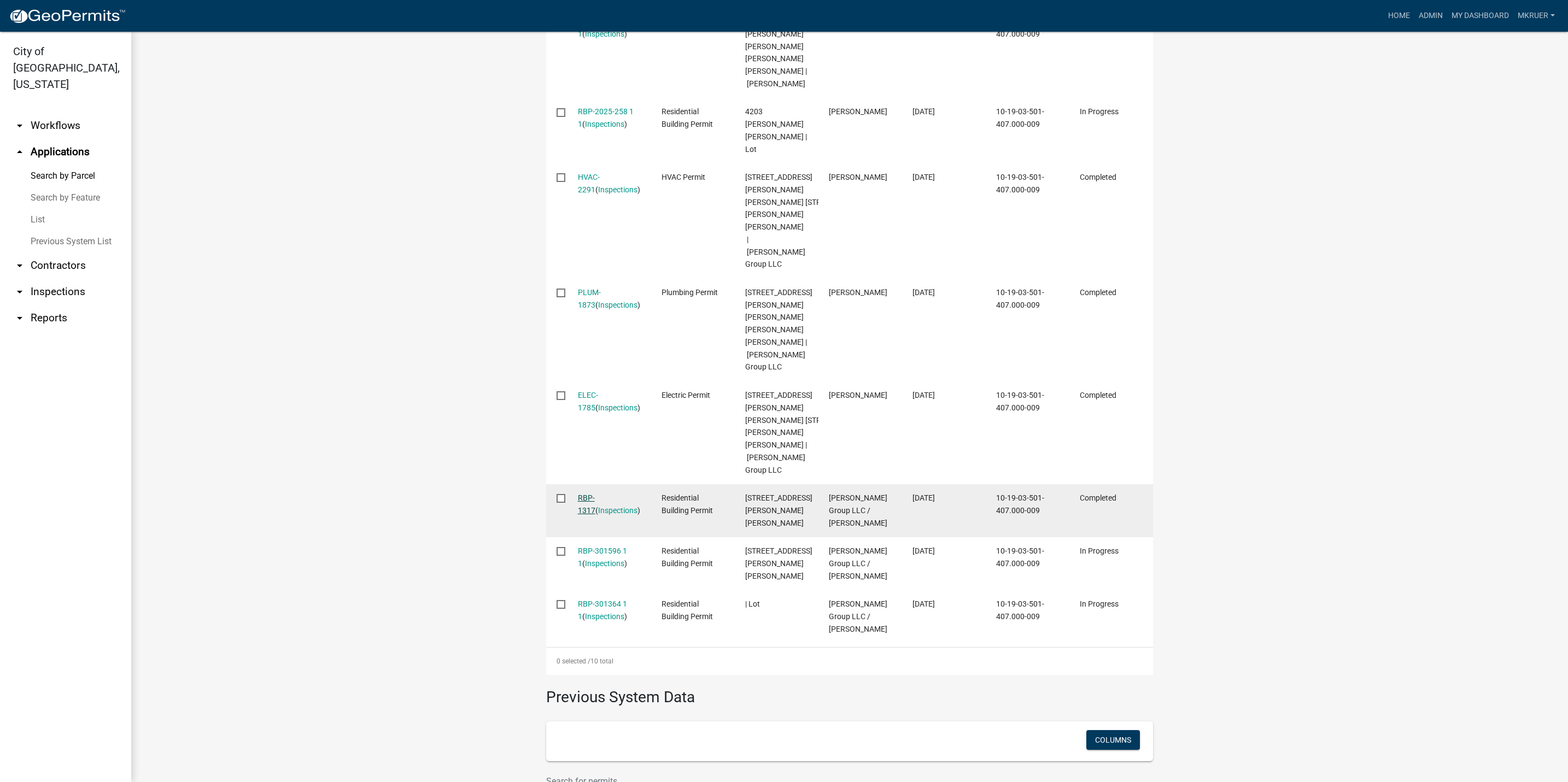
click at [584, 494] on link "RBP-1317" at bounding box center [586, 504] width 18 height 21
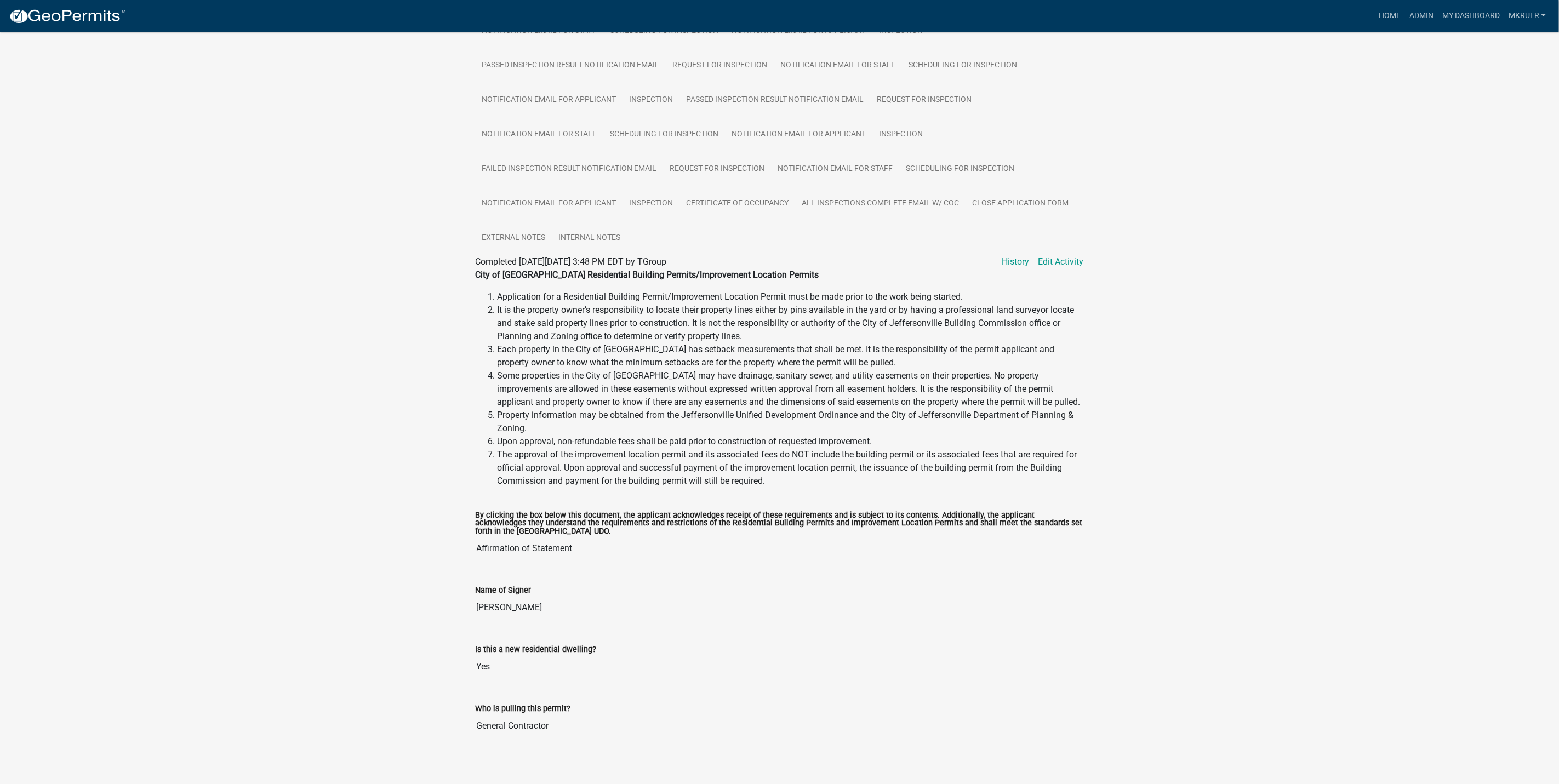
scroll to position [329, 0]
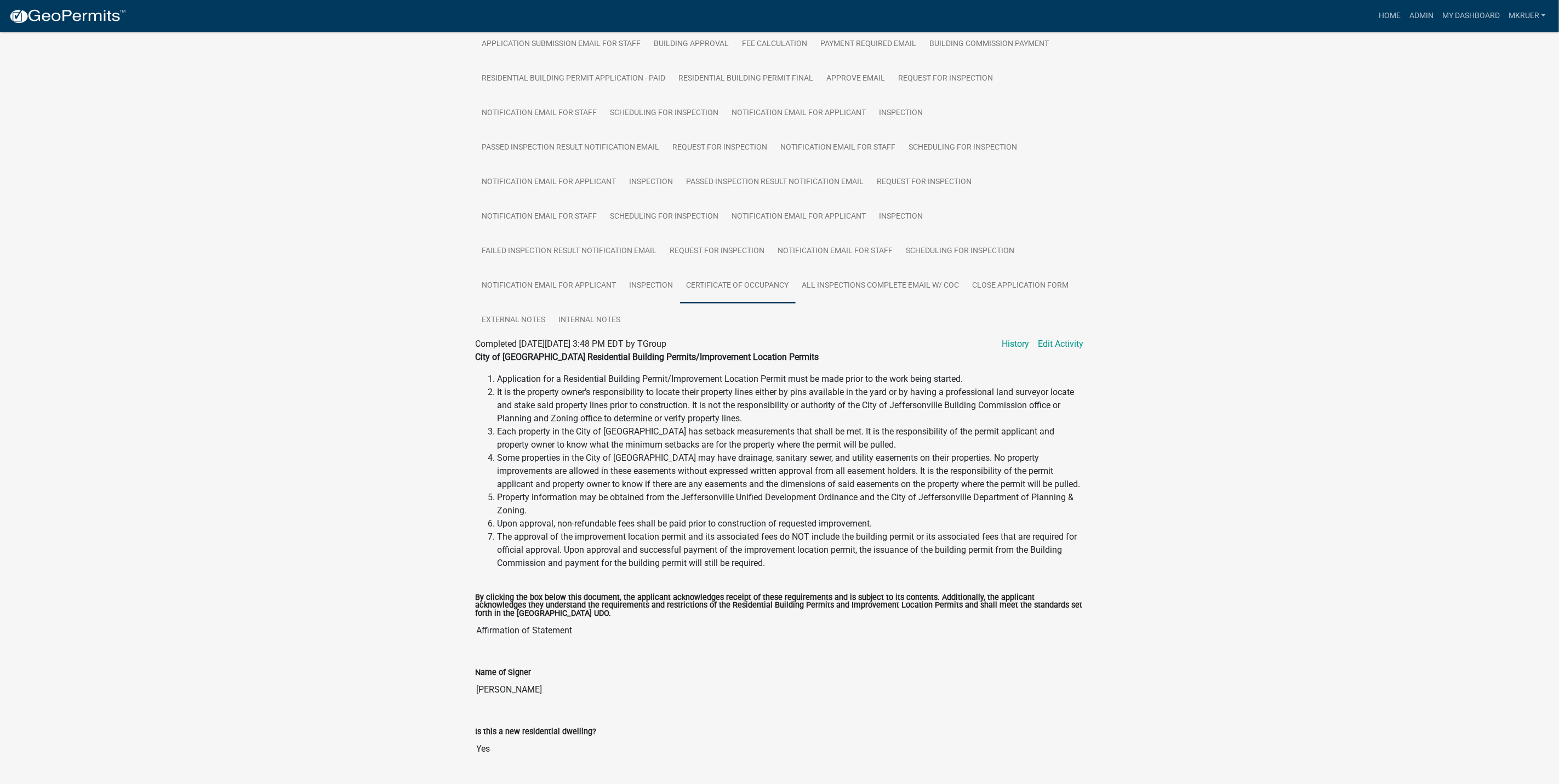
click at [727, 273] on link "Certificate of Occupancy" at bounding box center [738, 286] width 116 height 35
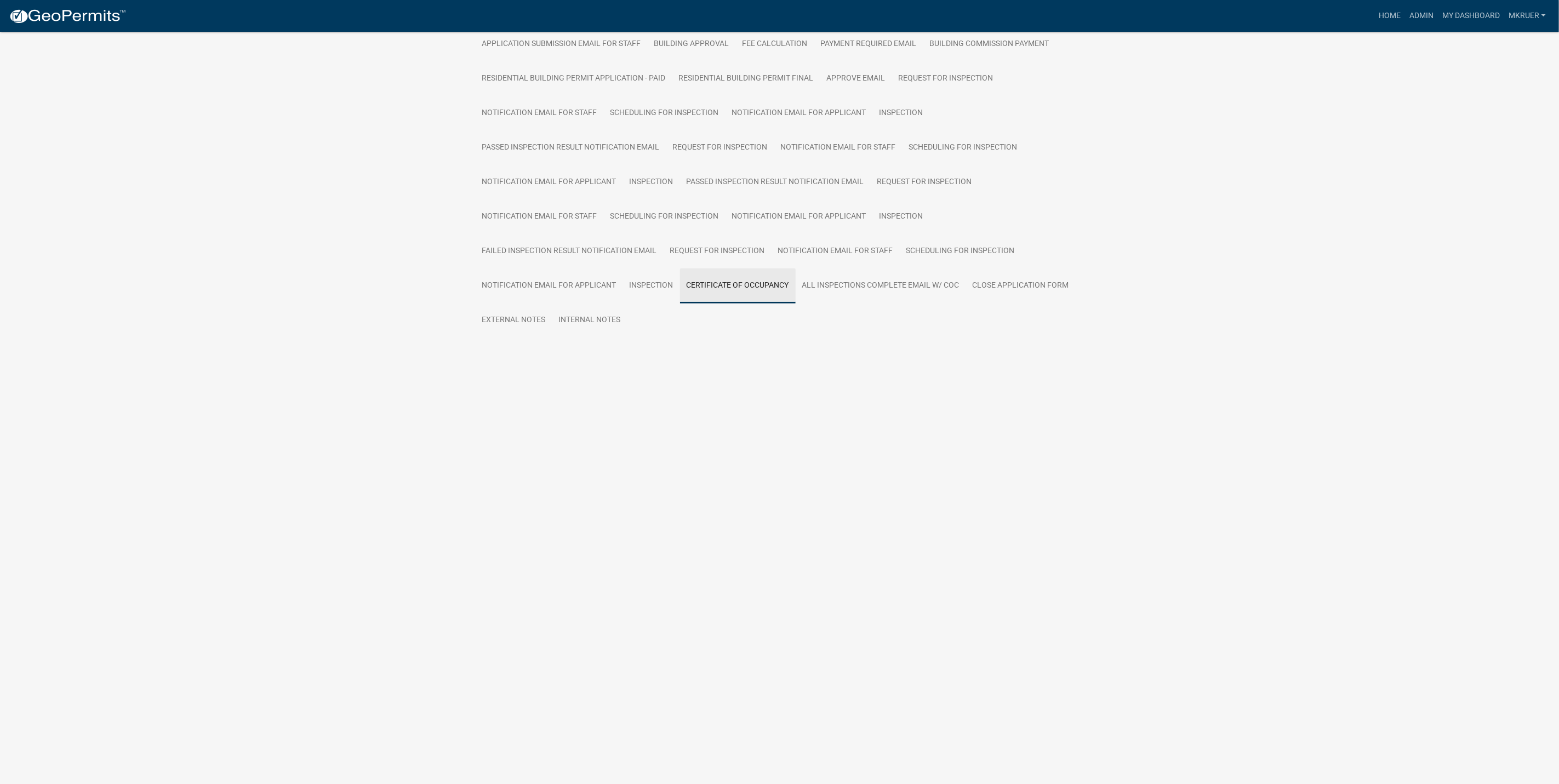
scroll to position [32, 0]
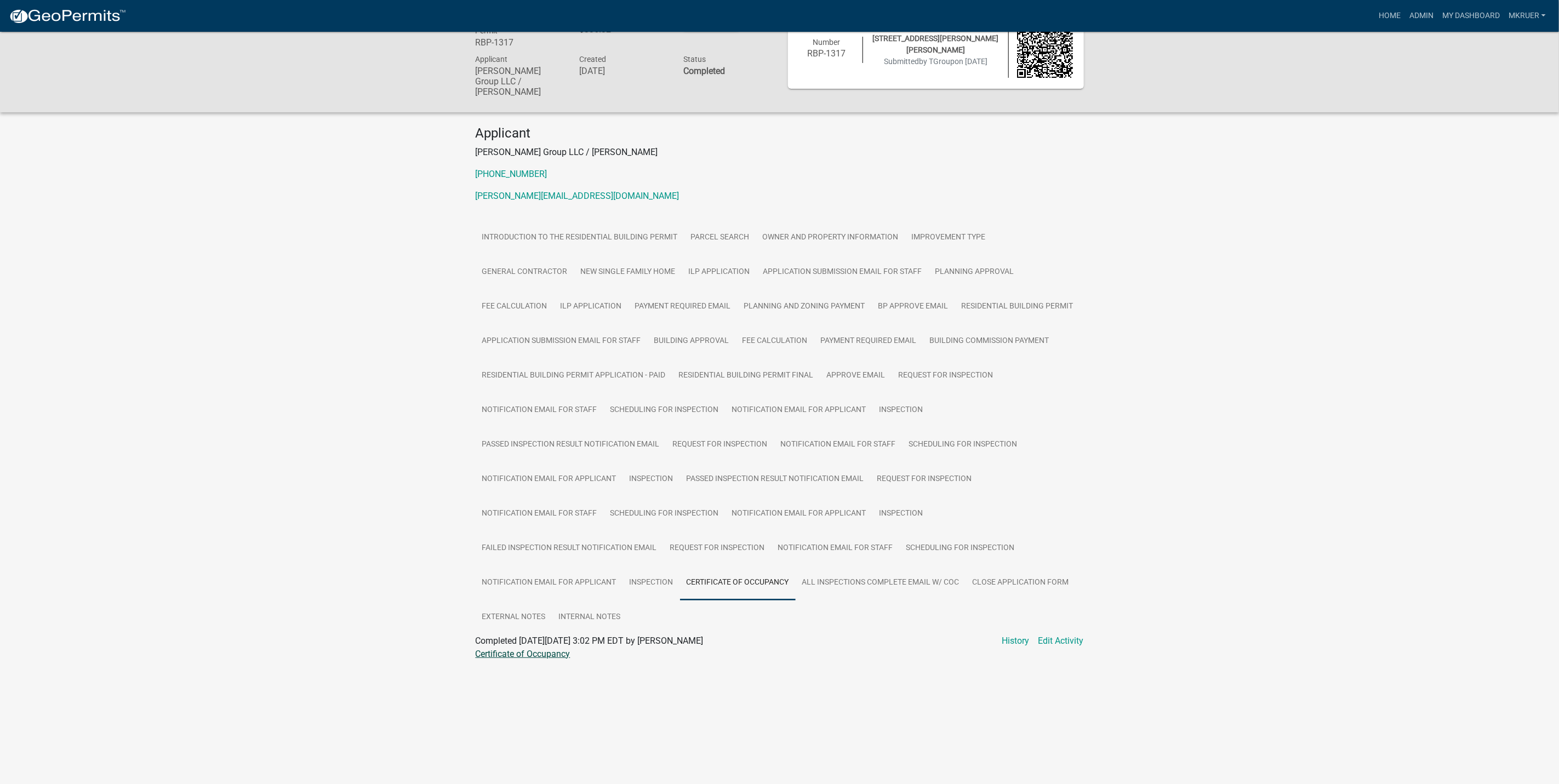
click at [528, 649] on link "Certificate of Occupancy" at bounding box center [523, 653] width 95 height 10
click at [652, 569] on link "Inspection" at bounding box center [651, 583] width 57 height 35
click at [740, 572] on link "Certificate of Occupancy" at bounding box center [738, 583] width 116 height 35
click at [528, 649] on link "Certificate of Occupancy" at bounding box center [523, 653] width 95 height 10
click at [901, 505] on link "Inspection" at bounding box center [901, 514] width 57 height 35
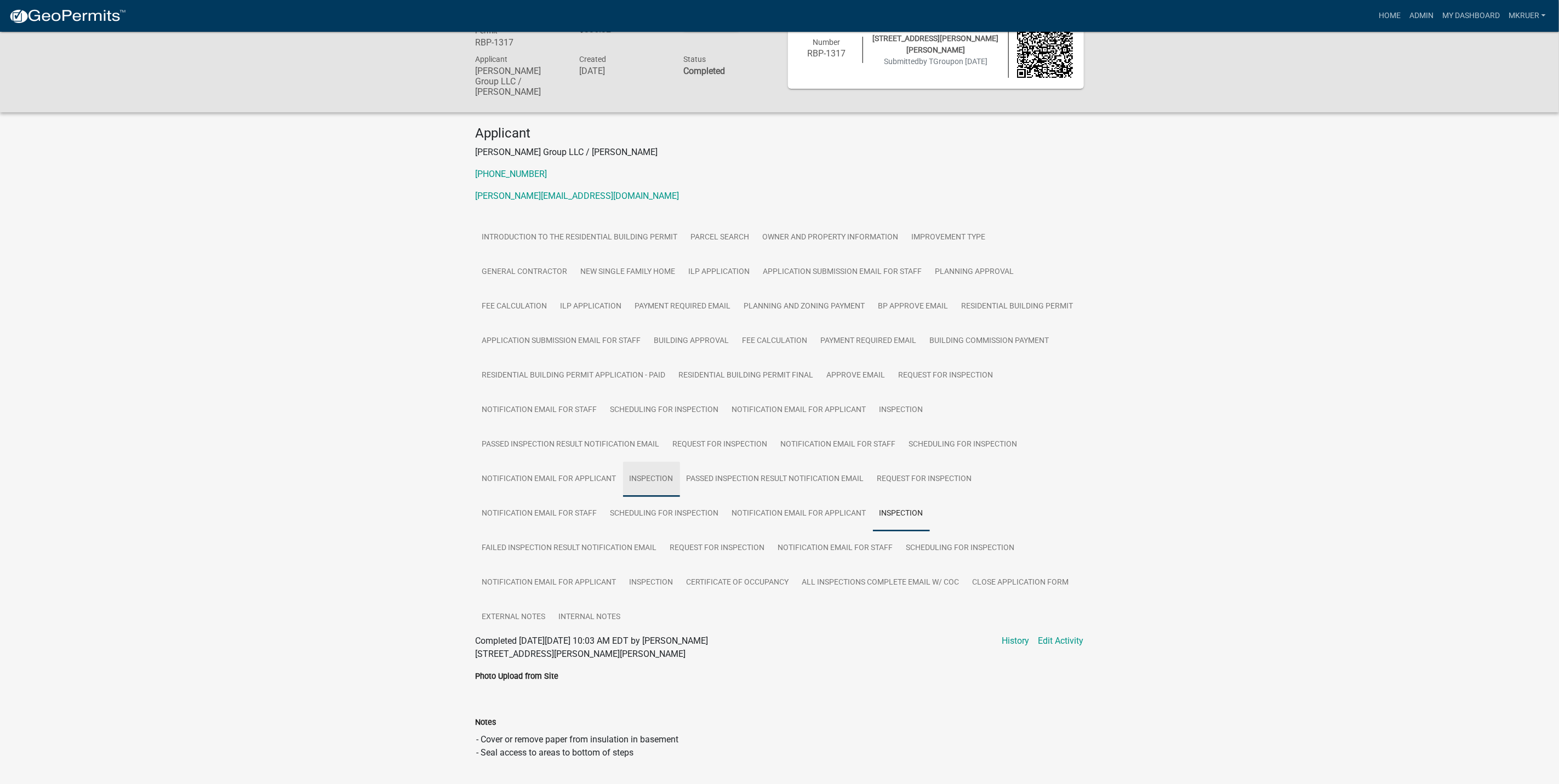
click at [637, 466] on link "Inspection" at bounding box center [651, 479] width 57 height 35
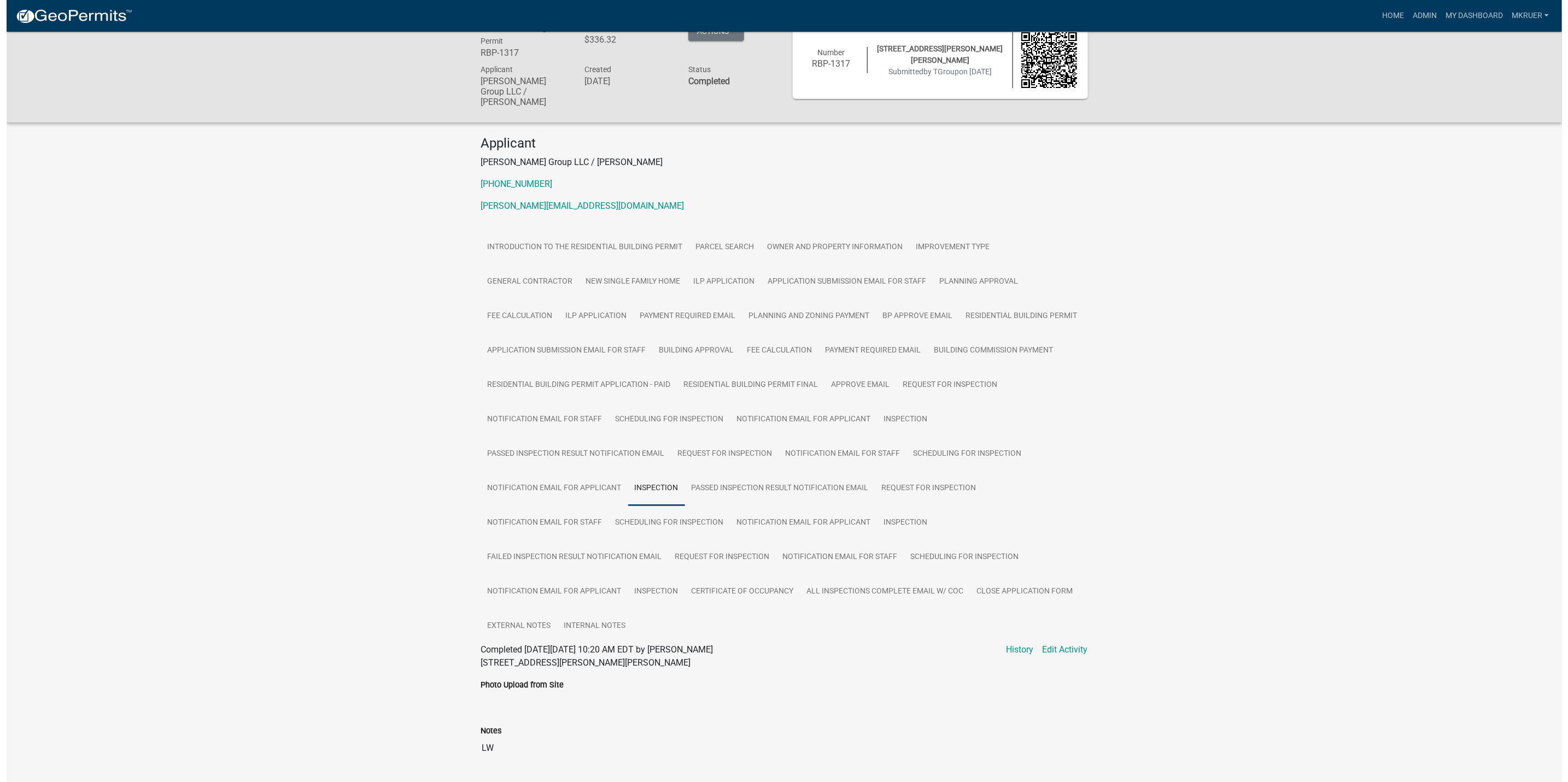
scroll to position [0, 0]
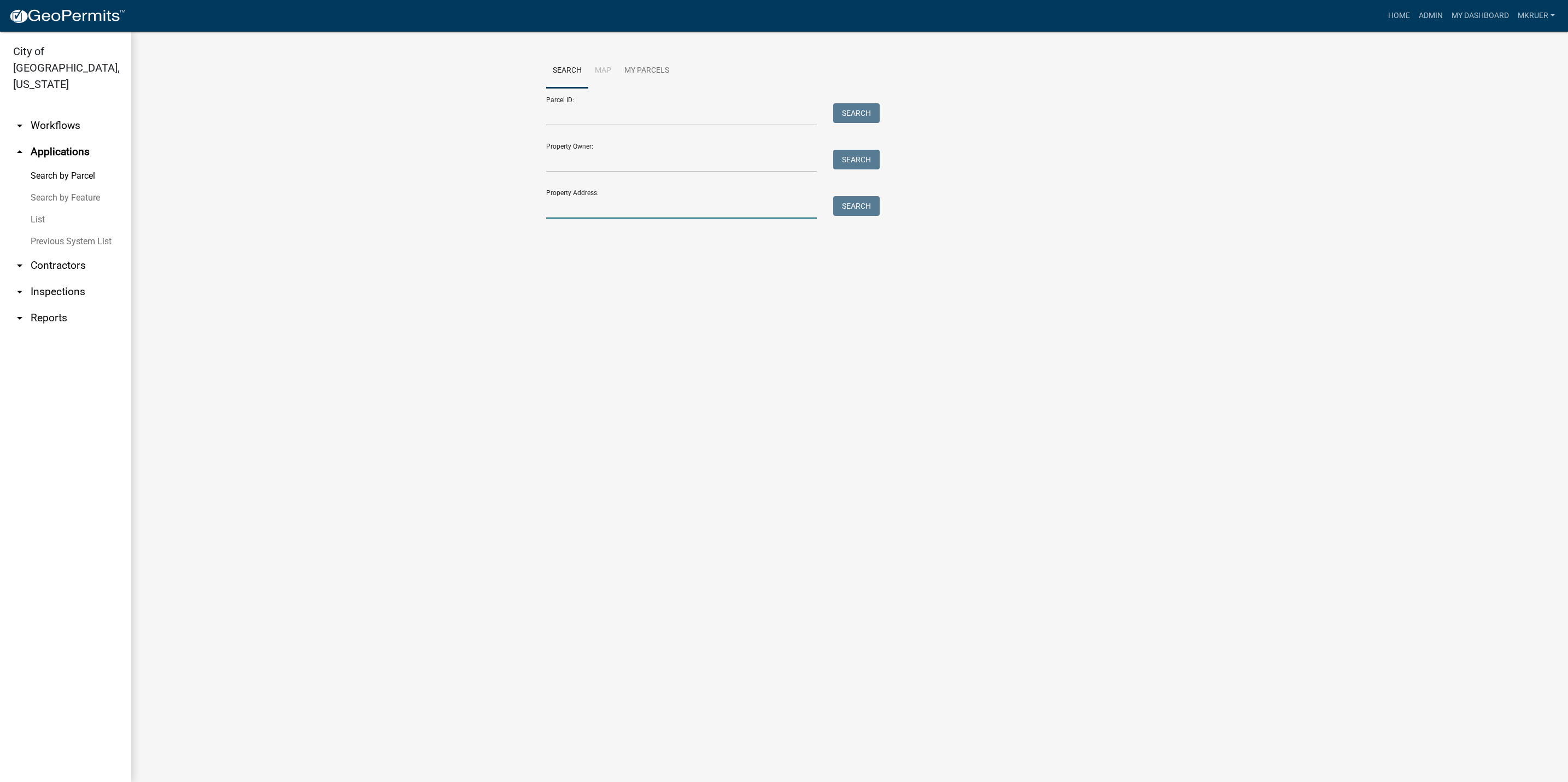
click at [609, 213] on input "Property Address:" at bounding box center [681, 207] width 271 height 23
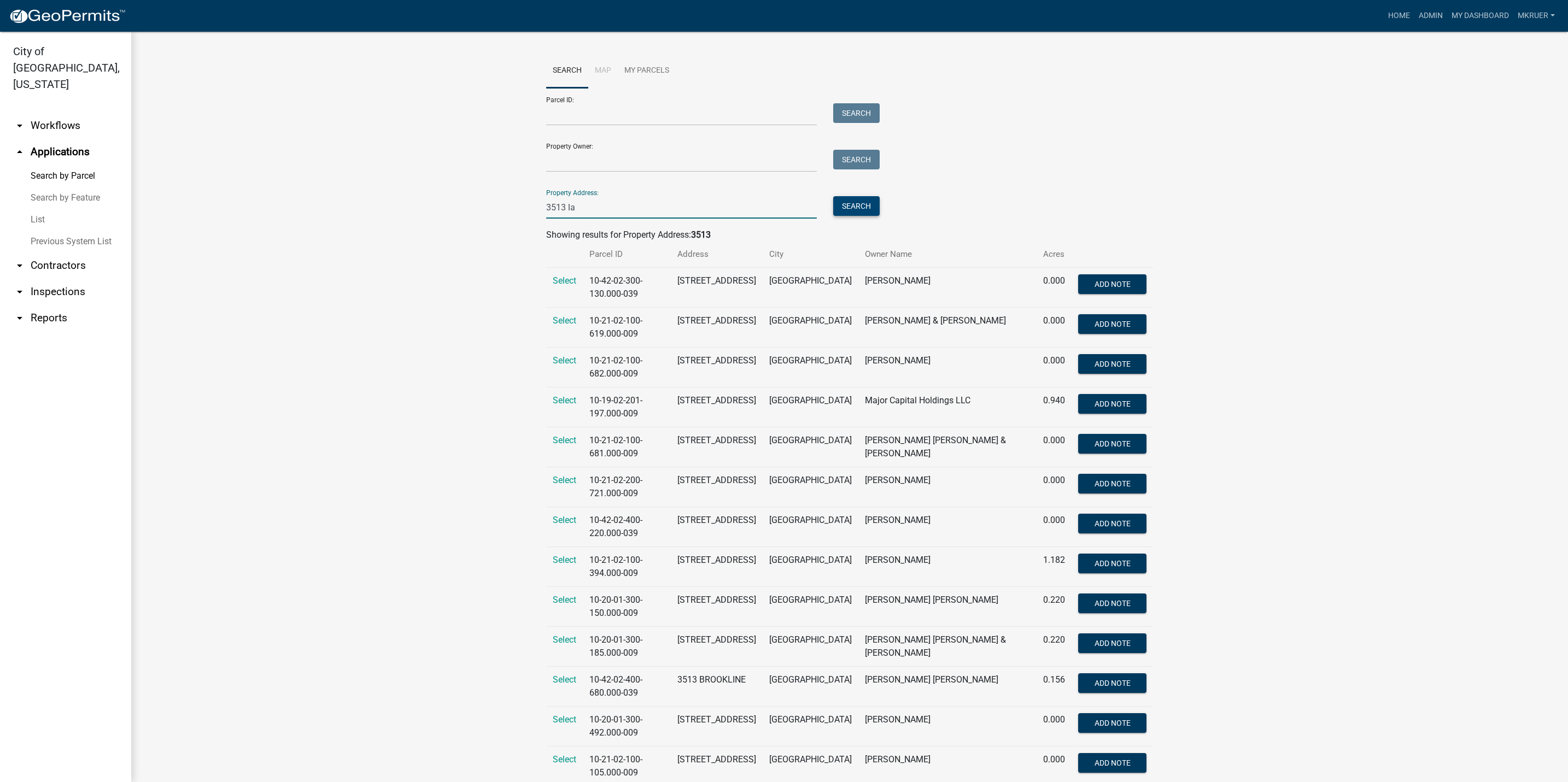
type input "3513 la"
click at [850, 204] on button "Search" at bounding box center [856, 206] width 46 height 19
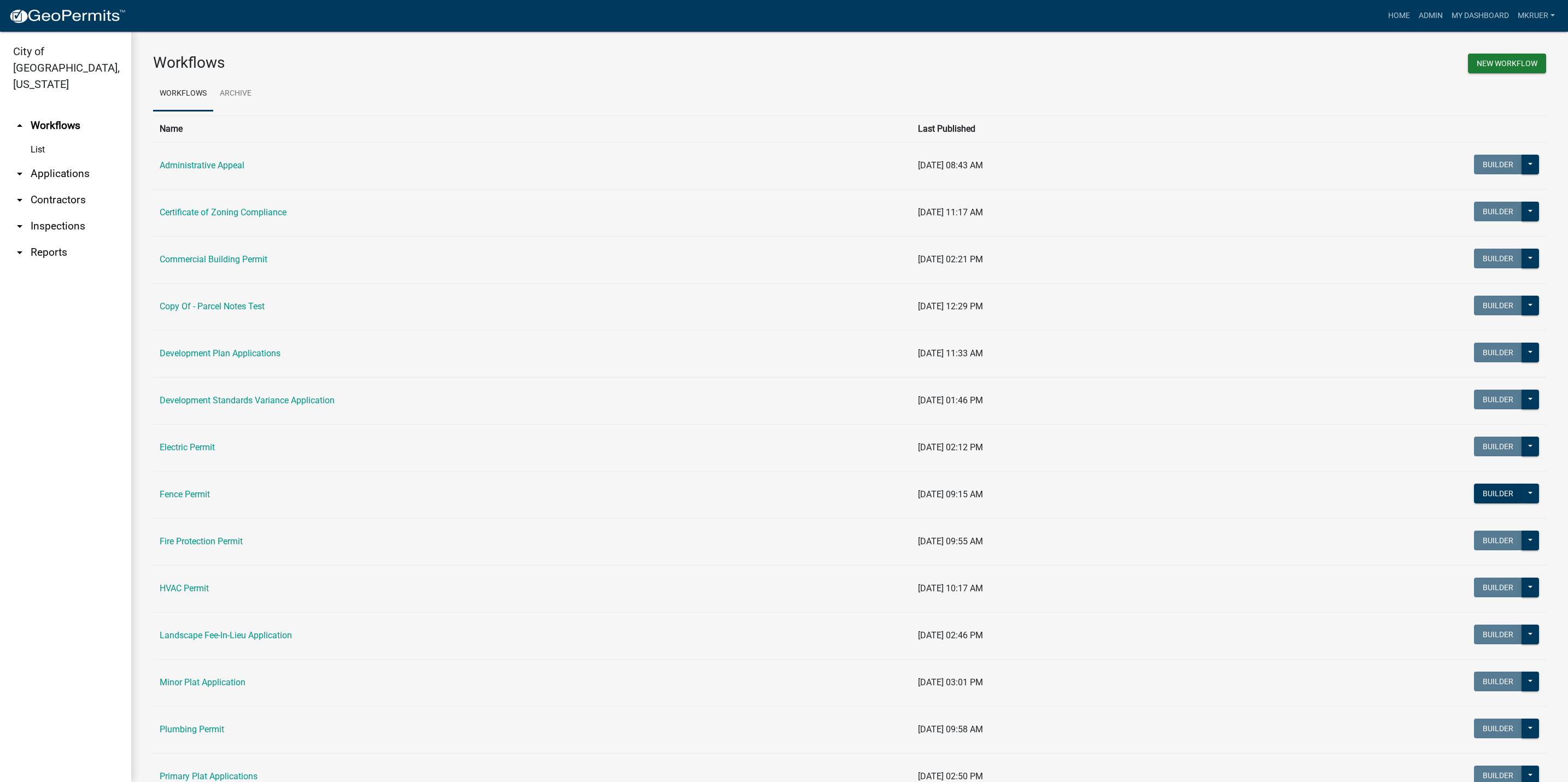
click at [57, 213] on link "arrow_drop_down Inspections" at bounding box center [66, 226] width 131 height 26
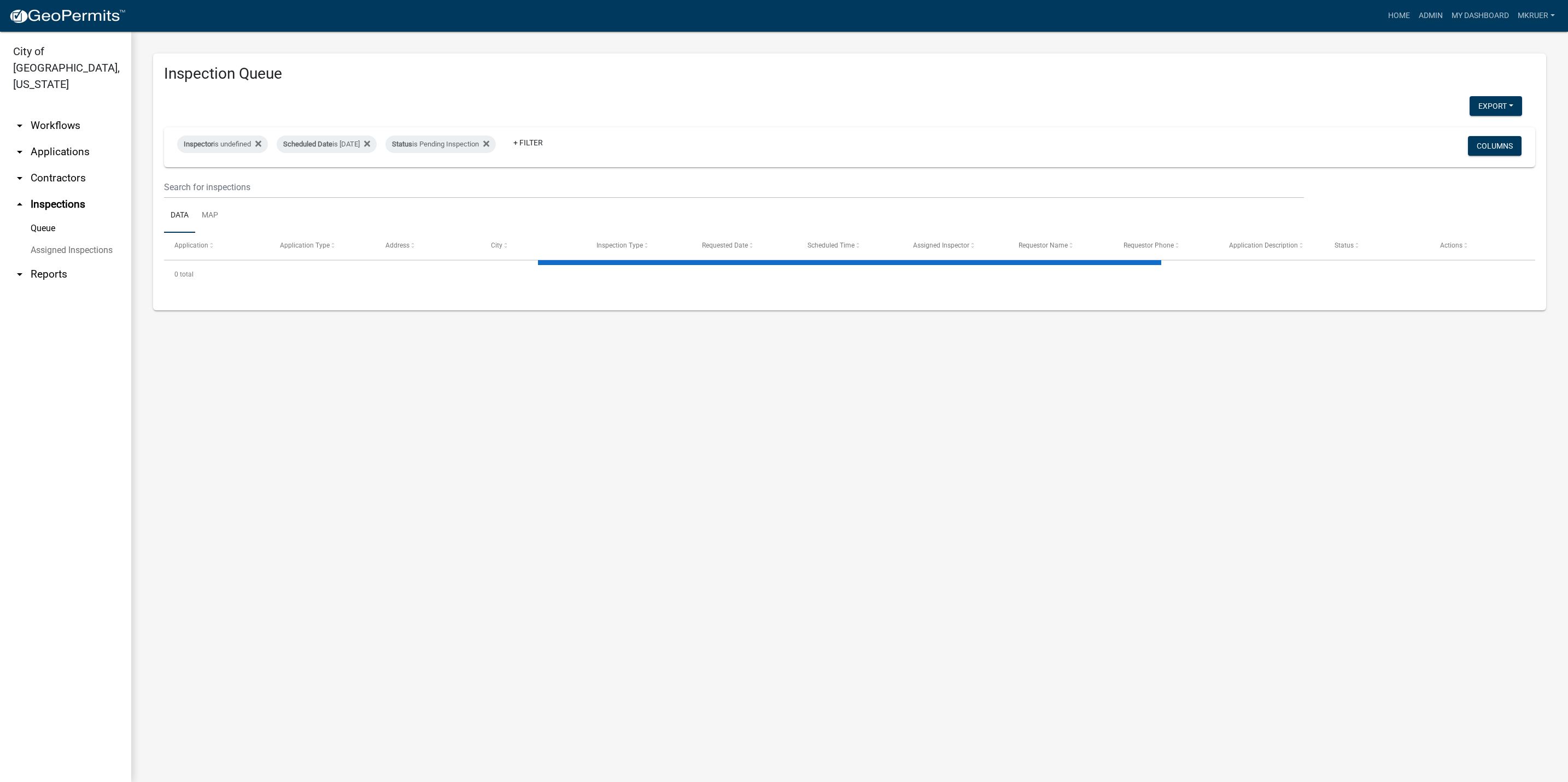
select select "3: 100"
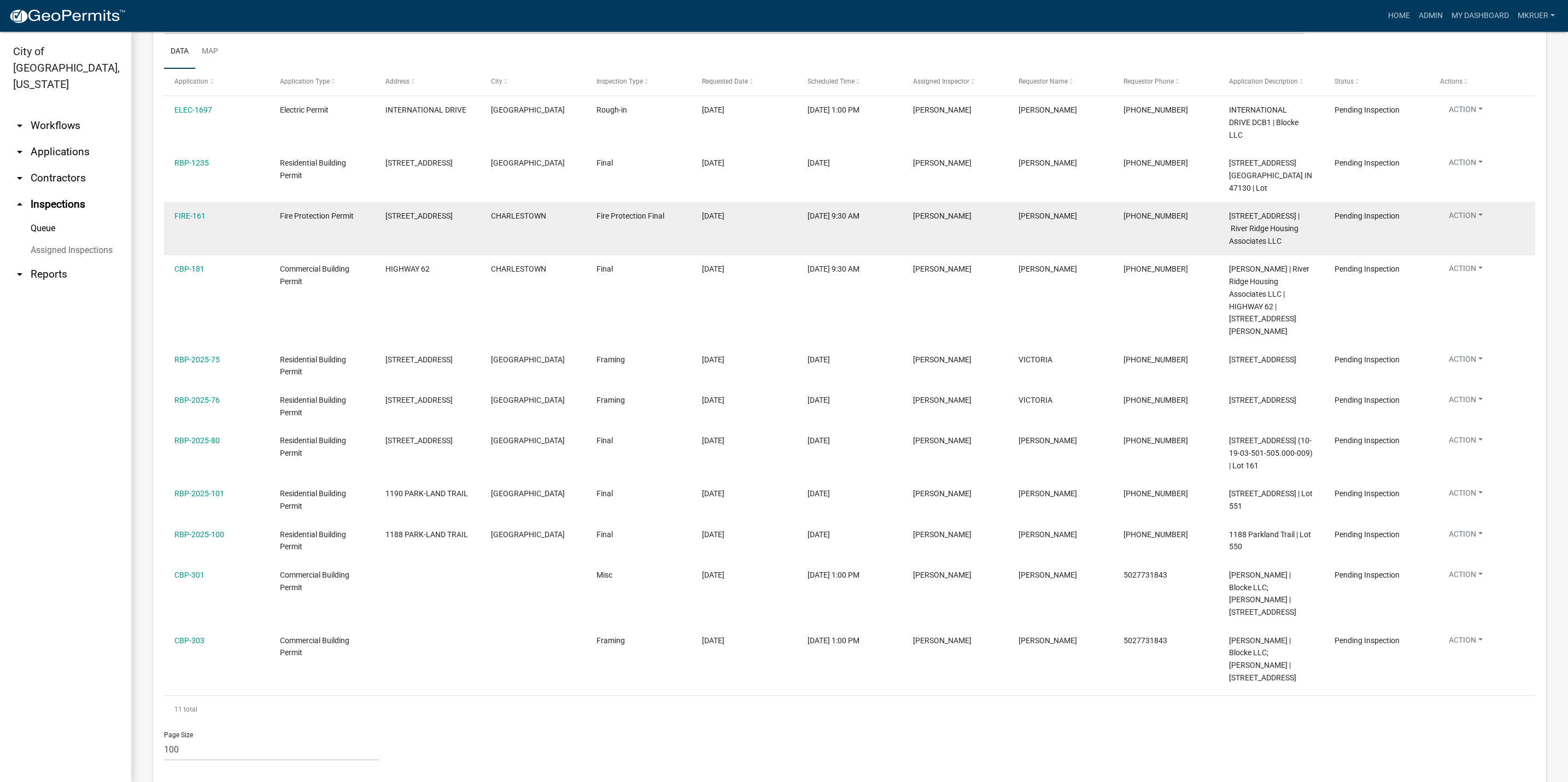
scroll to position [208, 0]
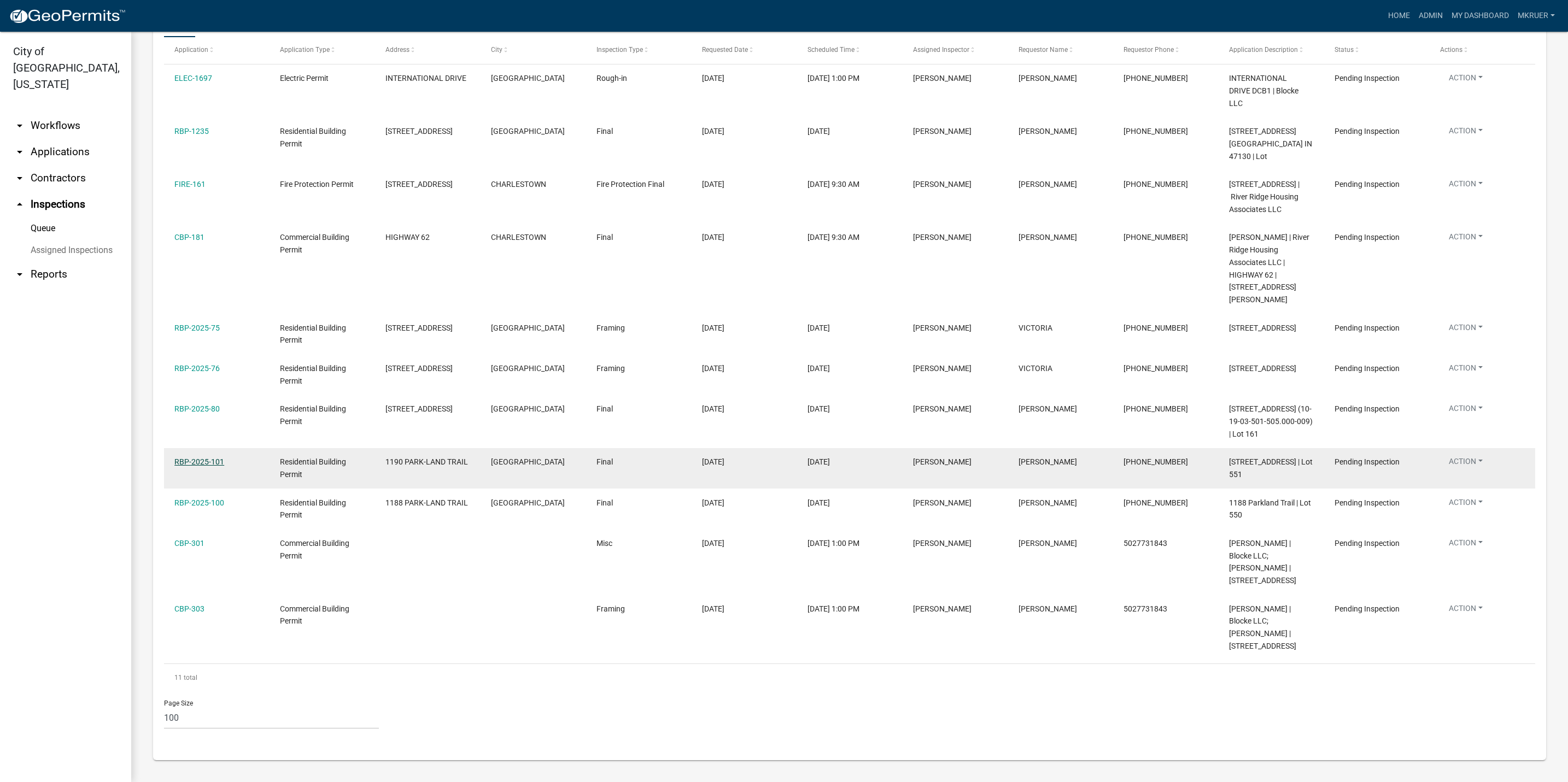
click at [191, 463] on link "RBP-2025-101" at bounding box center [200, 462] width 50 height 9
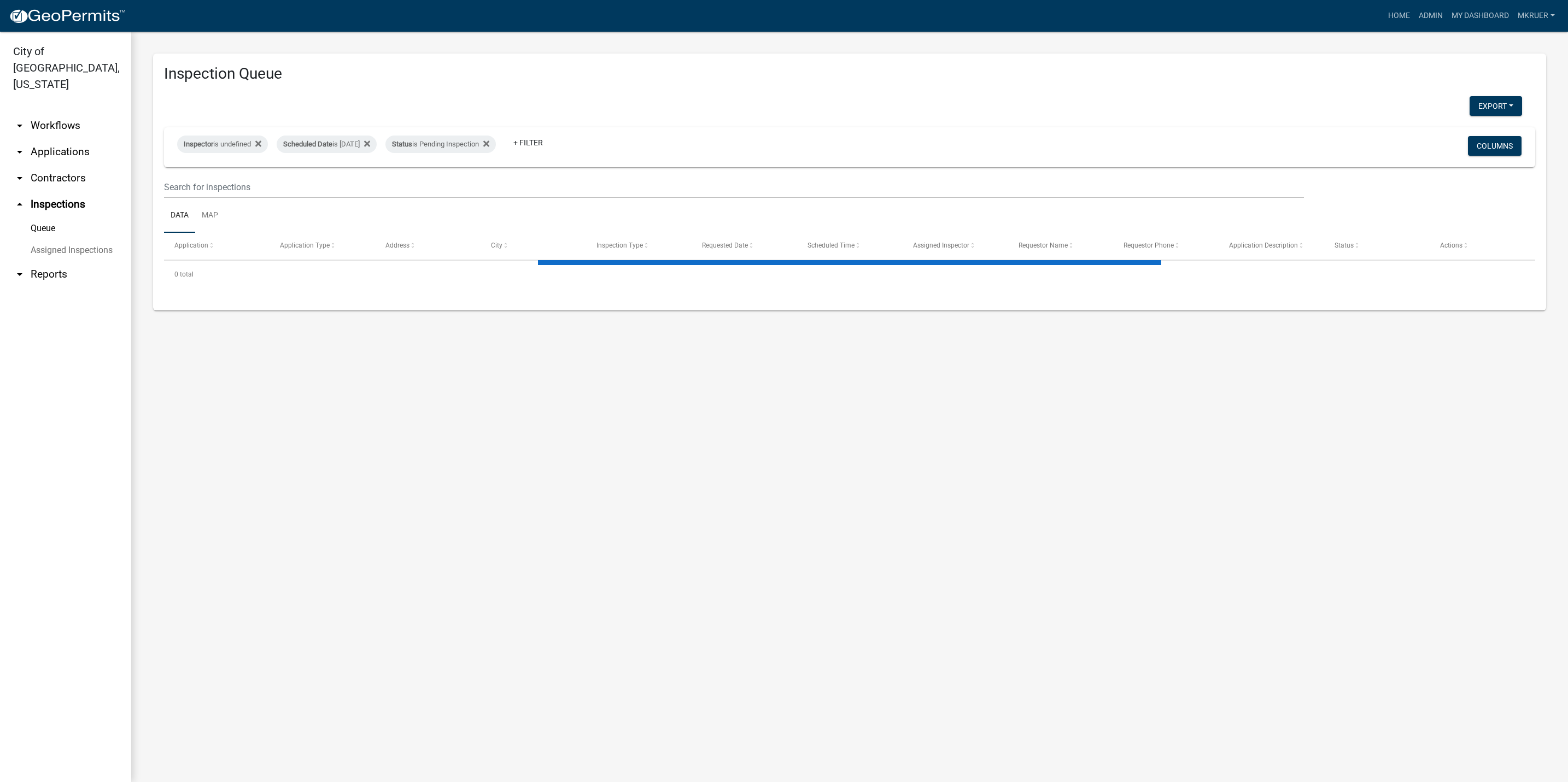
select select "3: 100"
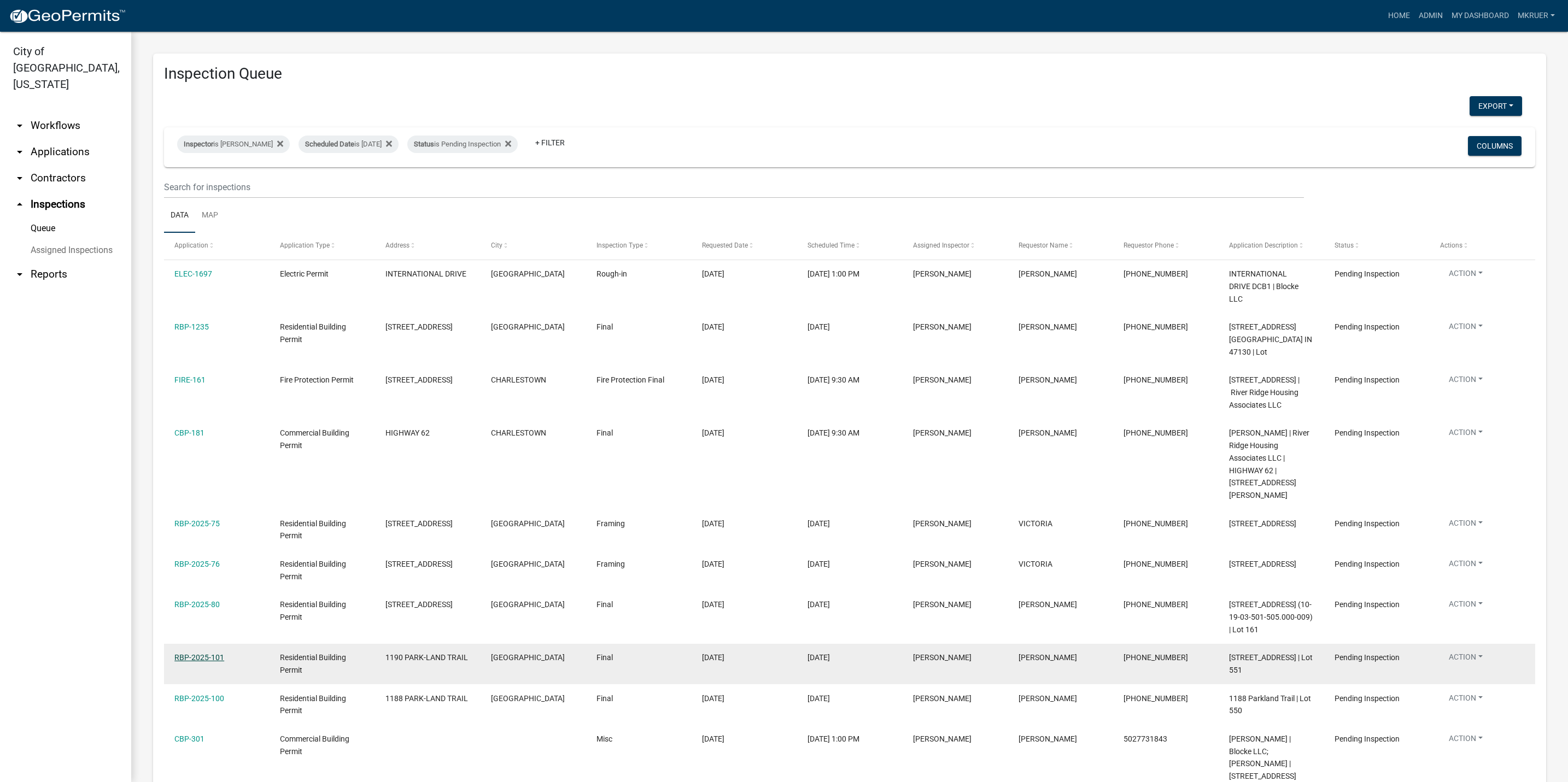
click at [192, 662] on link "RBP-2025-101" at bounding box center [200, 657] width 50 height 9
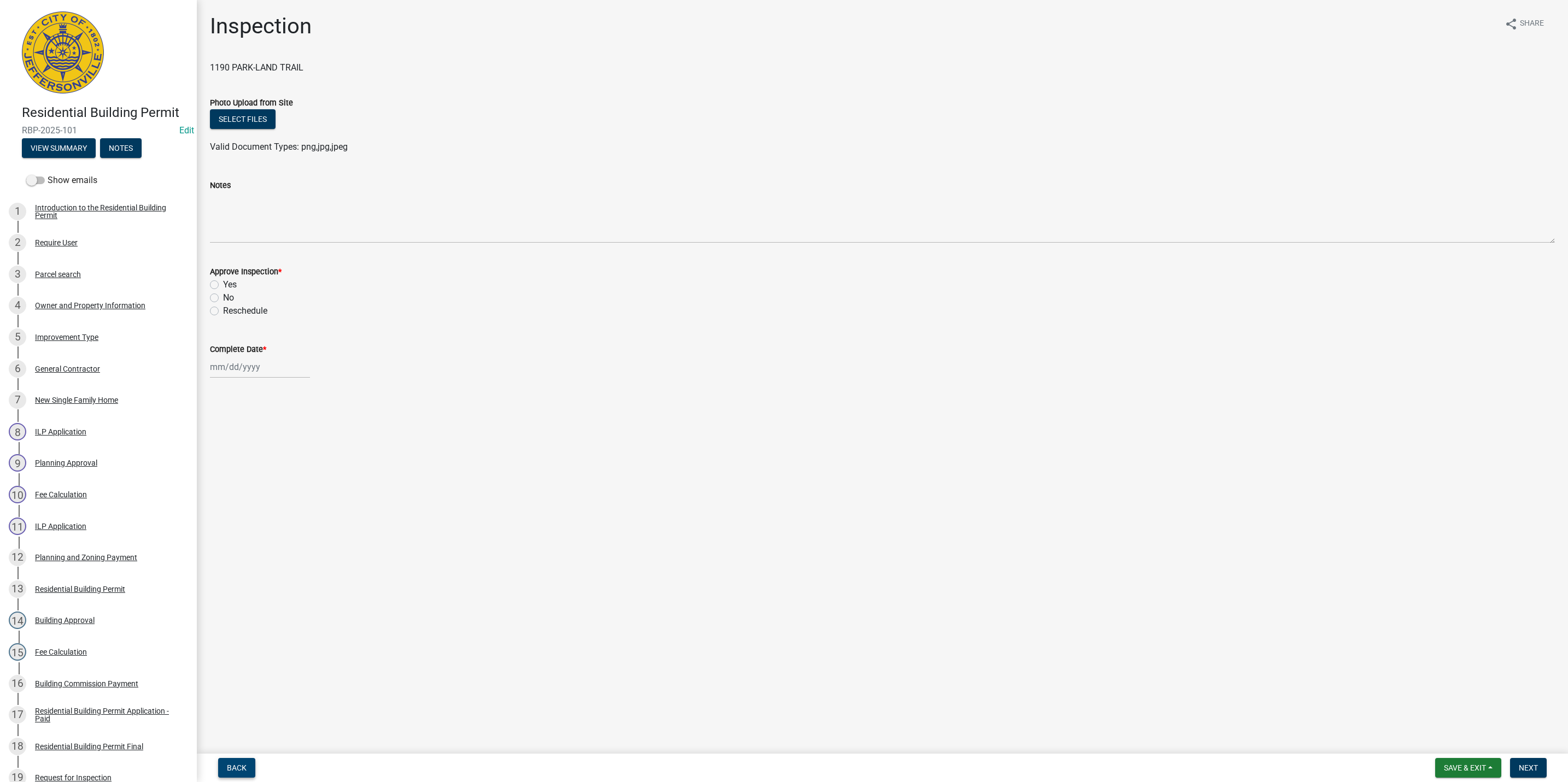
click at [234, 766] on span "Back" at bounding box center [237, 768] width 19 height 9
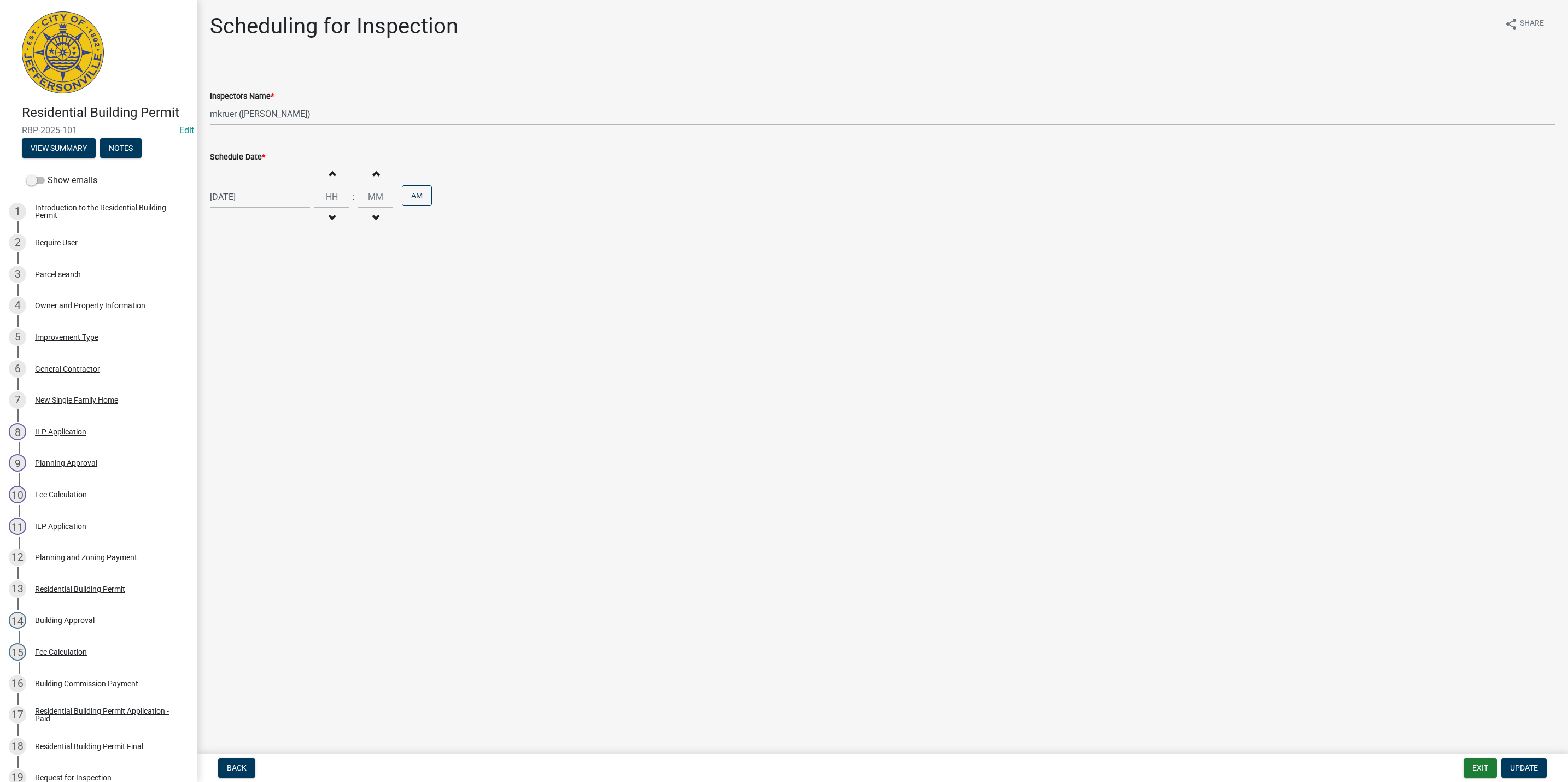
click at [250, 111] on select "Select Item... [PERSON_NAME] ([PERSON_NAME]) [PERSON_NAME] ([PERSON_NAME]) mkru…" at bounding box center [883, 114] width 1345 height 23
select select "13c97fbc-c819-4cee-844a-0db3d3c4db95"
click at [210, 103] on select "Select Item... [PERSON_NAME] ([PERSON_NAME]) [PERSON_NAME] ([PERSON_NAME]) mkru…" at bounding box center [883, 114] width 1345 height 23
click at [1521, 770] on span "Update" at bounding box center [1524, 768] width 28 height 9
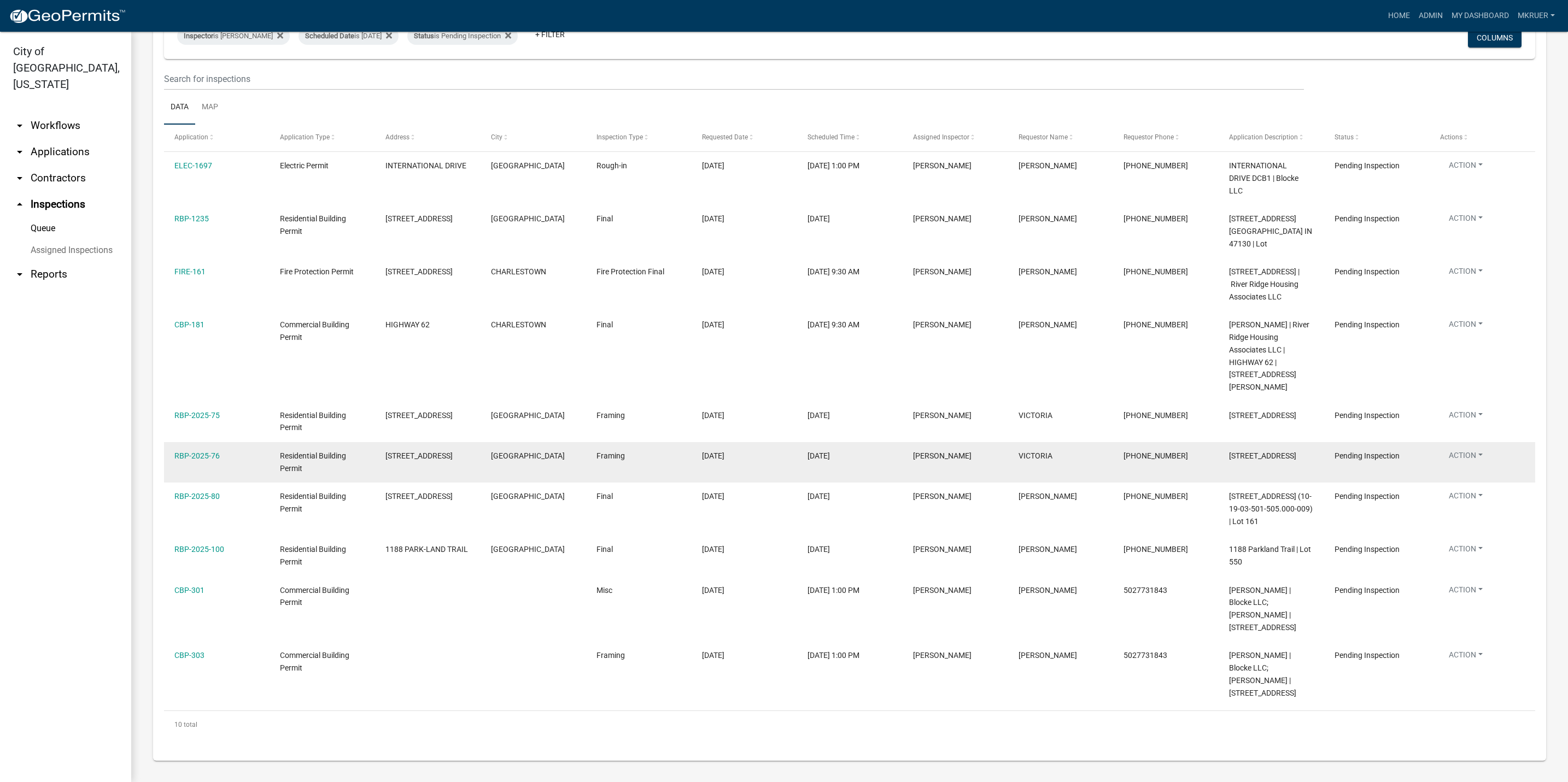
scroll to position [121, 0]
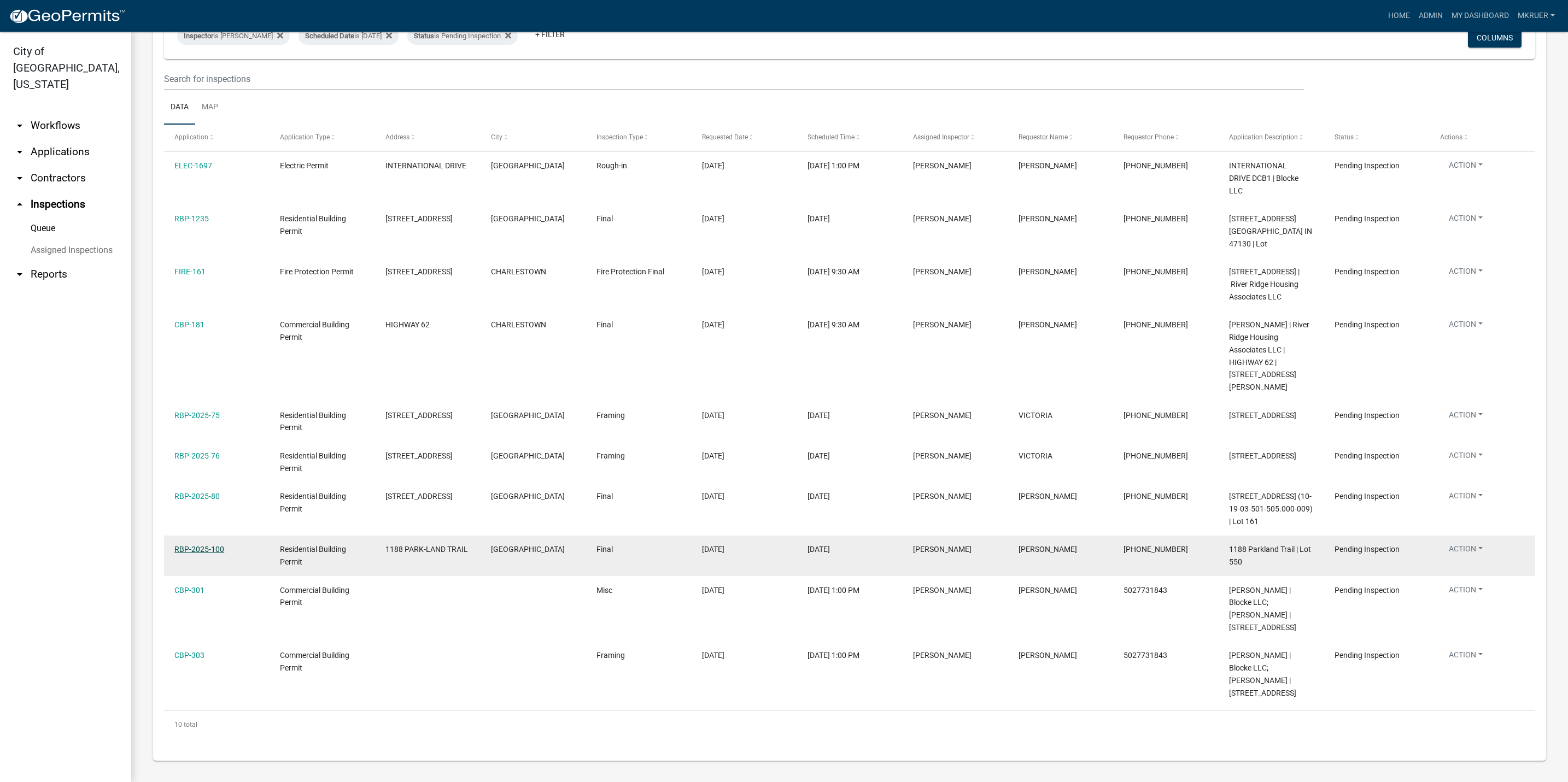
click at [187, 546] on link "RBP-2025-100" at bounding box center [200, 549] width 50 height 9
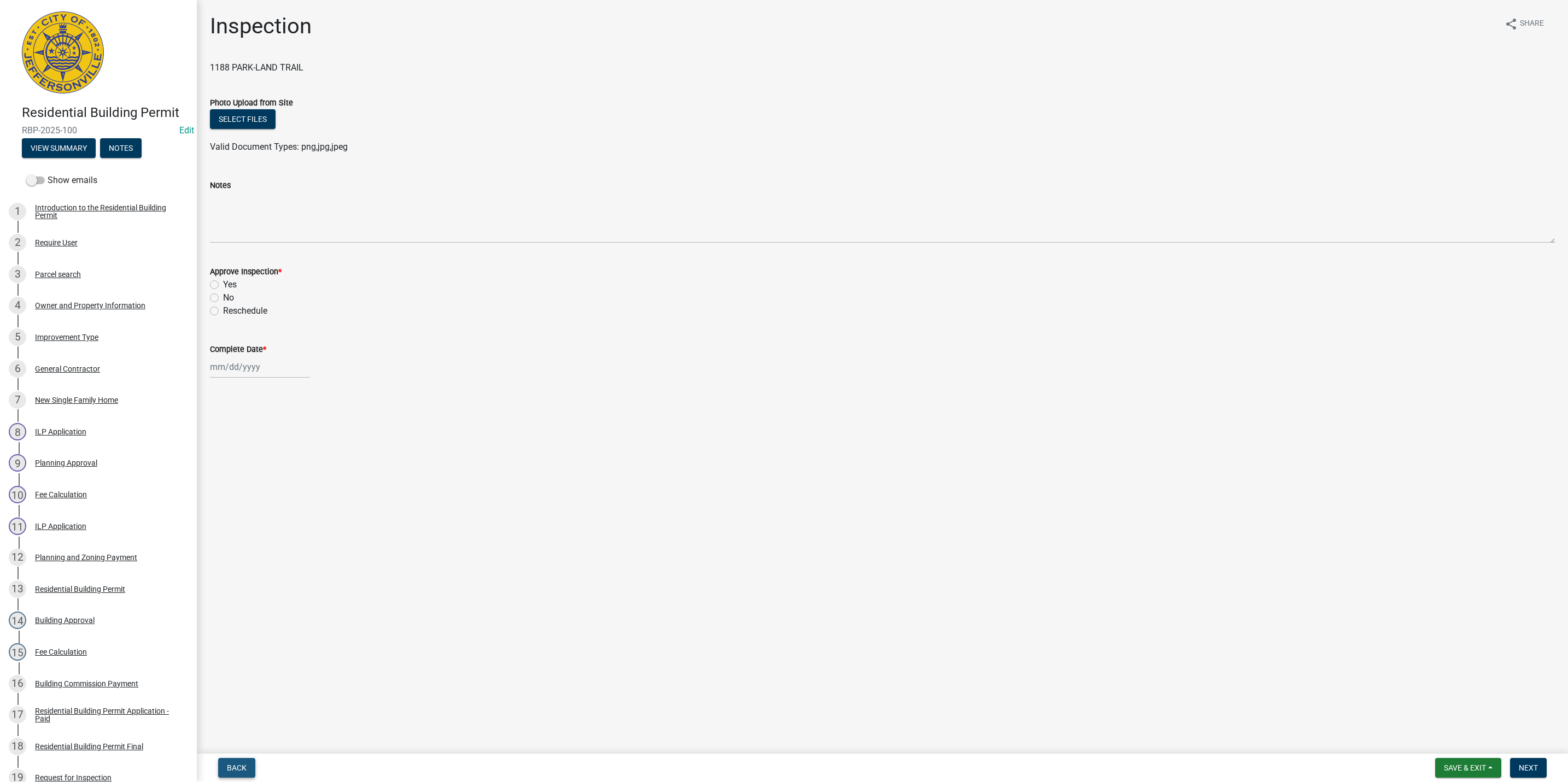
click at [233, 766] on span "Back" at bounding box center [237, 768] width 19 height 9
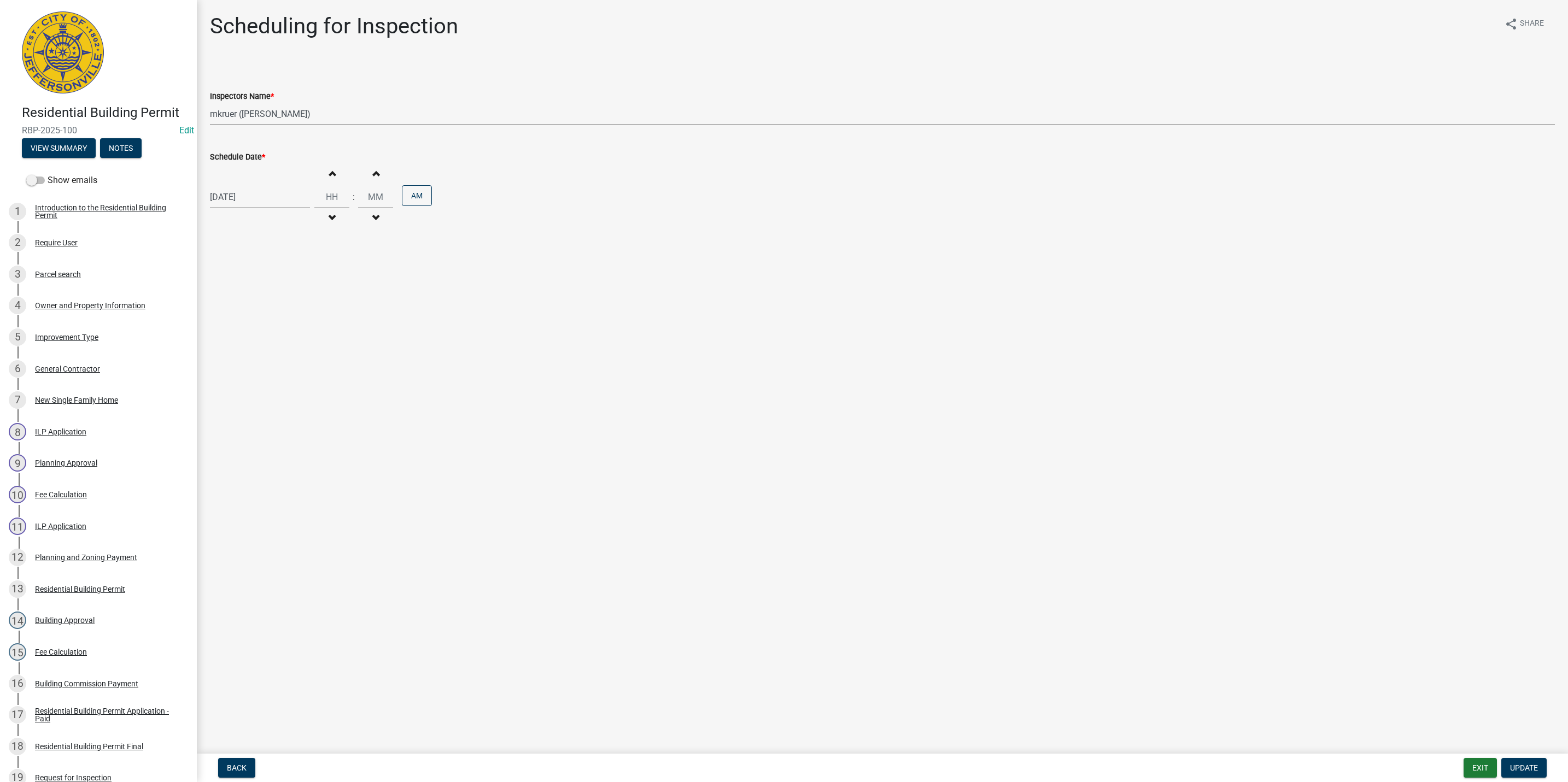
click at [238, 114] on select "Select Item... [PERSON_NAME] ([PERSON_NAME]) [PERSON_NAME] ([PERSON_NAME]) mkru…" at bounding box center [883, 114] width 1345 height 23
select select "13c97fbc-c819-4cee-844a-0db3d3c4db95"
click at [210, 103] on select "Select Item... [PERSON_NAME] ([PERSON_NAME]) [PERSON_NAME] ([PERSON_NAME]) mkru…" at bounding box center [883, 114] width 1345 height 23
click at [1519, 767] on span "Update" at bounding box center [1524, 768] width 28 height 9
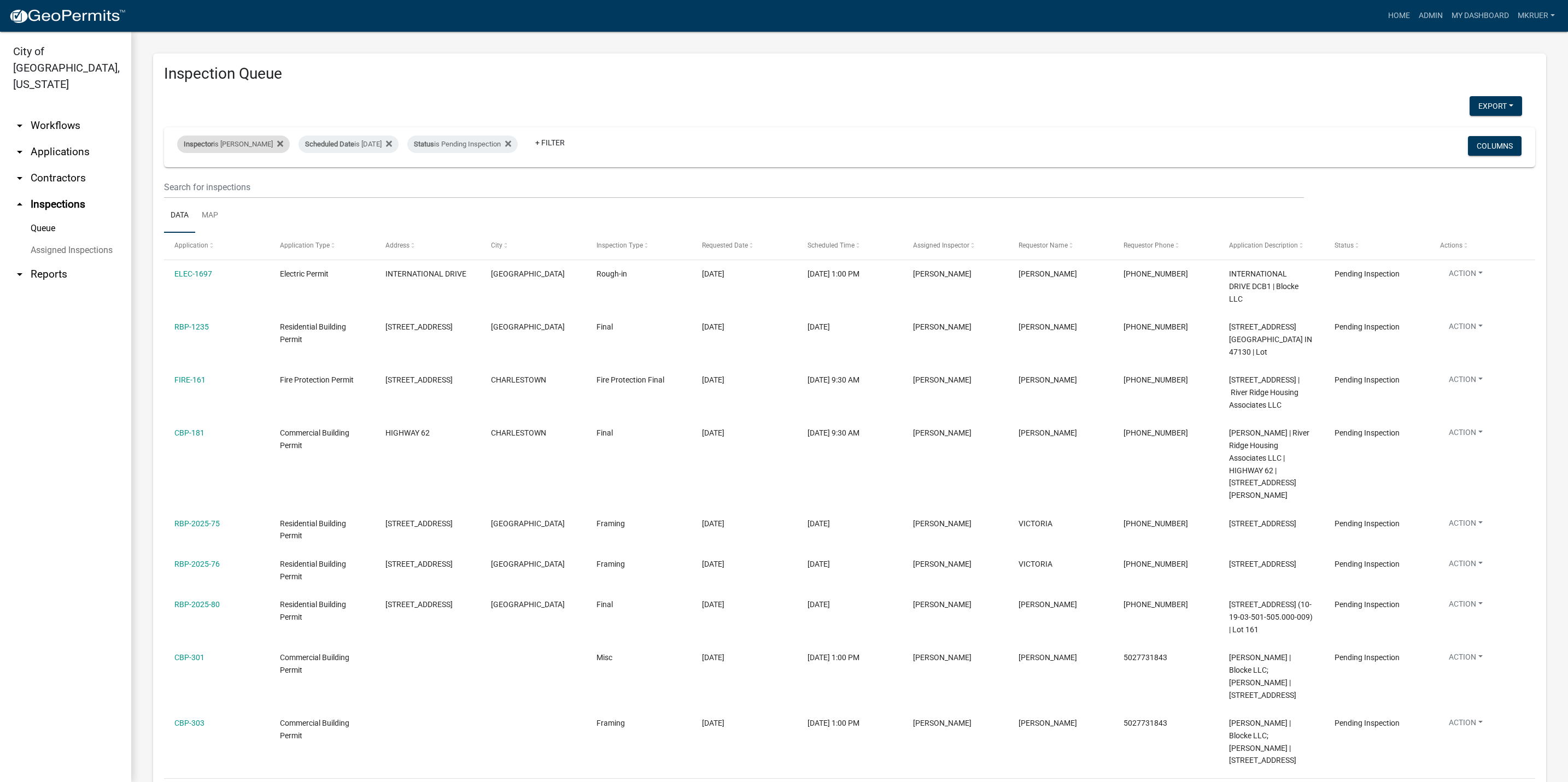
click at [243, 142] on div "Inspector is [PERSON_NAME]" at bounding box center [233, 144] width 113 height 18
click at [197, 194] on select "Select an option None [PERSON_NAME] [PERSON_NAME] [PERSON_NAME] [PERSON_NAME] […" at bounding box center [225, 196] width 110 height 23
select select "13c97fbc-c819-4cee-844a-0db3d3c4db95"
click at [179, 185] on select "Select an option None [PERSON_NAME] [PERSON_NAME] [PERSON_NAME] [PERSON_NAME] […" at bounding box center [225, 196] width 110 height 23
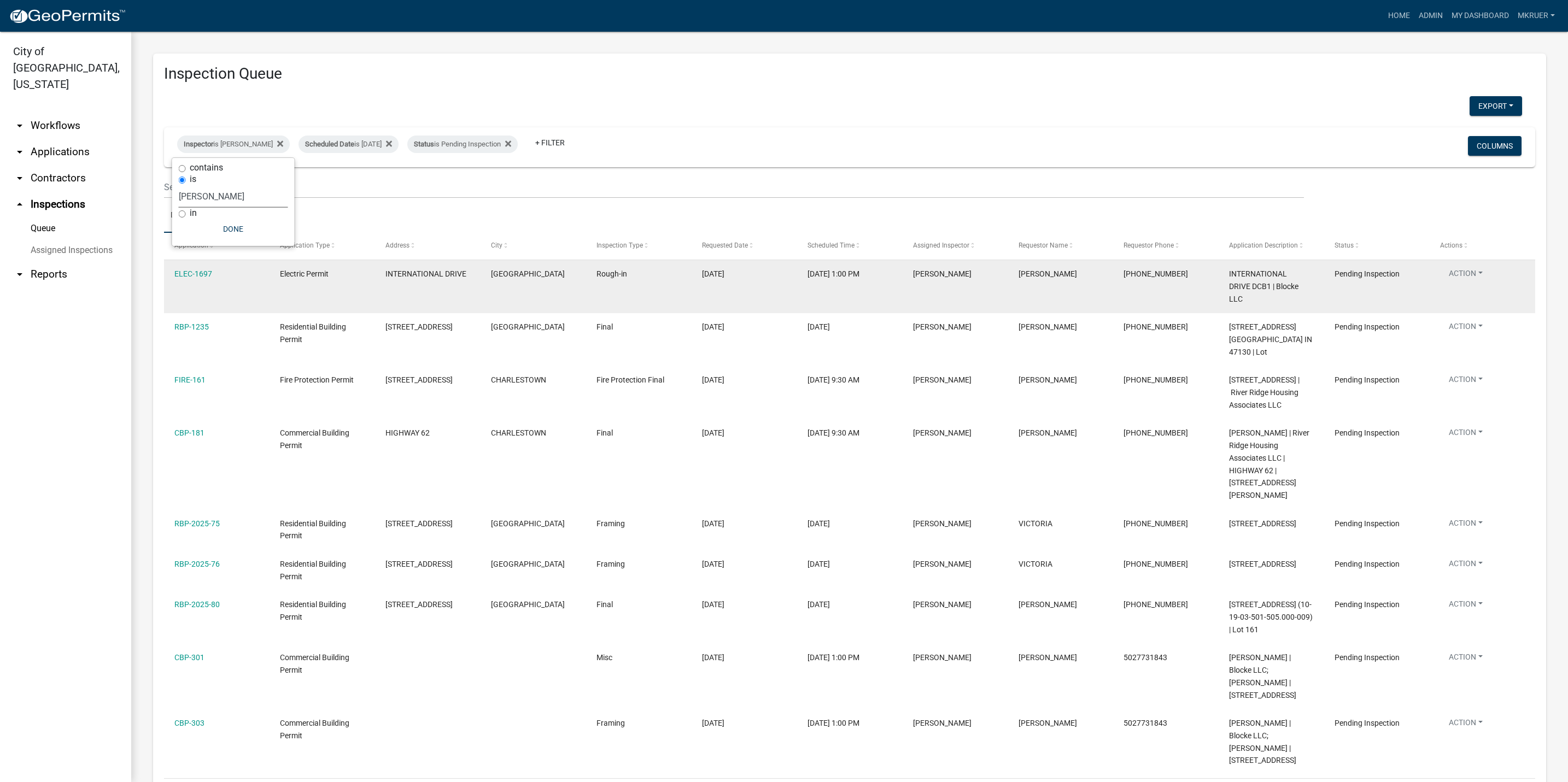
select select "3: 100"
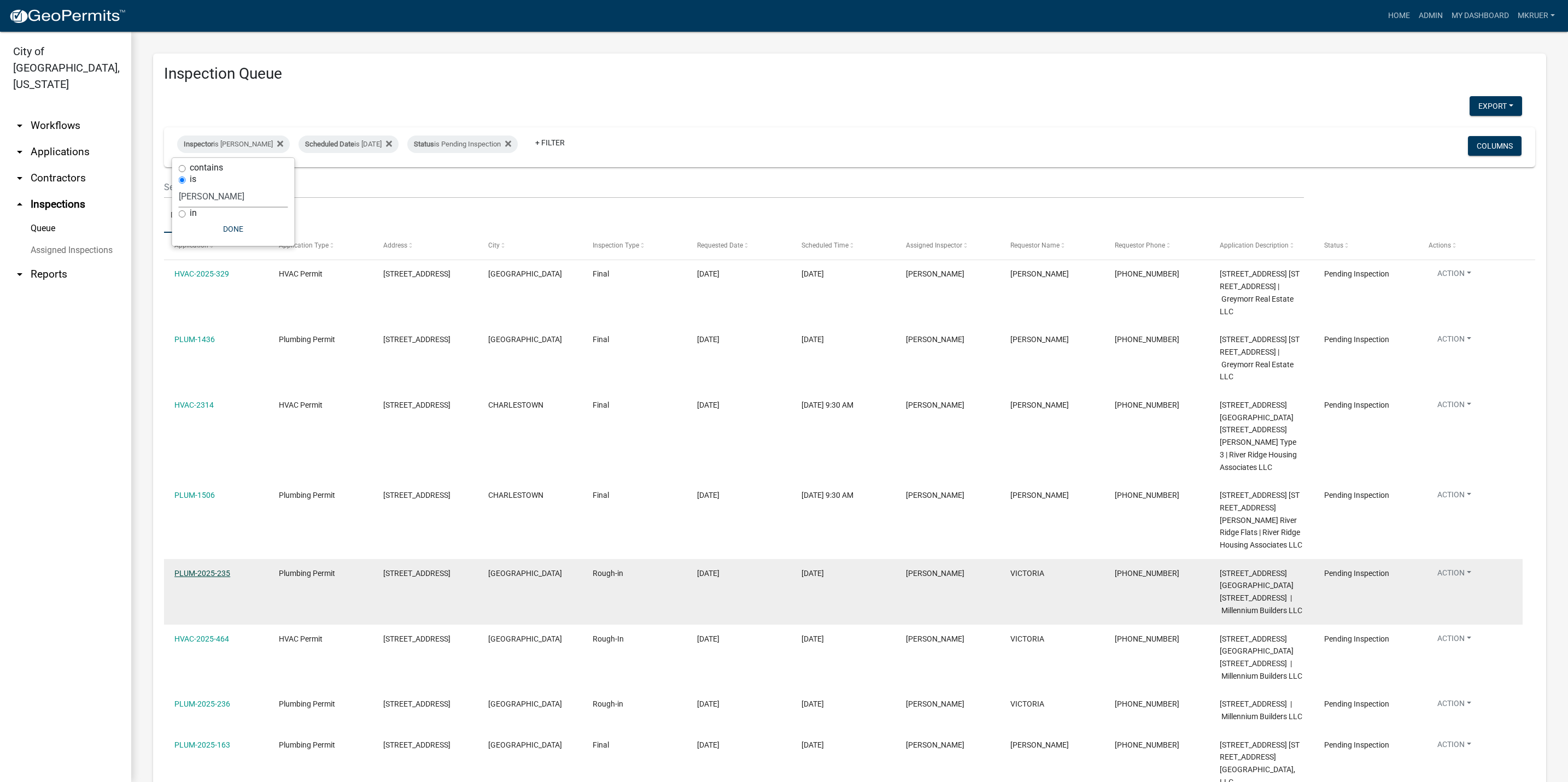
click at [201, 571] on link "PLUM-2025-235" at bounding box center [203, 573] width 56 height 9
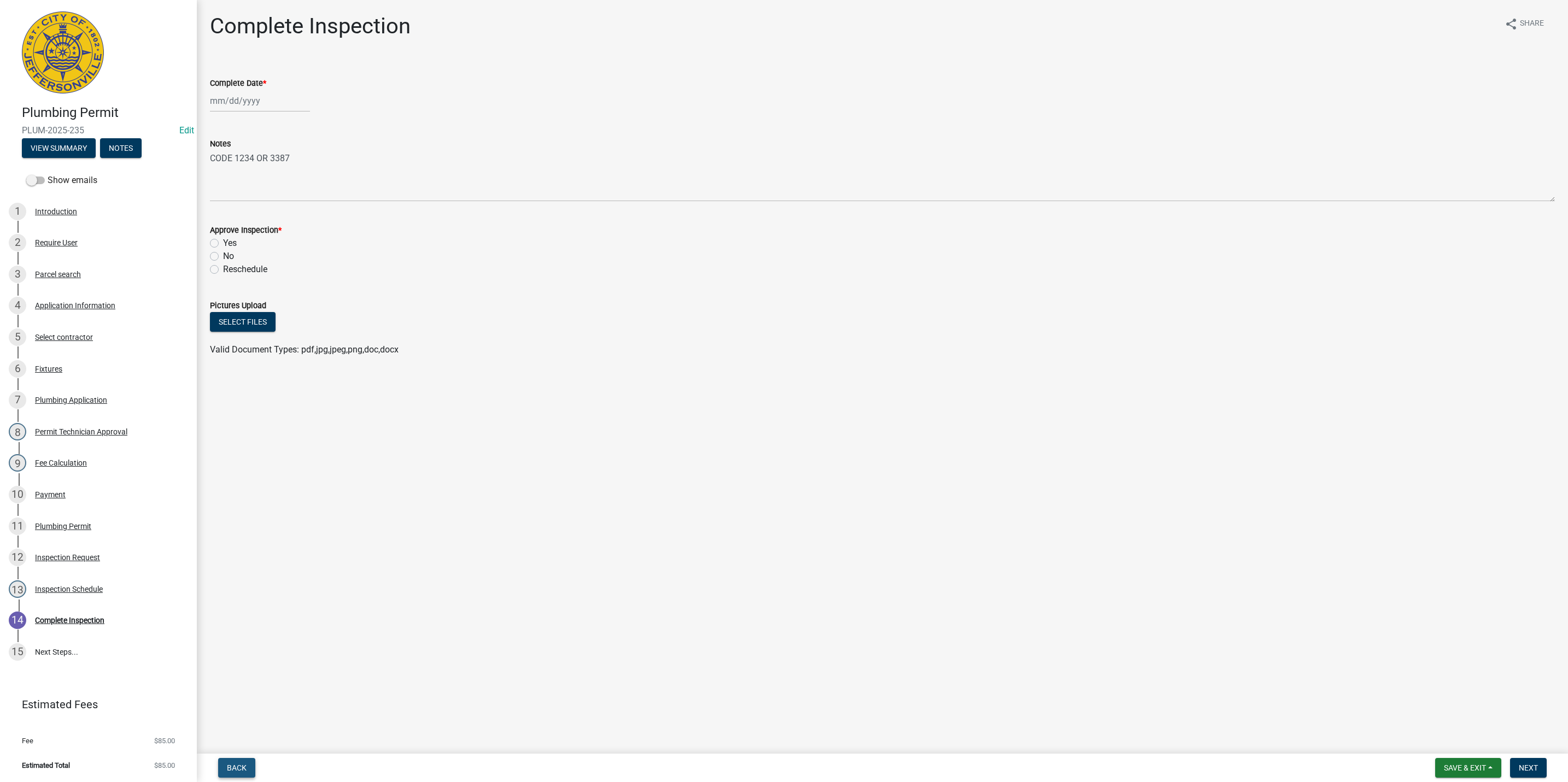
click at [236, 763] on button "Back" at bounding box center [236, 768] width 37 height 19
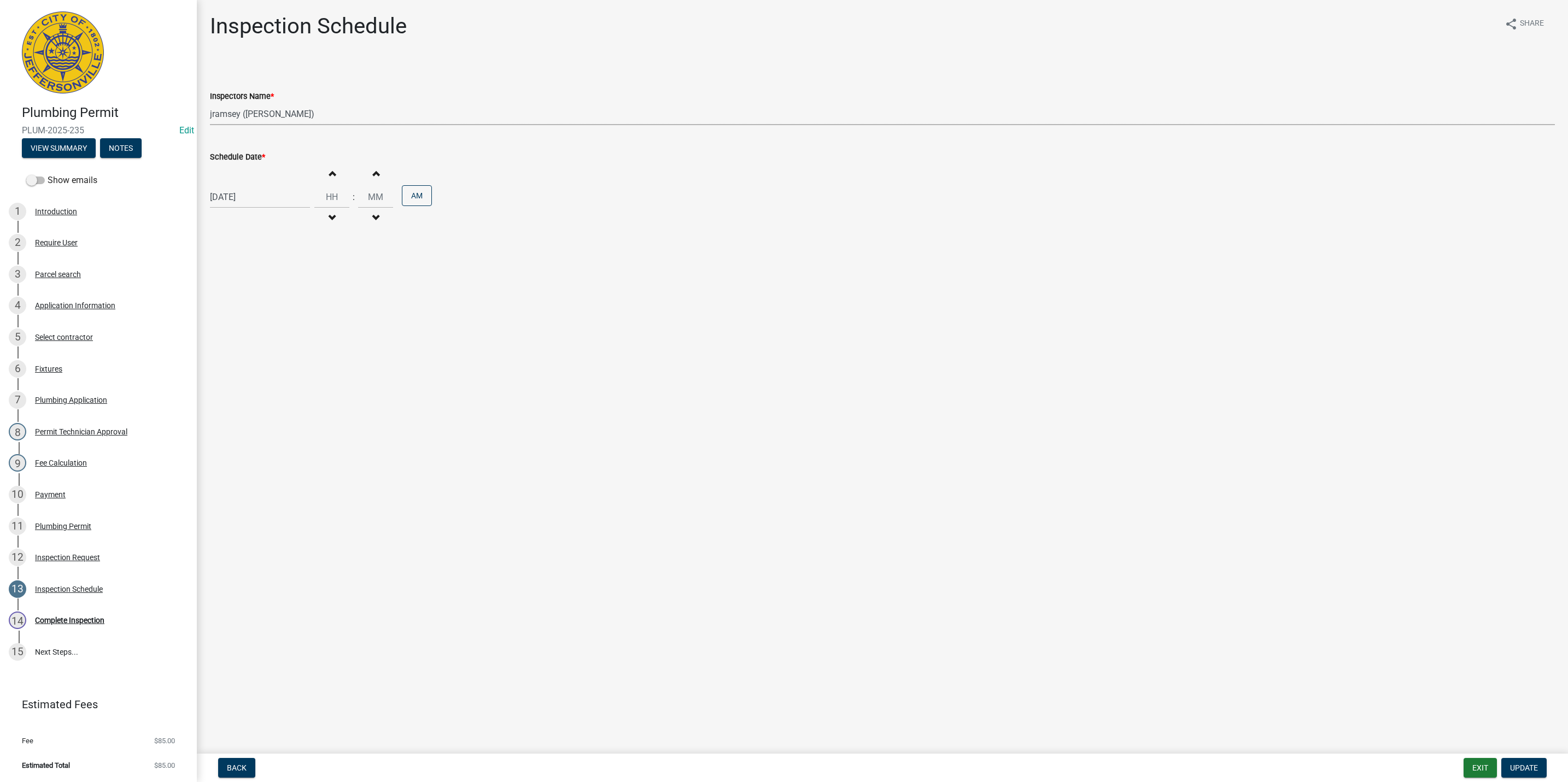
click at [243, 110] on select "Select Item... [PERSON_NAME] ([PERSON_NAME]) [PERSON_NAME] ([PERSON_NAME]) mkru…" at bounding box center [883, 114] width 1345 height 23
select select "fdb3bcc6-ce93-4663-8a18-5c08884dd177"
click at [210, 103] on select "Select Item... [PERSON_NAME] ([PERSON_NAME]) [PERSON_NAME] ([PERSON_NAME]) mkru…" at bounding box center [883, 114] width 1345 height 23
click at [1519, 767] on span "Update" at bounding box center [1524, 768] width 28 height 9
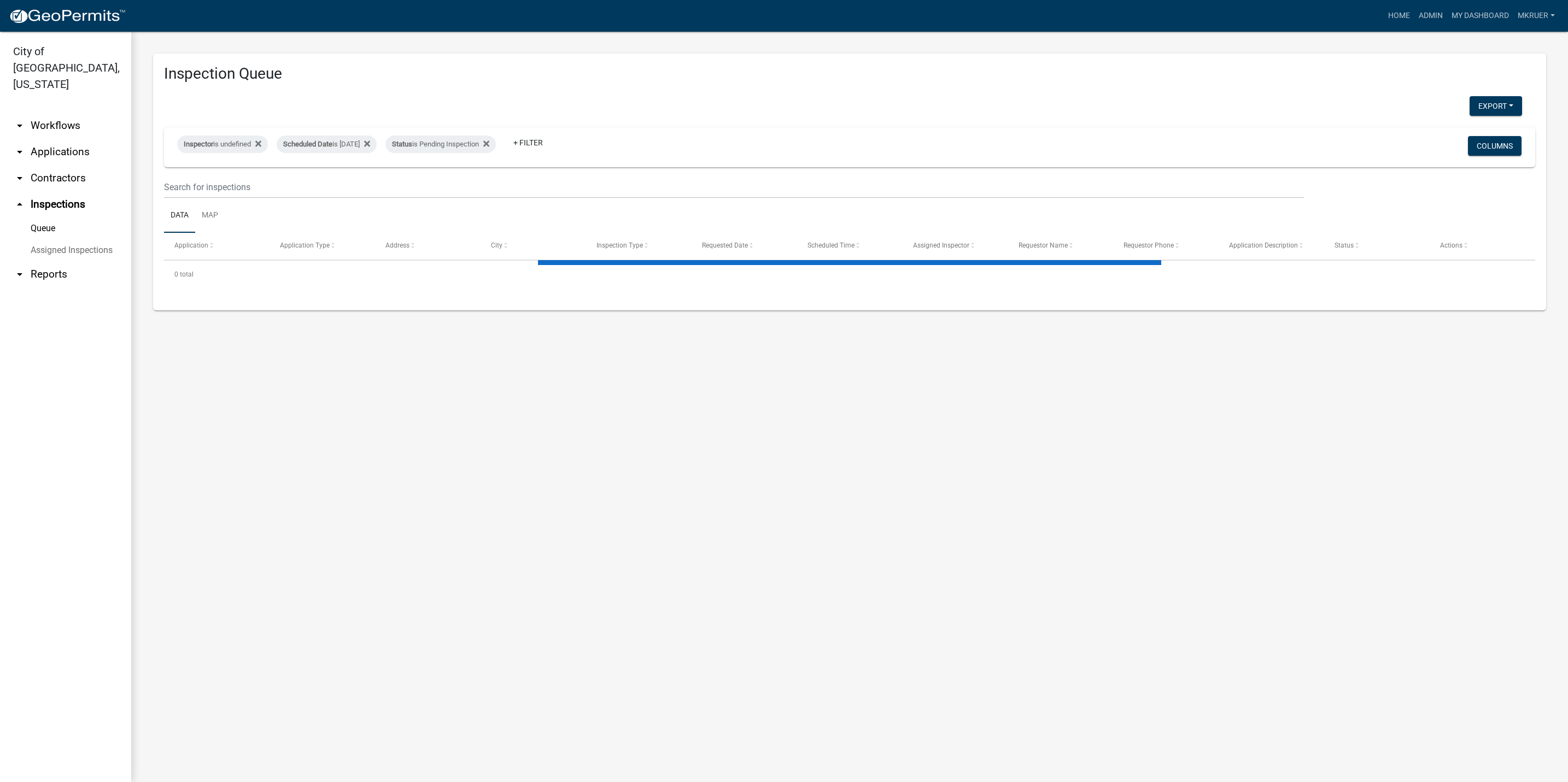
select select "3: 100"
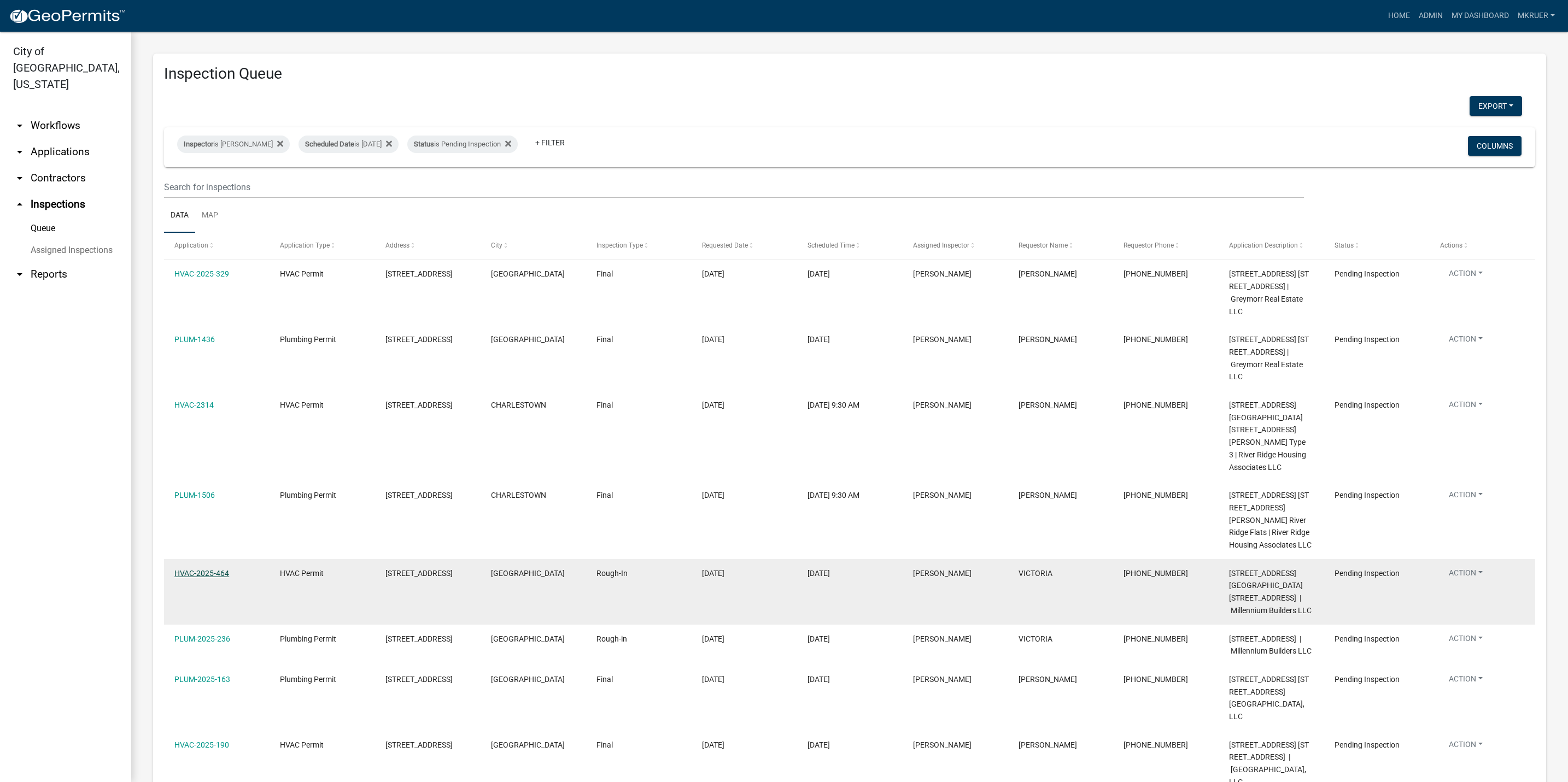
click at [204, 574] on link "HVAC-2025-464" at bounding box center [202, 573] width 55 height 9
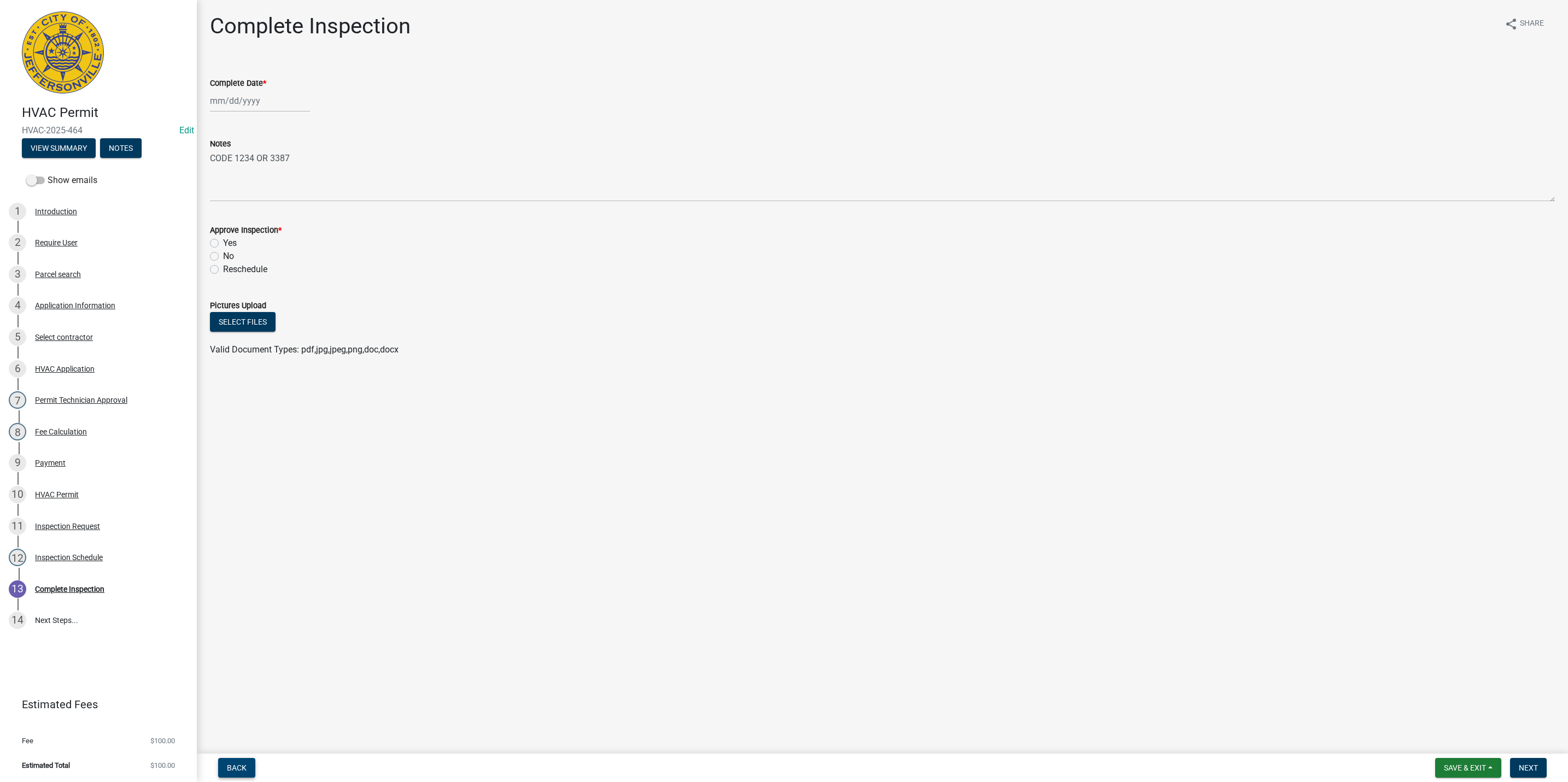
click at [235, 767] on span "Back" at bounding box center [237, 768] width 19 height 9
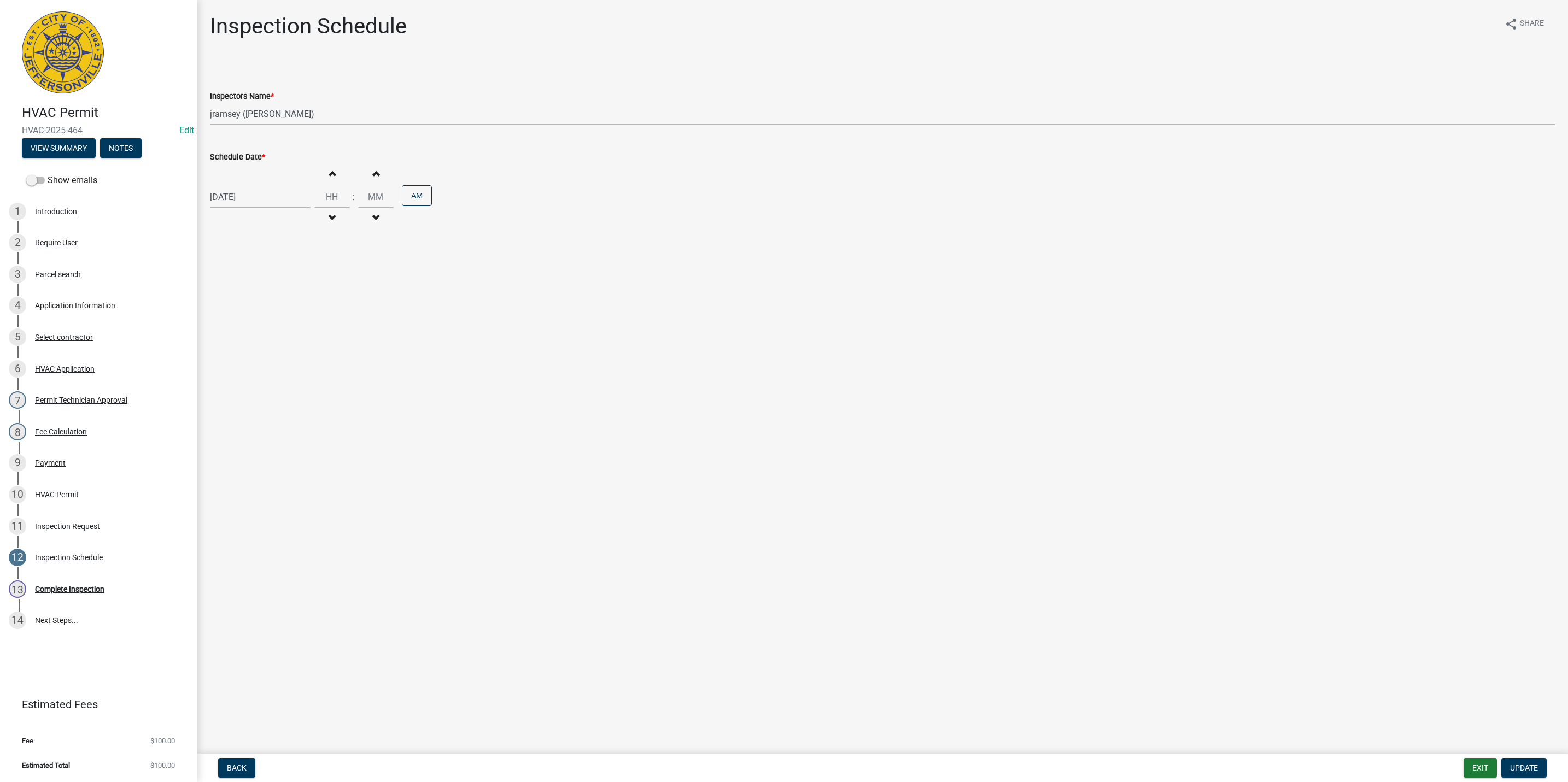
click at [273, 114] on select "Select Item... [PERSON_NAME] ([PERSON_NAME]) [PERSON_NAME] ([PERSON_NAME]) mkru…" at bounding box center [883, 114] width 1345 height 23
select select "fdb3bcc6-ce93-4663-8a18-5c08884dd177"
click at [210, 103] on select "Select Item... [PERSON_NAME] ([PERSON_NAME]) [PERSON_NAME] ([PERSON_NAME]) mkru…" at bounding box center [883, 114] width 1345 height 23
click at [1514, 769] on span "Update" at bounding box center [1524, 768] width 28 height 9
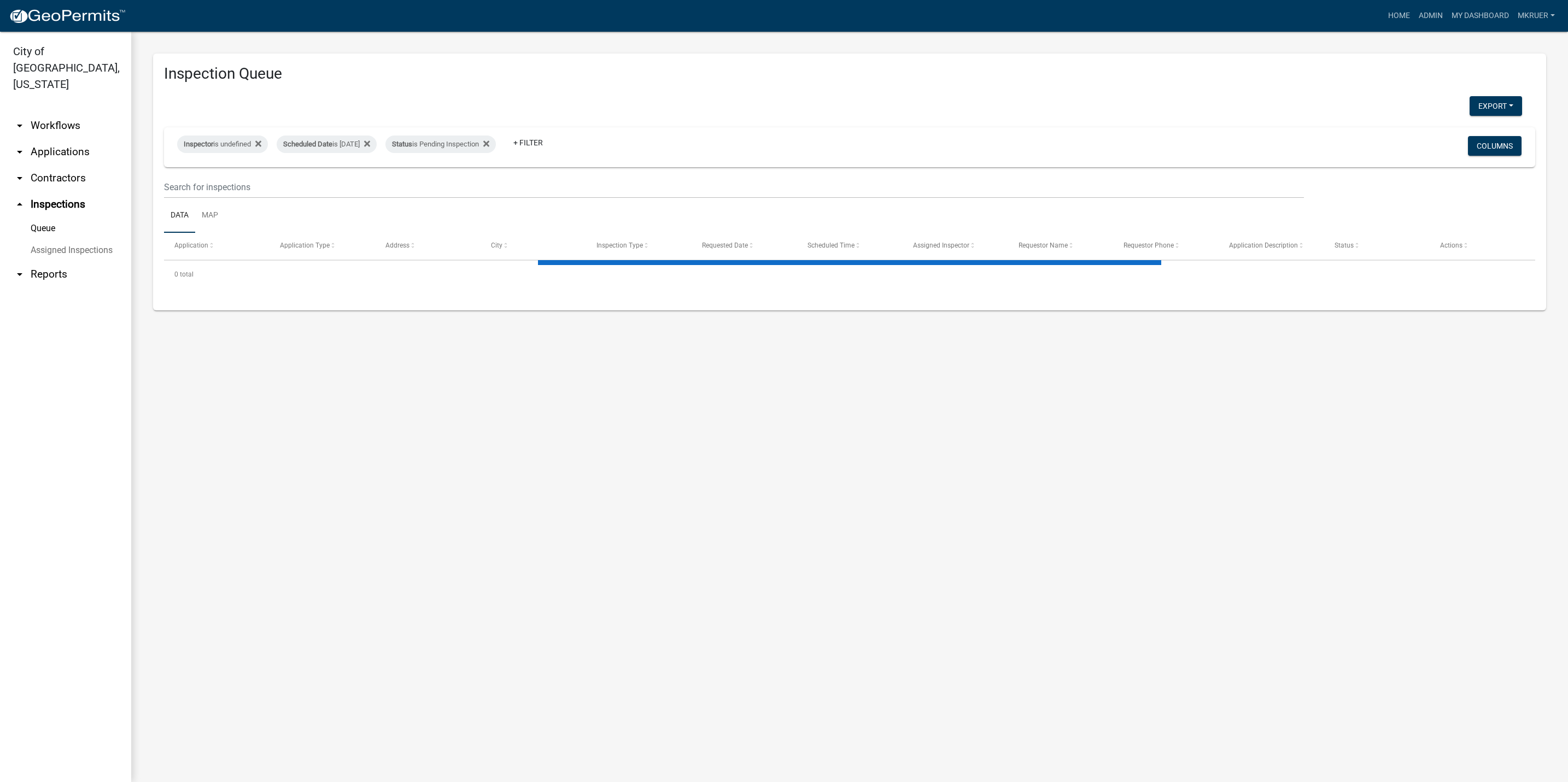
select select "3: 100"
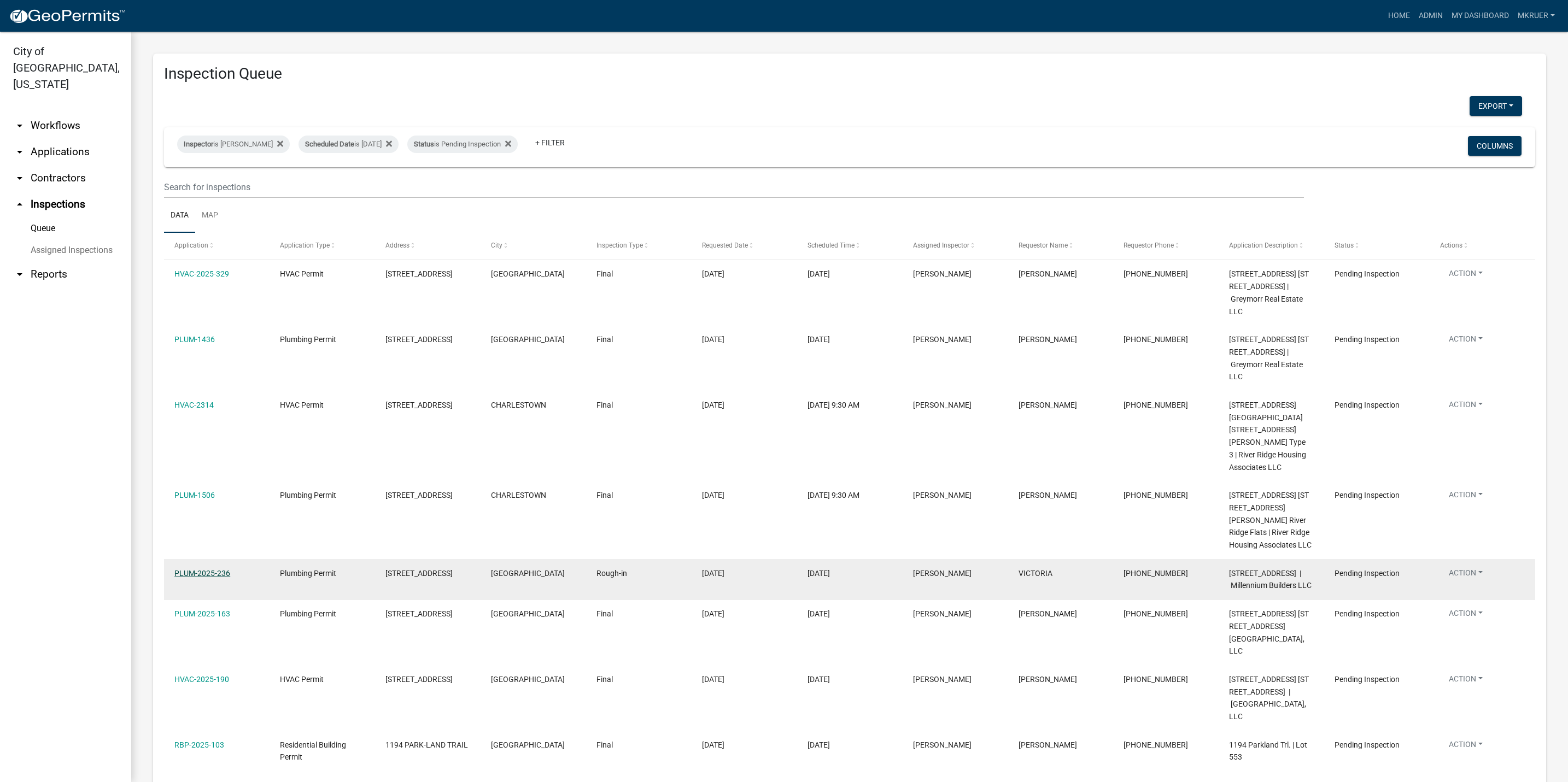
click at [197, 573] on link "PLUM-2025-236" at bounding box center [203, 573] width 56 height 9
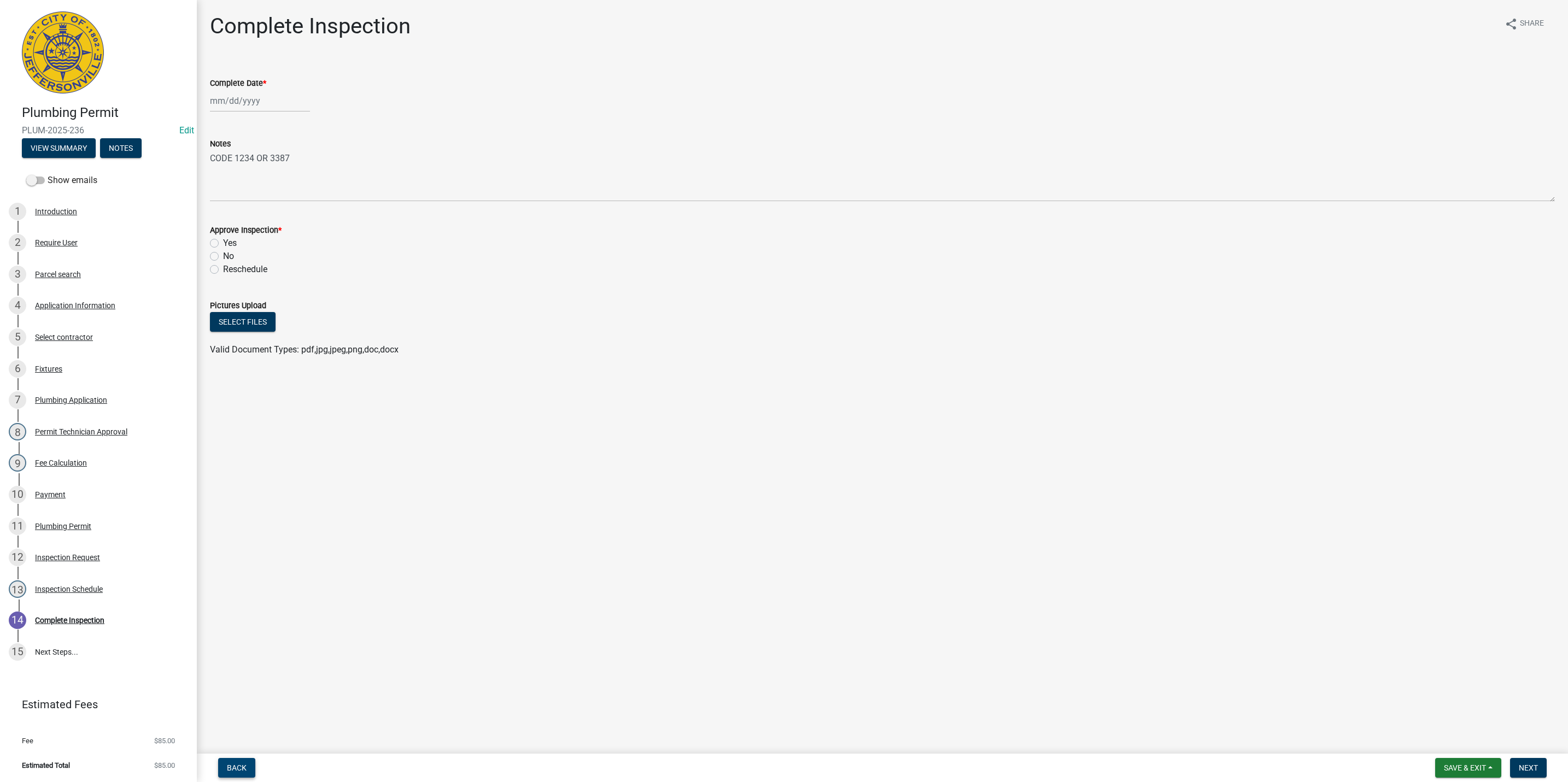
click at [240, 764] on span "Back" at bounding box center [237, 768] width 19 height 9
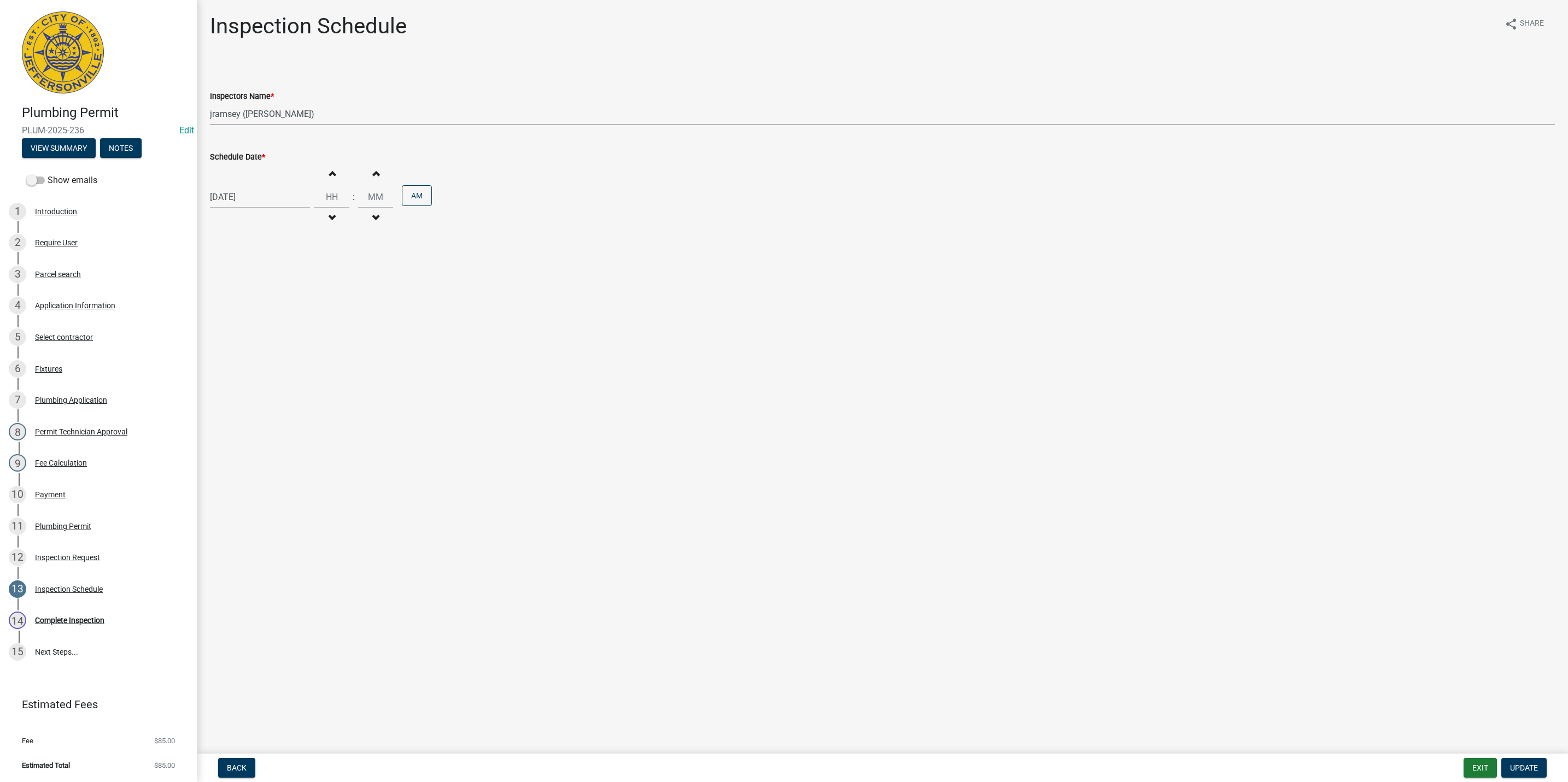
click at [247, 110] on select "Select Item... [PERSON_NAME] ([PERSON_NAME]) [PERSON_NAME] ([PERSON_NAME]) mkru…" at bounding box center [883, 114] width 1345 height 23
select select "fdb3bcc6-ce93-4663-8a18-5c08884dd177"
click at [210, 103] on select "Select Item... [PERSON_NAME] ([PERSON_NAME]) [PERSON_NAME] ([PERSON_NAME]) mkru…" at bounding box center [883, 114] width 1345 height 23
click at [1517, 768] on span "Update" at bounding box center [1524, 768] width 28 height 9
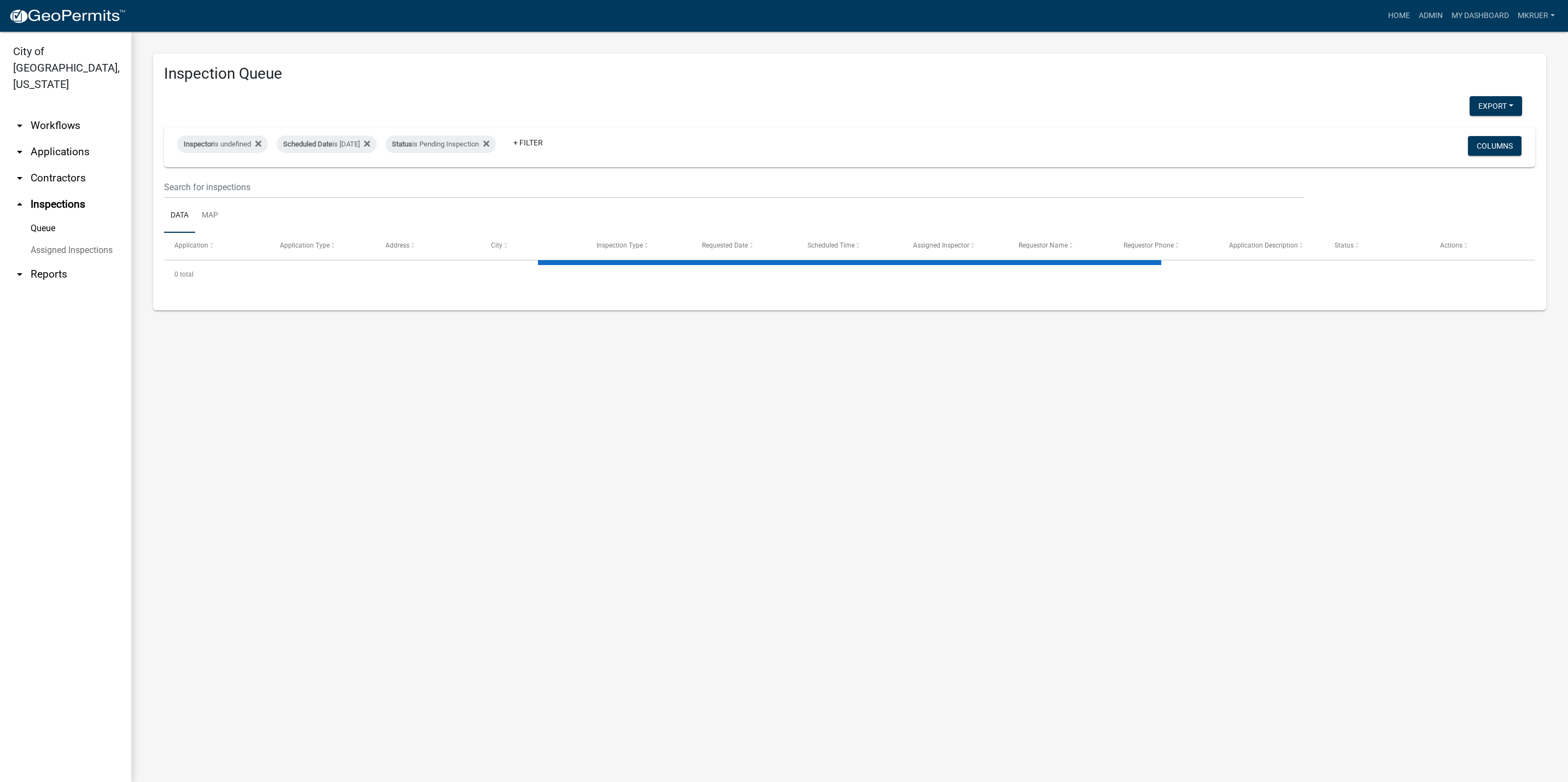
select select "3: 100"
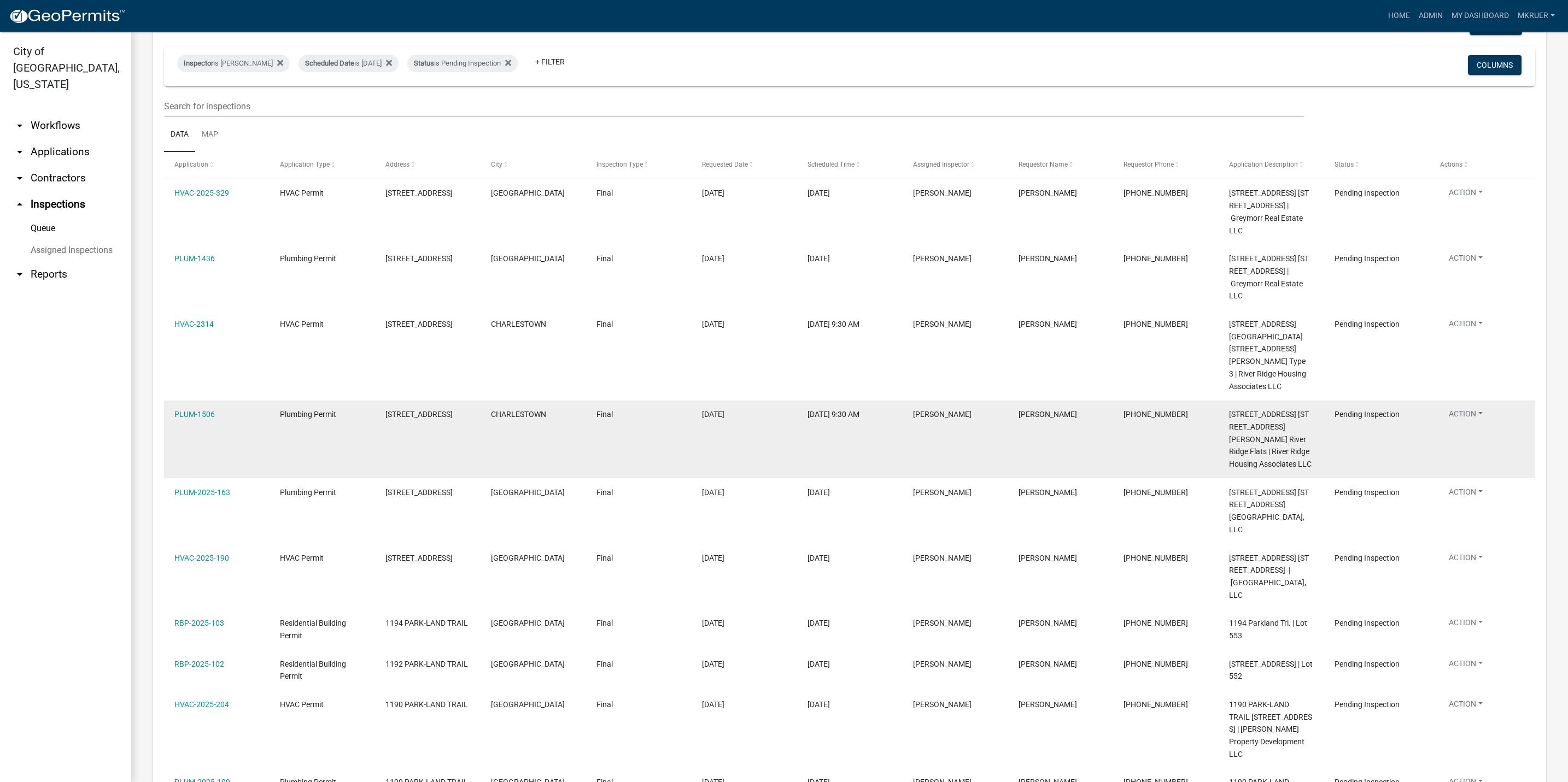
scroll to position [82, 0]
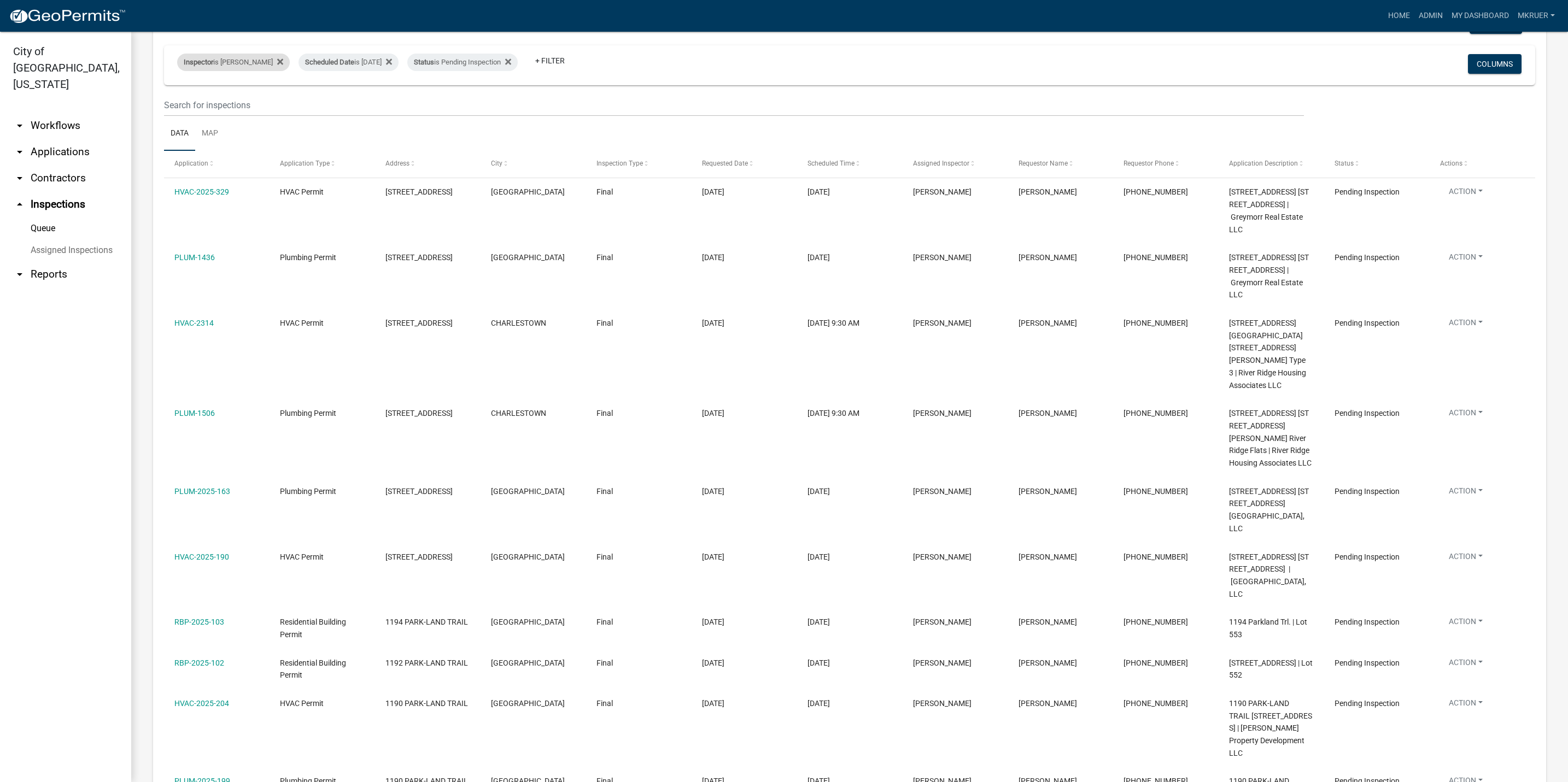
click at [250, 59] on div "Inspector is [PERSON_NAME]" at bounding box center [233, 62] width 113 height 18
click at [213, 110] on select "Select an option None [PERSON_NAME] [PERSON_NAME] [PERSON_NAME] [PERSON_NAME] […" at bounding box center [234, 114] width 110 height 23
select select "36a8b8f0-2ef8-43e9-ae06-718f51af8d36"
click at [179, 103] on select "Select an option None [PERSON_NAME] [PERSON_NAME] [PERSON_NAME] [PERSON_NAME] […" at bounding box center [234, 114] width 110 height 23
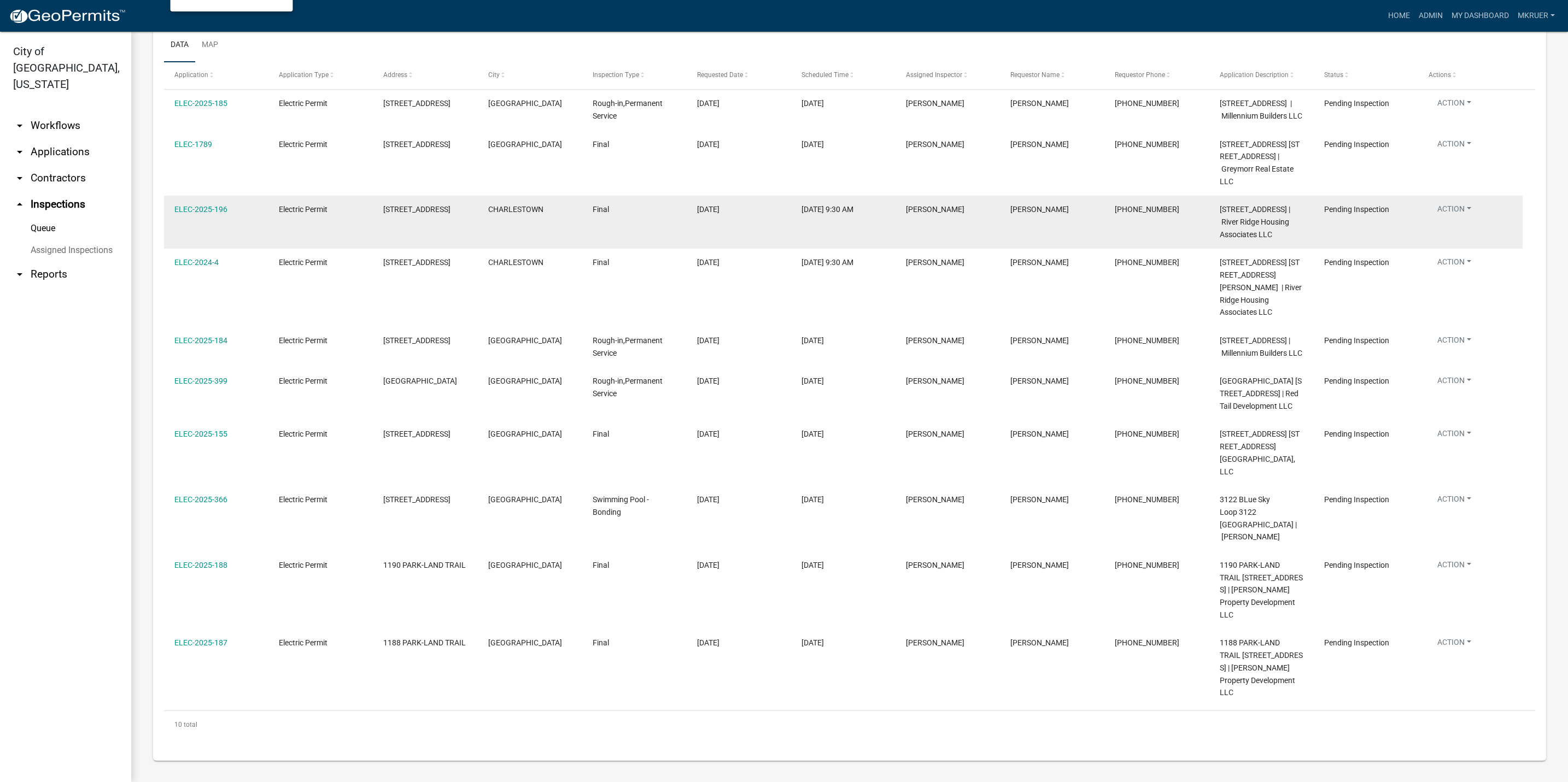
scroll to position [245, 0]
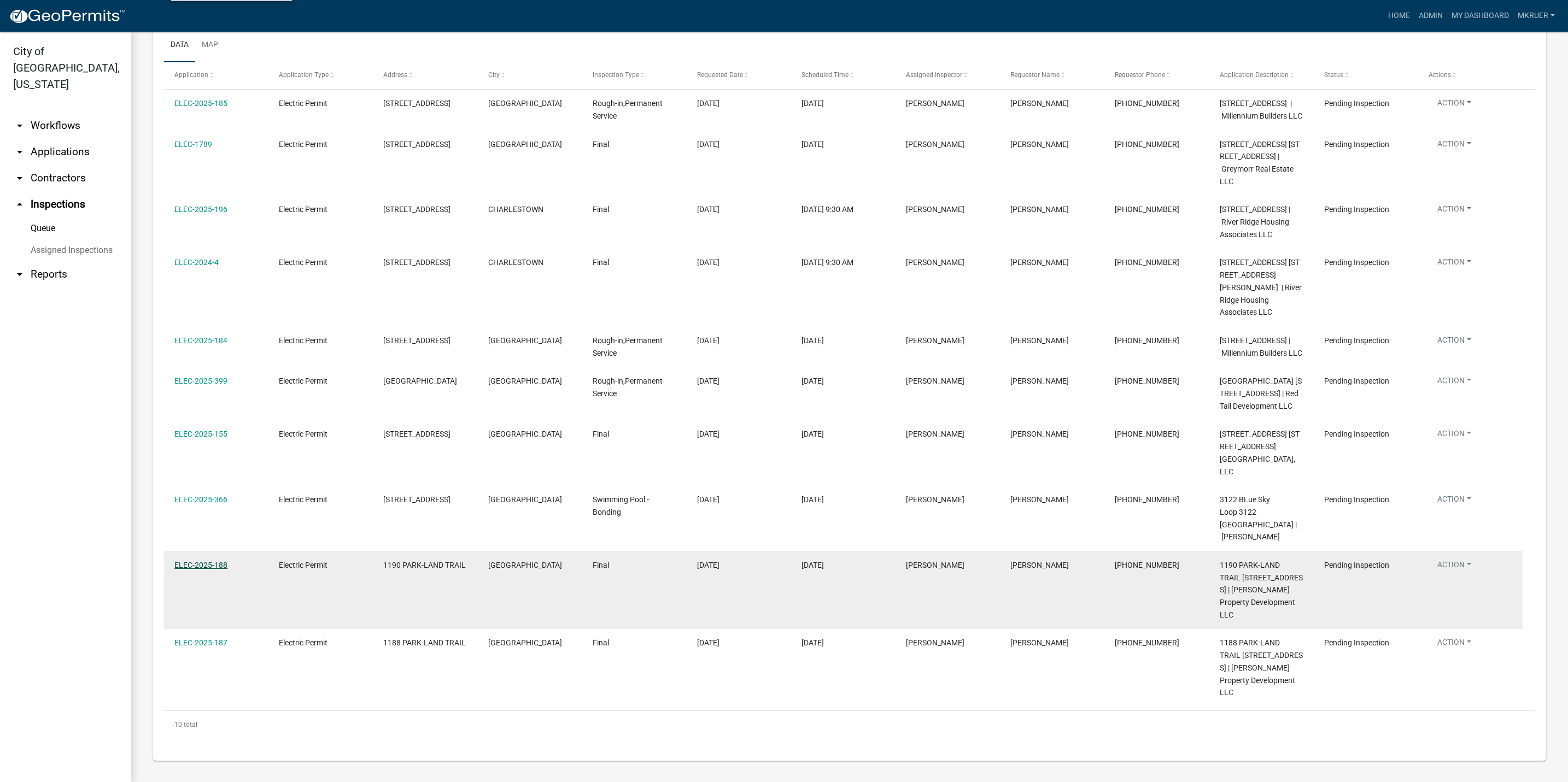
click at [189, 561] on link "ELEC-2025-188" at bounding box center [201, 565] width 53 height 9
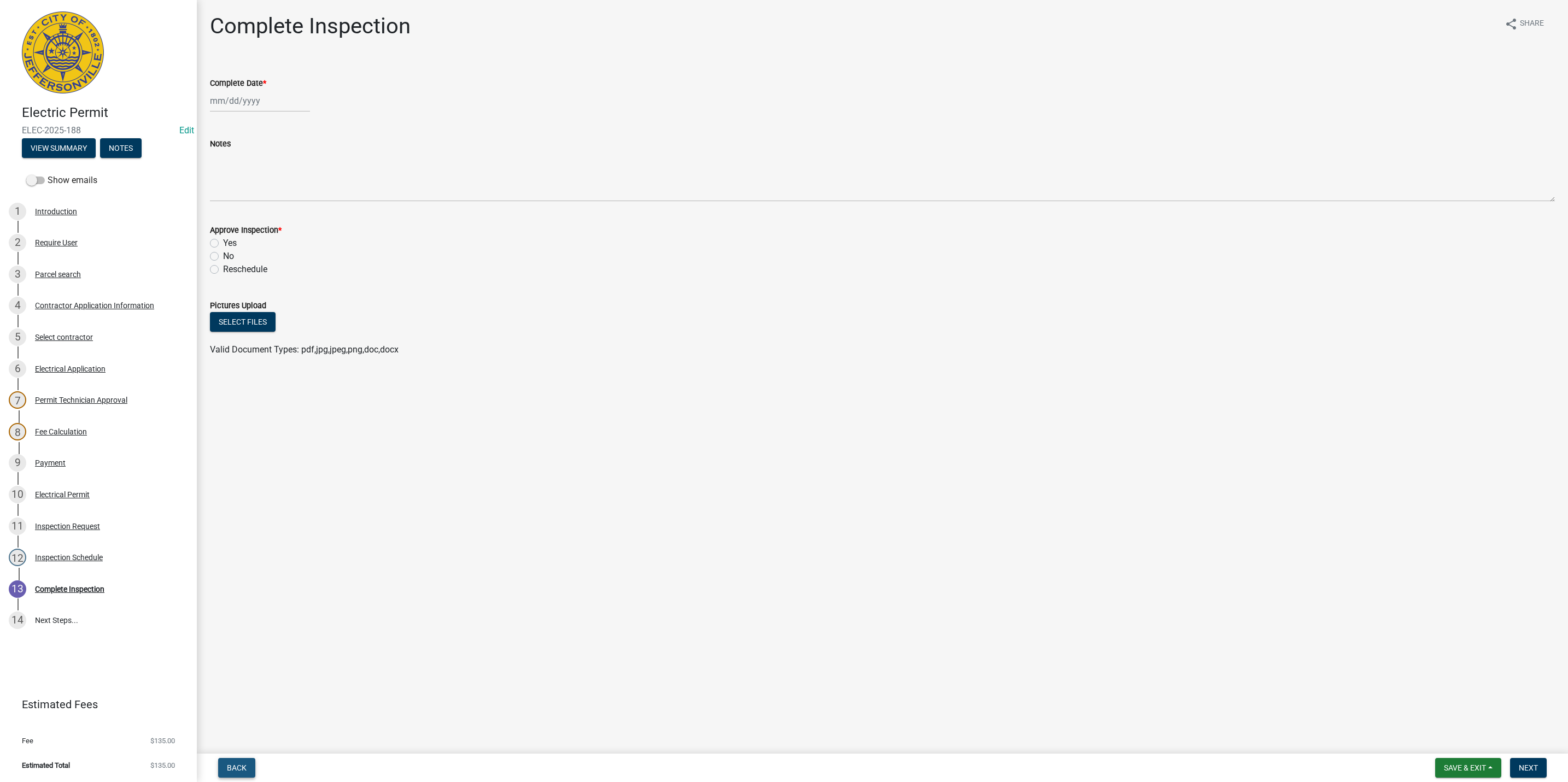
click at [235, 761] on button "Back" at bounding box center [236, 768] width 37 height 19
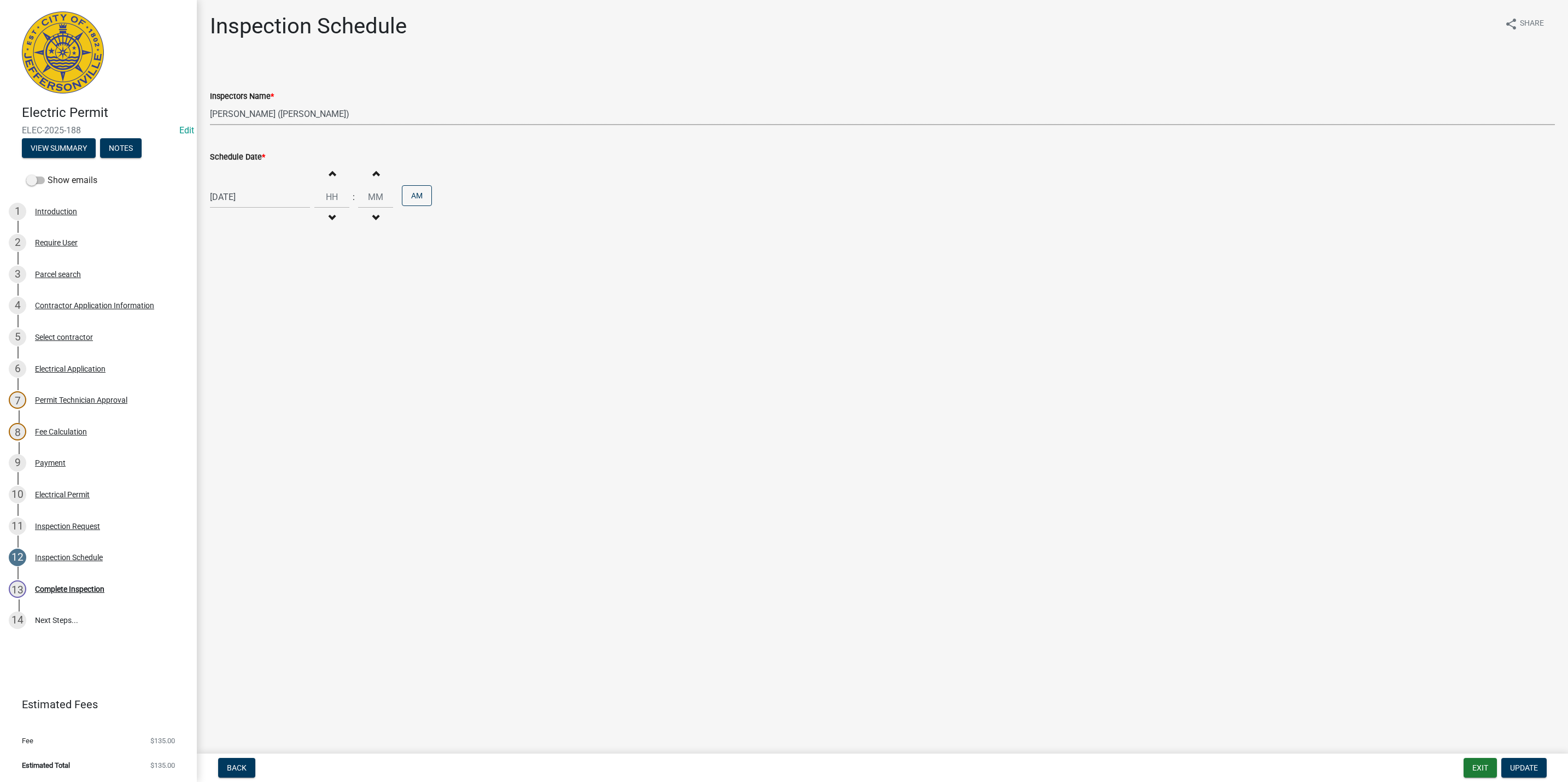
click at [263, 108] on select "Select Item... [PERSON_NAME] ([PERSON_NAME]) [PERSON_NAME] ([PERSON_NAME]) mkru…" at bounding box center [883, 114] width 1345 height 23
select select "13c97fbc-c819-4cee-844a-0db3d3c4db95"
click at [210, 103] on select "Select Item... [PERSON_NAME] ([PERSON_NAME]) [PERSON_NAME] ([PERSON_NAME]) mkru…" at bounding box center [883, 114] width 1345 height 23
click at [1516, 766] on span "Update" at bounding box center [1524, 768] width 28 height 9
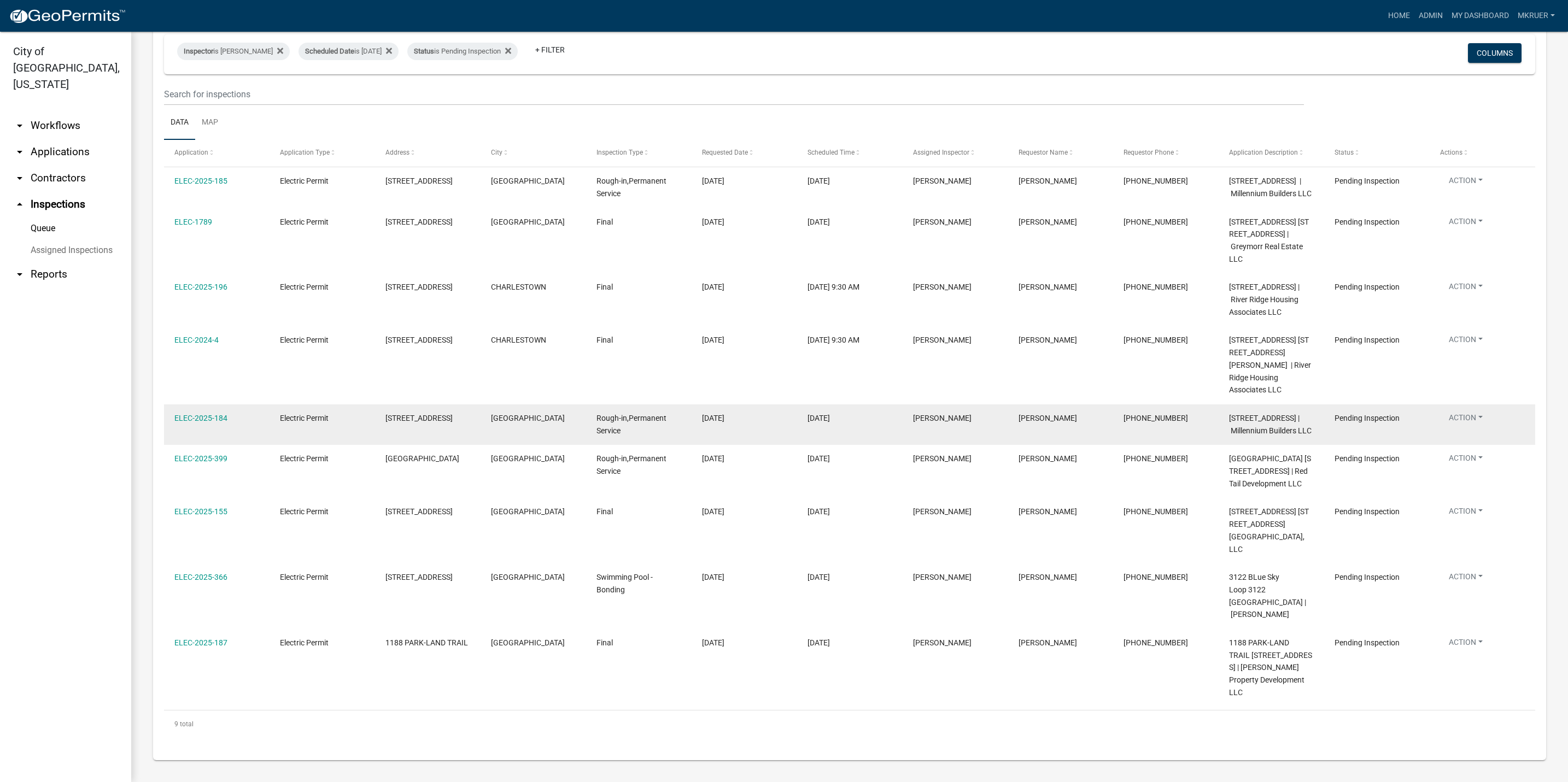
scroll to position [142, 0]
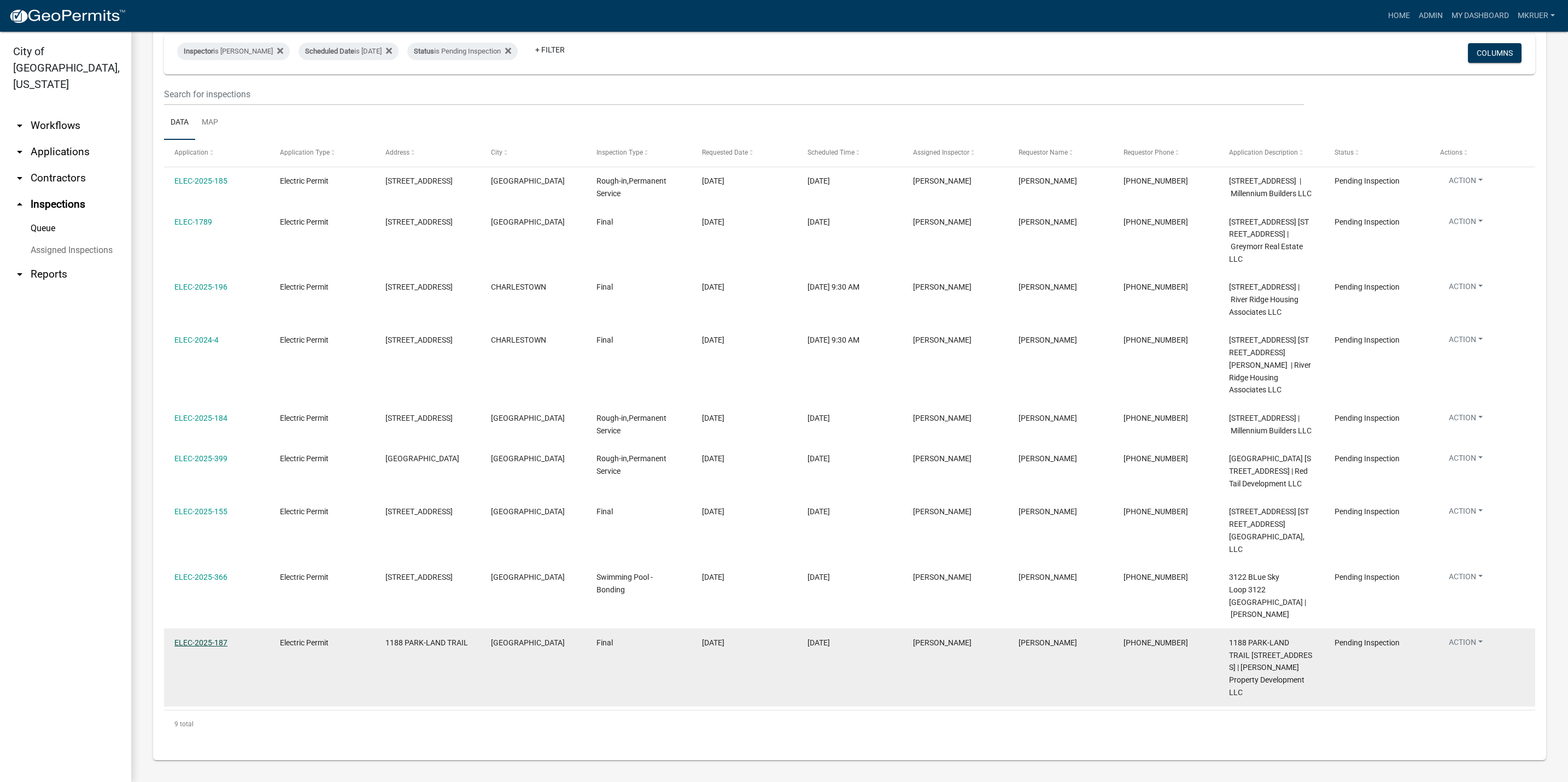
click at [195, 640] on link "ELEC-2025-187" at bounding box center [201, 643] width 53 height 9
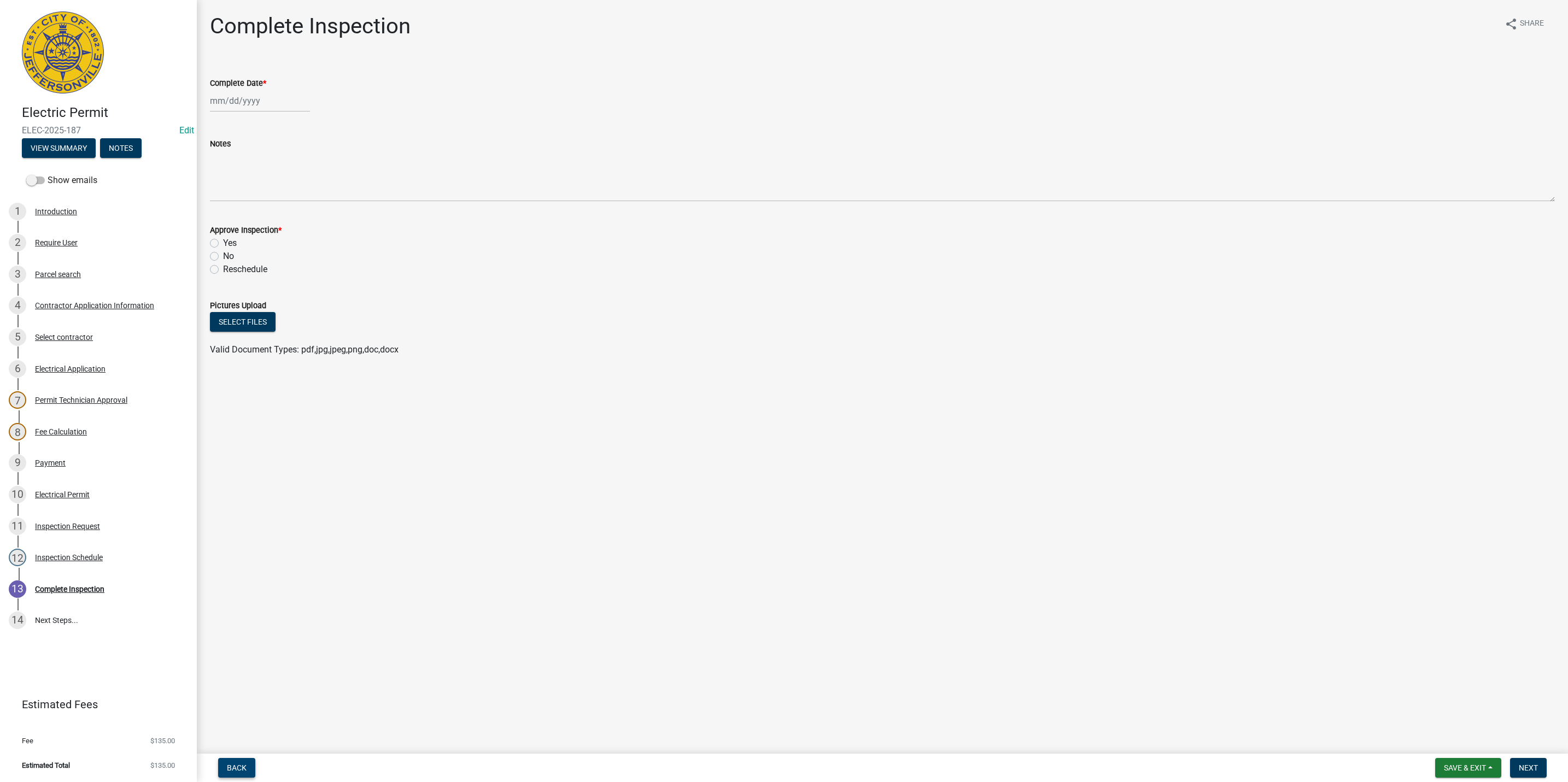
click at [234, 767] on span "Back" at bounding box center [237, 768] width 19 height 9
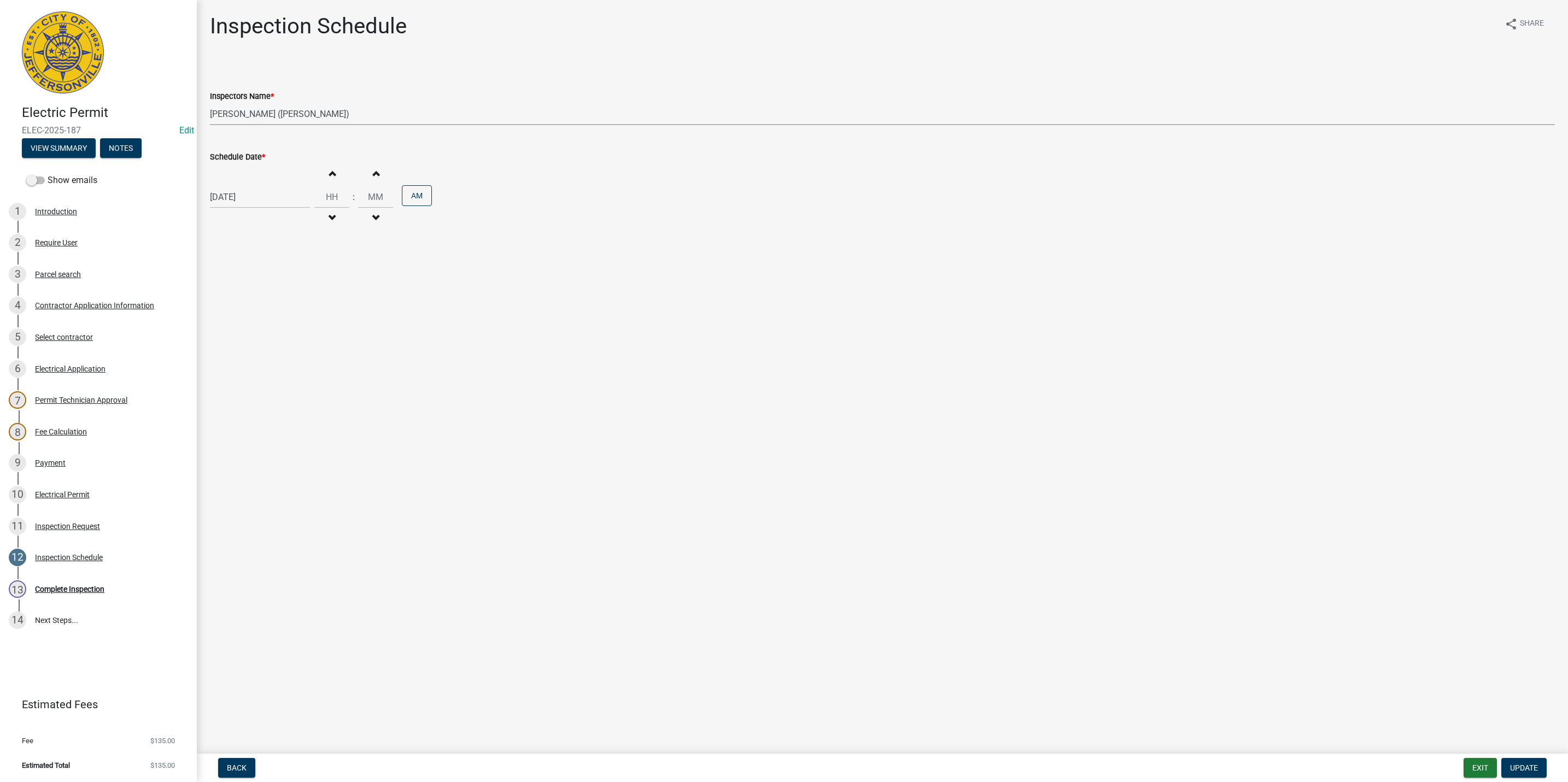
click at [251, 115] on select "Select Item... [PERSON_NAME] ([PERSON_NAME]) [PERSON_NAME] ([PERSON_NAME]) mkru…" at bounding box center [883, 114] width 1345 height 23
select select "13c97fbc-c819-4cee-844a-0db3d3c4db95"
click at [210, 103] on select "Select Item... [PERSON_NAME] ([PERSON_NAME]) [PERSON_NAME] ([PERSON_NAME]) mkru…" at bounding box center [883, 114] width 1345 height 23
click at [1519, 764] on span "Update" at bounding box center [1524, 768] width 28 height 9
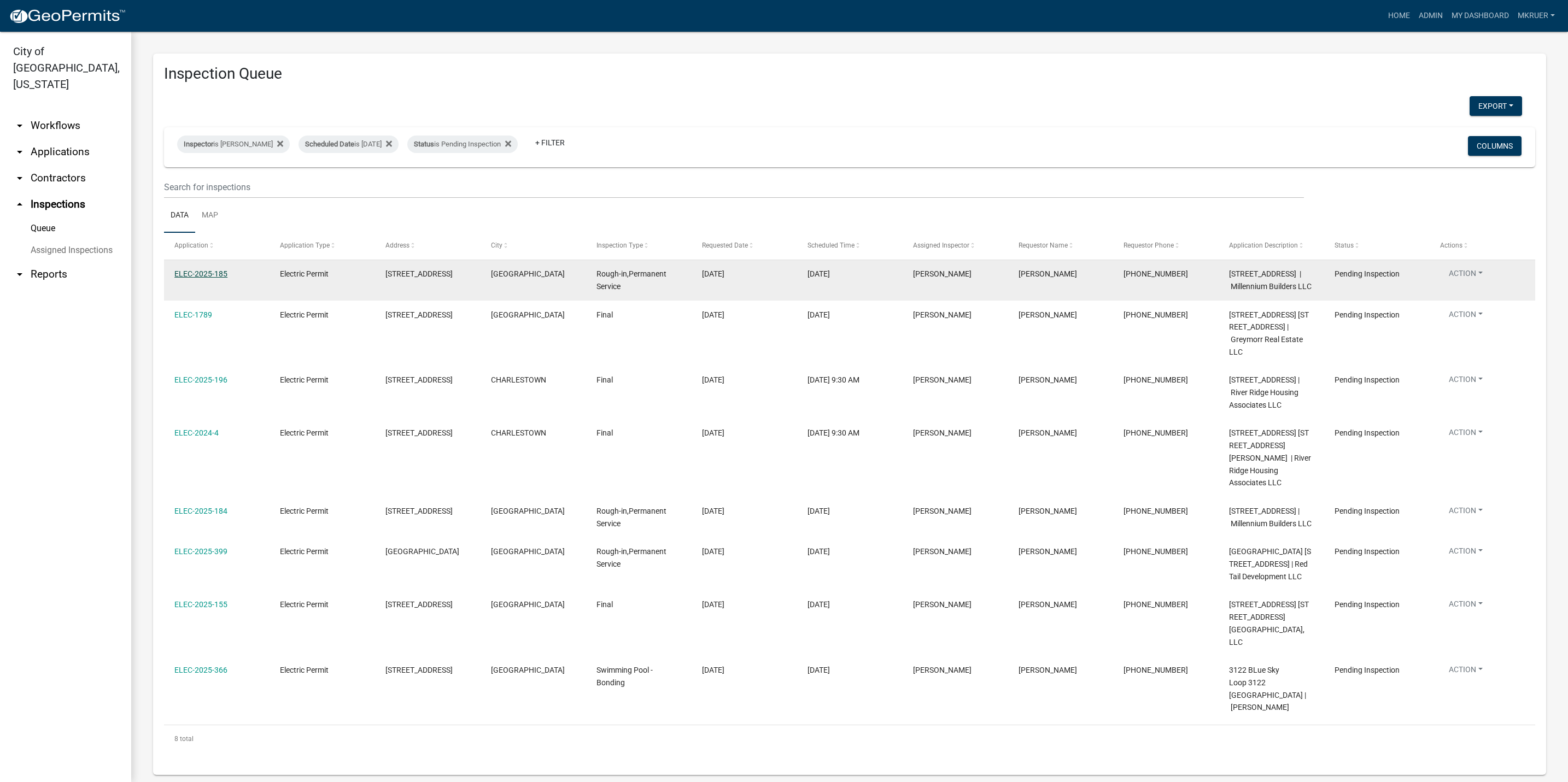
click at [189, 273] on link "ELEC-2025-185" at bounding box center [201, 274] width 53 height 9
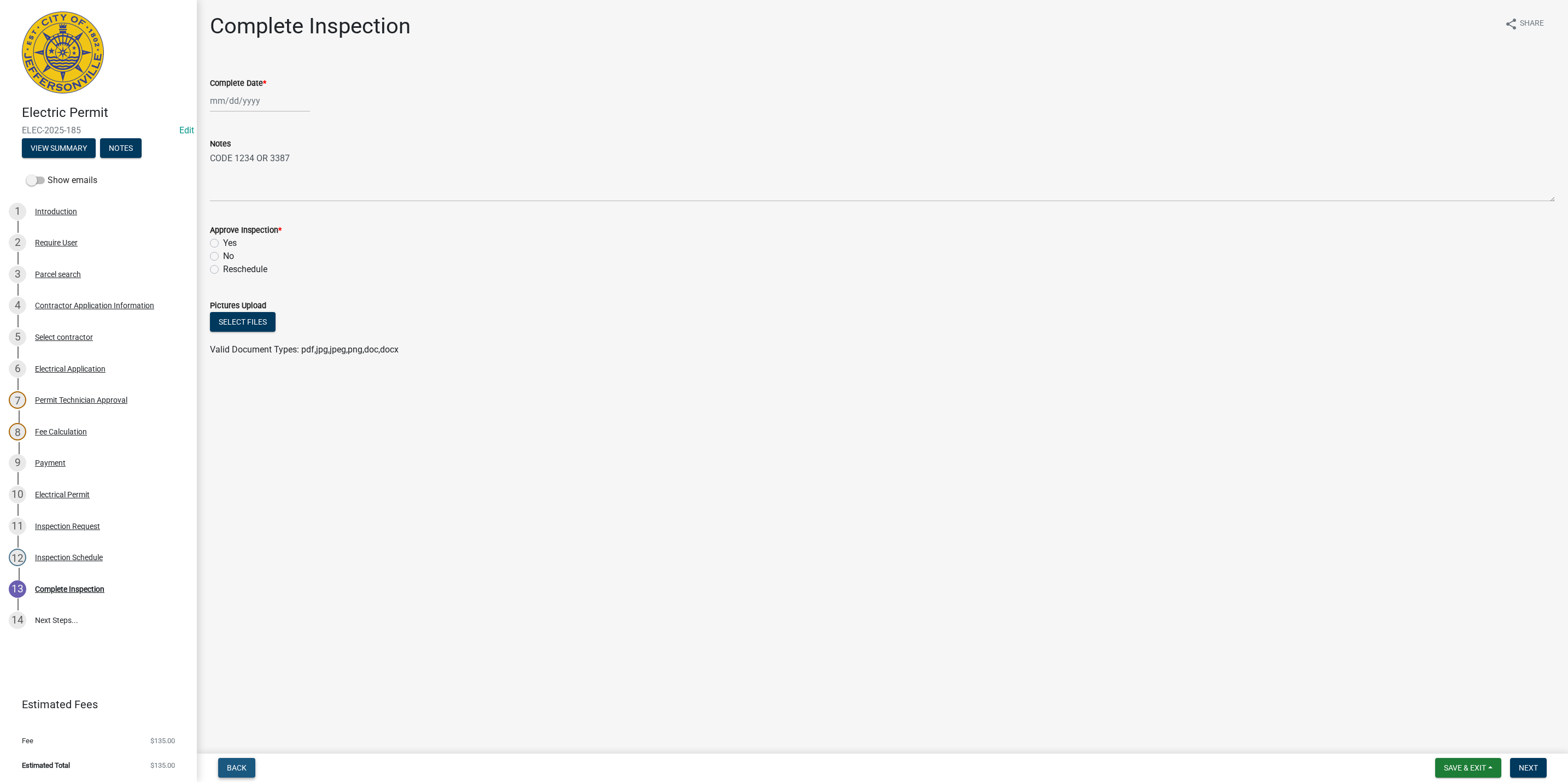
click at [234, 768] on span "Back" at bounding box center [237, 768] width 19 height 9
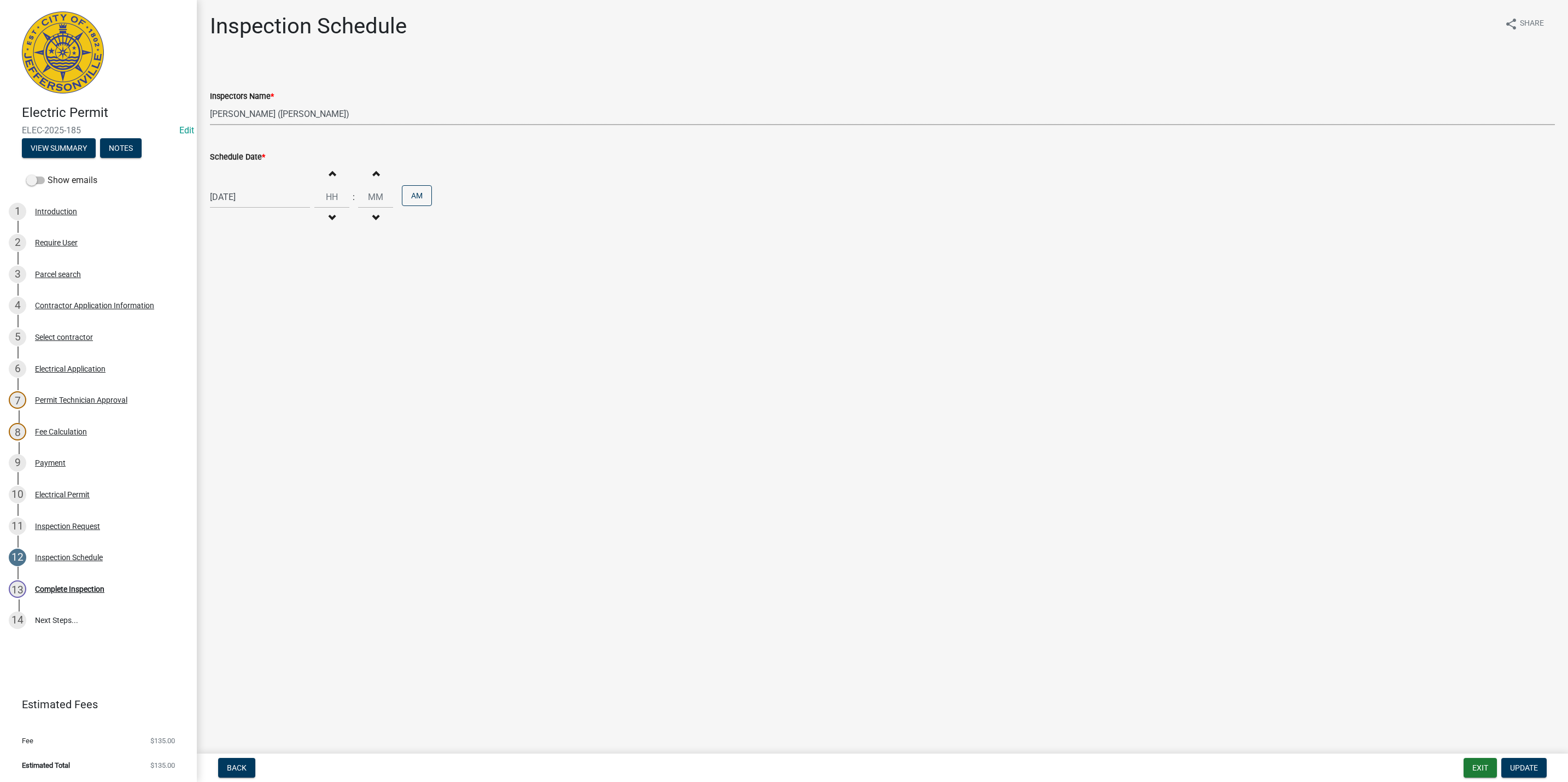
click at [234, 109] on select "Select Item... [PERSON_NAME] ([PERSON_NAME]) [PERSON_NAME] ([PERSON_NAME]) mkru…" at bounding box center [883, 114] width 1345 height 23
select select "fdb3bcc6-ce93-4663-8a18-5c08884dd177"
click at [210, 103] on select "Select Item... [PERSON_NAME] ([PERSON_NAME]) [PERSON_NAME] ([PERSON_NAME]) mkru…" at bounding box center [883, 114] width 1345 height 23
click at [1529, 768] on span "Update" at bounding box center [1524, 768] width 28 height 9
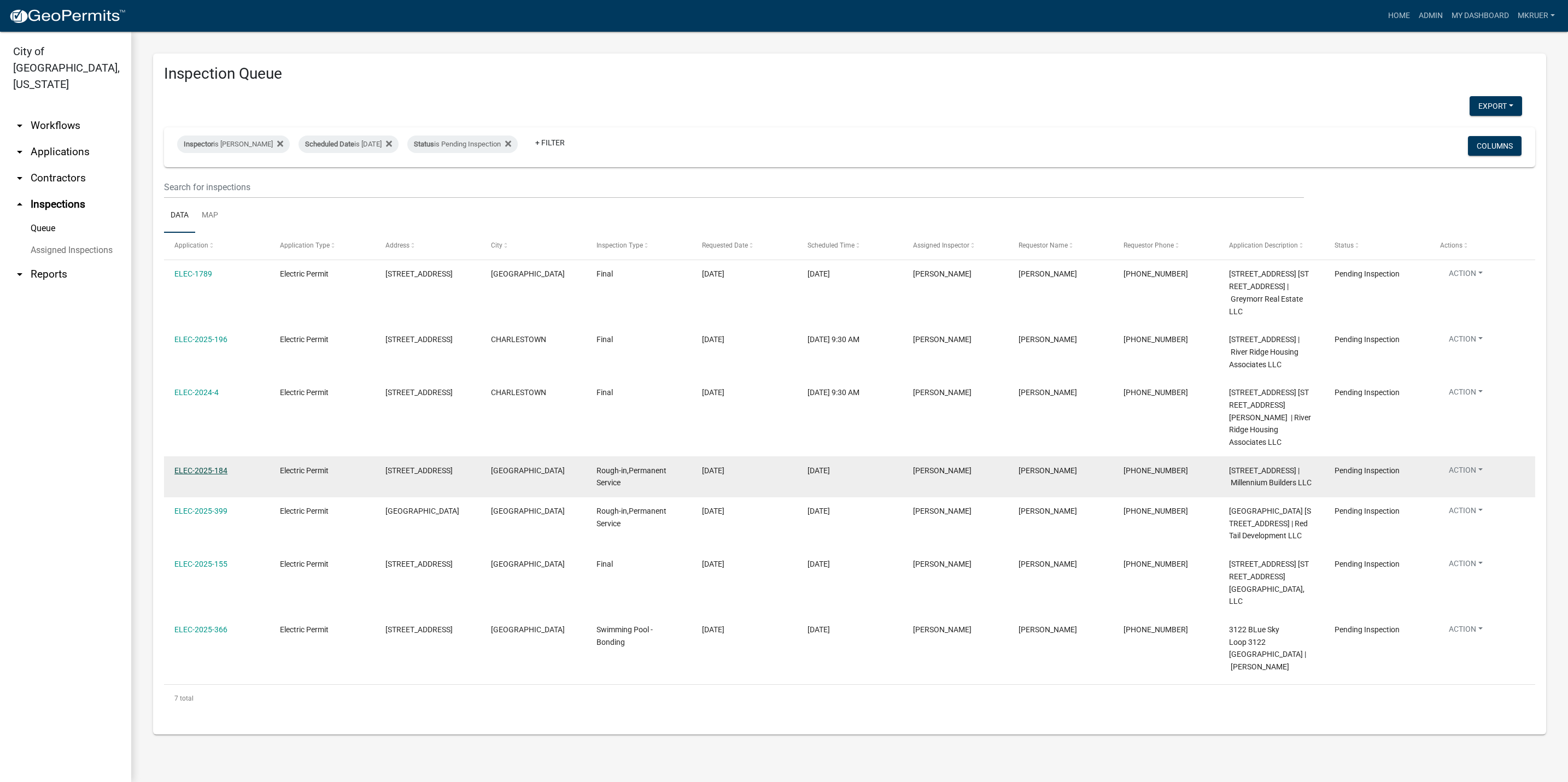
click at [199, 475] on link "ELEC-2025-184" at bounding box center [201, 470] width 53 height 9
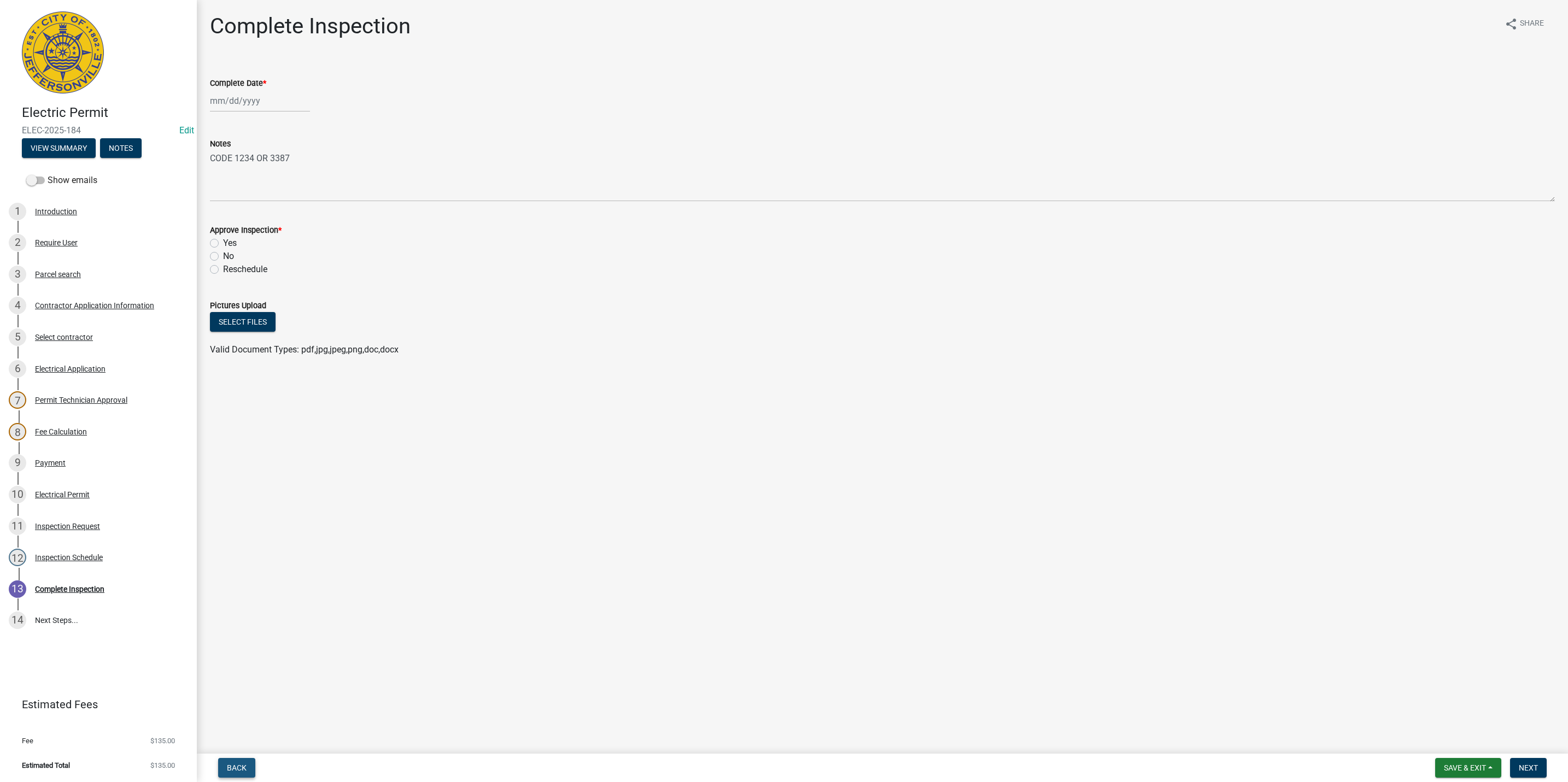
click at [244, 769] on span "Back" at bounding box center [237, 768] width 19 height 9
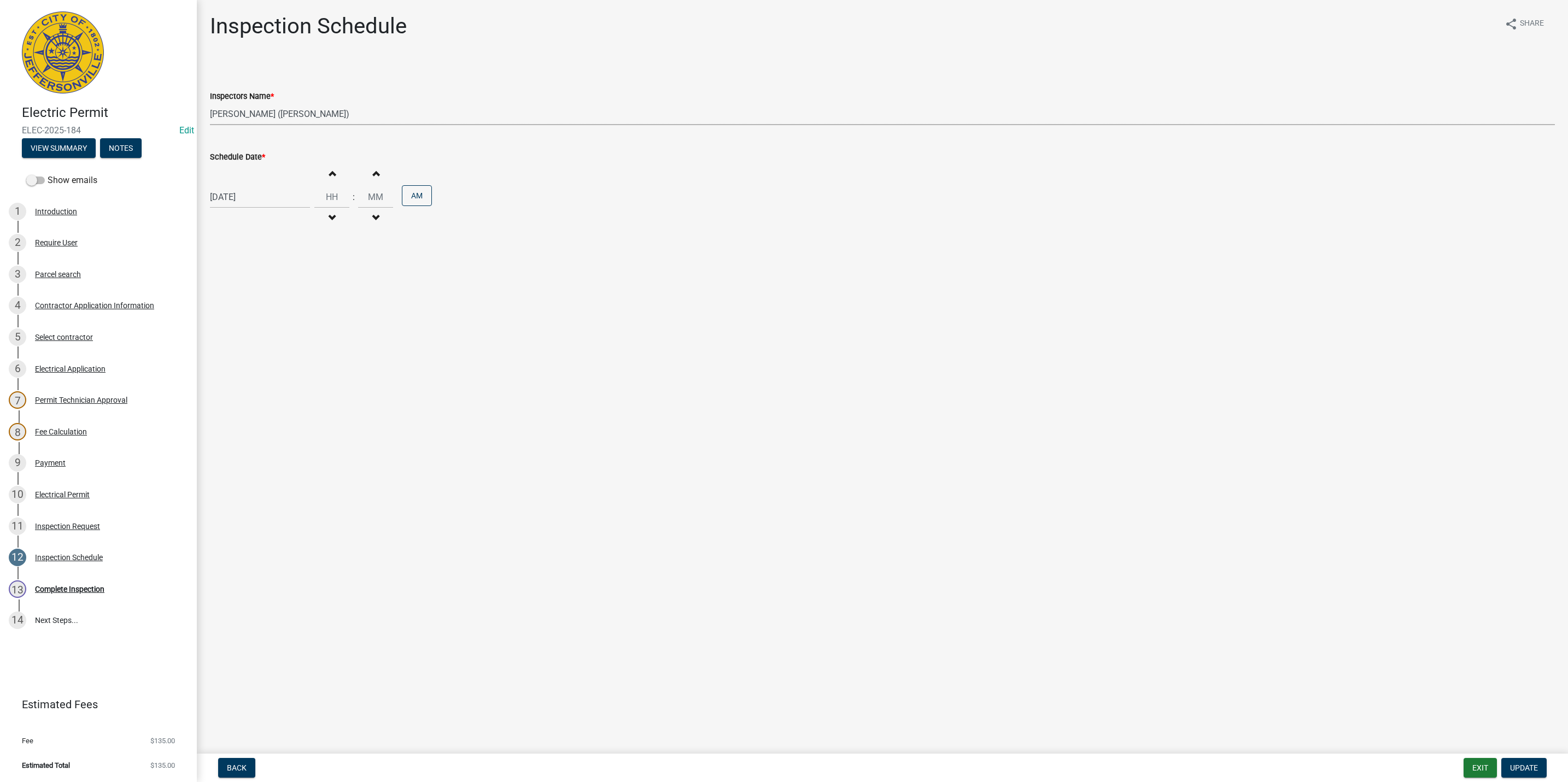
click at [260, 115] on select "Select Item... [PERSON_NAME] ([PERSON_NAME]) [PERSON_NAME] ([PERSON_NAME]) mkru…" at bounding box center [883, 114] width 1345 height 23
select select "fdb3bcc6-ce93-4663-8a18-5c08884dd177"
click at [210, 103] on select "Select Item... [PERSON_NAME] ([PERSON_NAME]) [PERSON_NAME] ([PERSON_NAME]) mkru…" at bounding box center [883, 114] width 1345 height 23
click at [1521, 763] on button "Update" at bounding box center [1524, 768] width 46 height 19
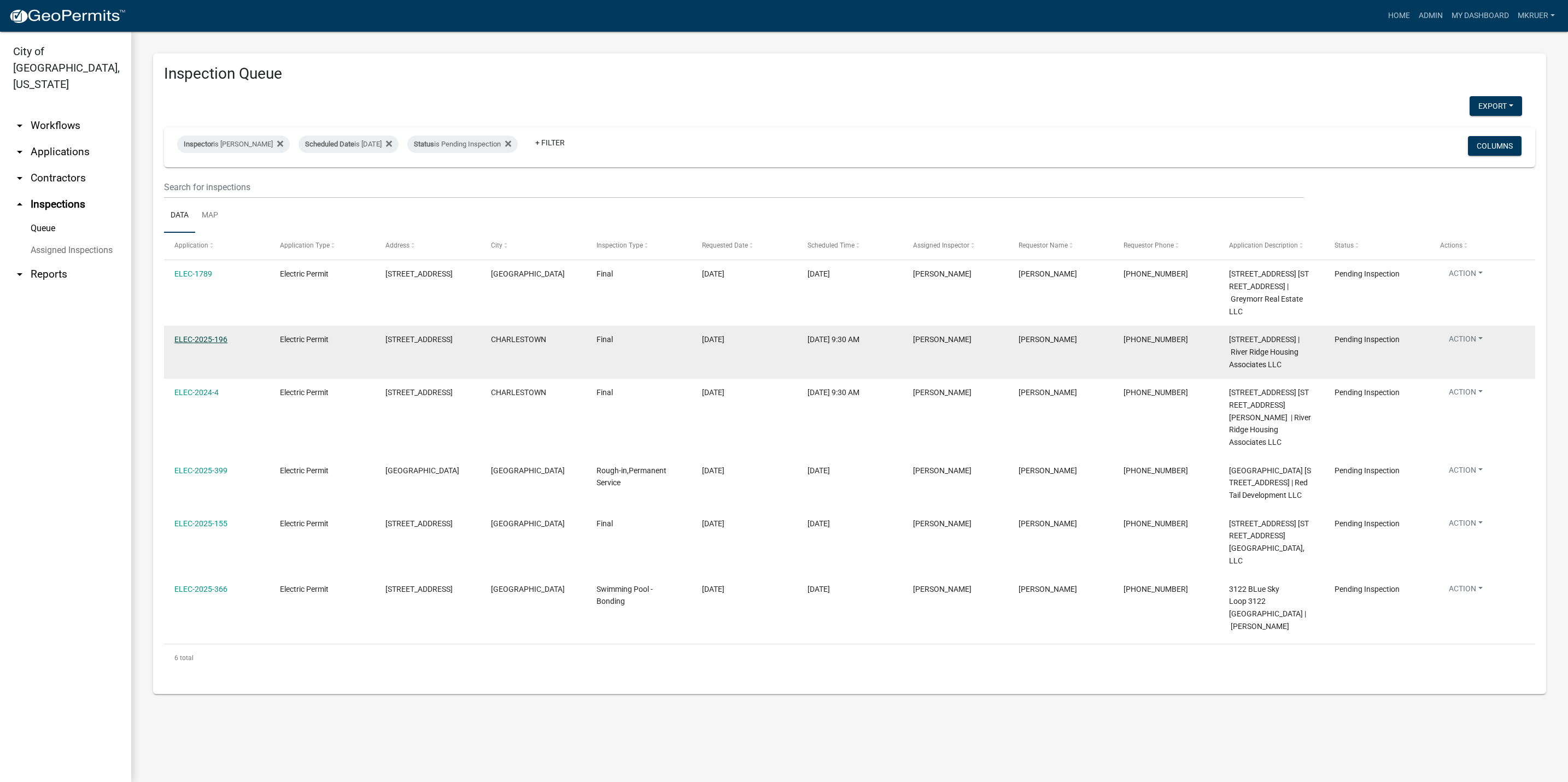
click at [200, 337] on link "ELEC-2025-196" at bounding box center [201, 340] width 53 height 9
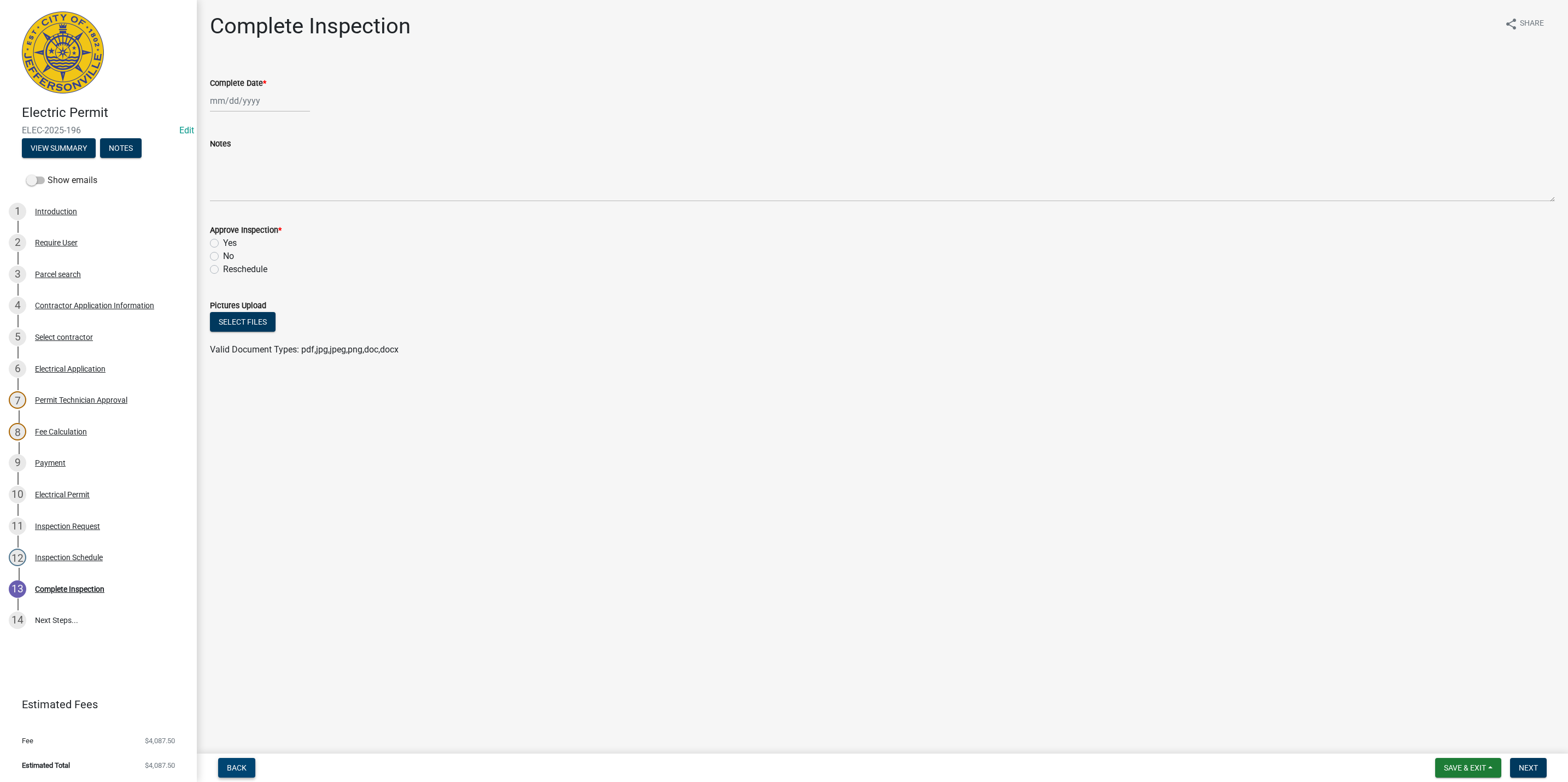
click at [228, 769] on span "Back" at bounding box center [237, 768] width 19 height 9
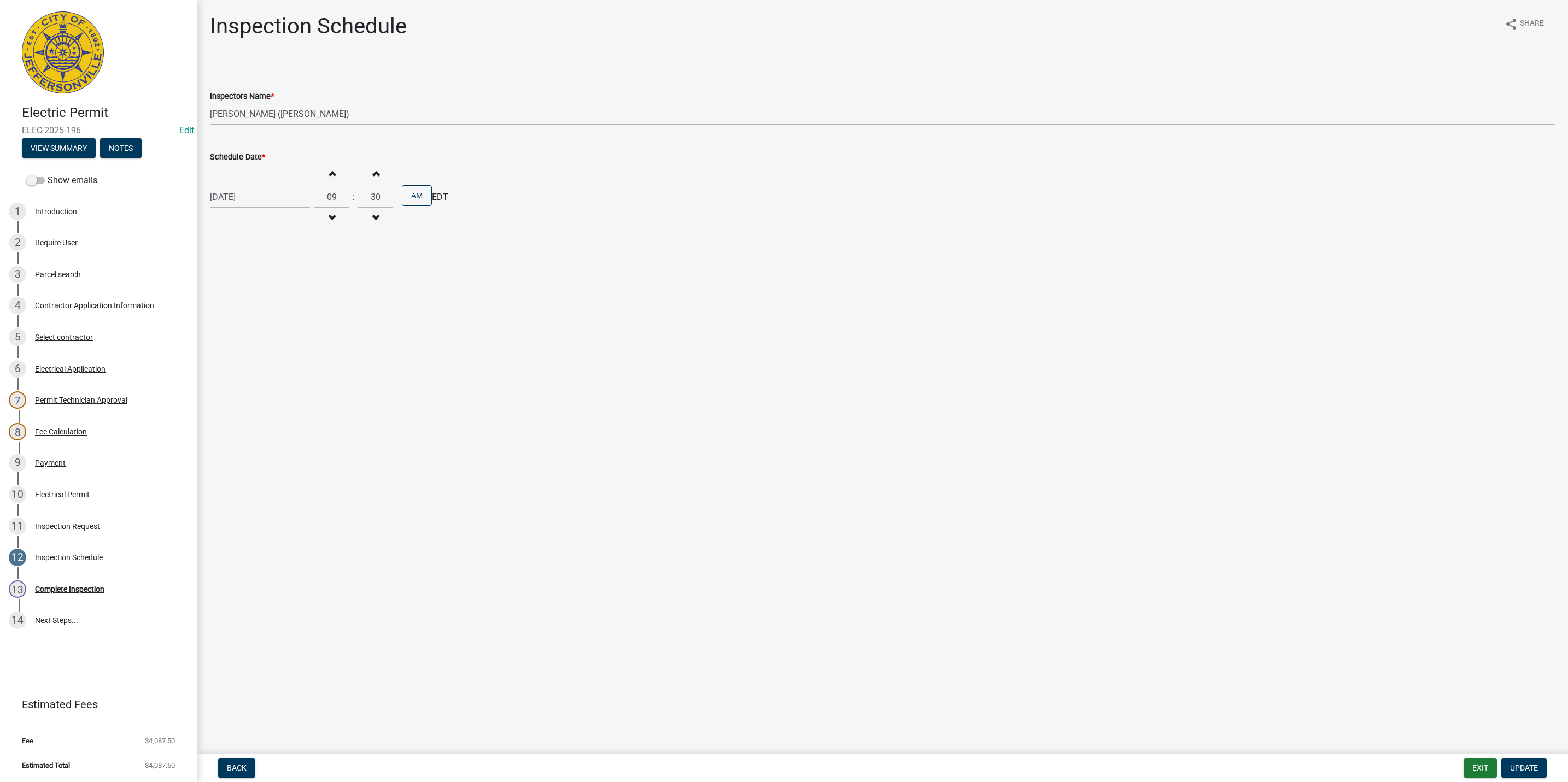
click at [256, 115] on select "Select Item... [PERSON_NAME] ([PERSON_NAME]) [PERSON_NAME] ([PERSON_NAME]) mkru…" at bounding box center [883, 114] width 1345 height 23
select select "fdb3bcc6-ce93-4663-8a18-5c08884dd177"
click at [210, 103] on select "Select Item... [PERSON_NAME] ([PERSON_NAME]) [PERSON_NAME] ([PERSON_NAME]) mkru…" at bounding box center [883, 114] width 1345 height 23
click at [1524, 766] on span "Update" at bounding box center [1524, 768] width 28 height 9
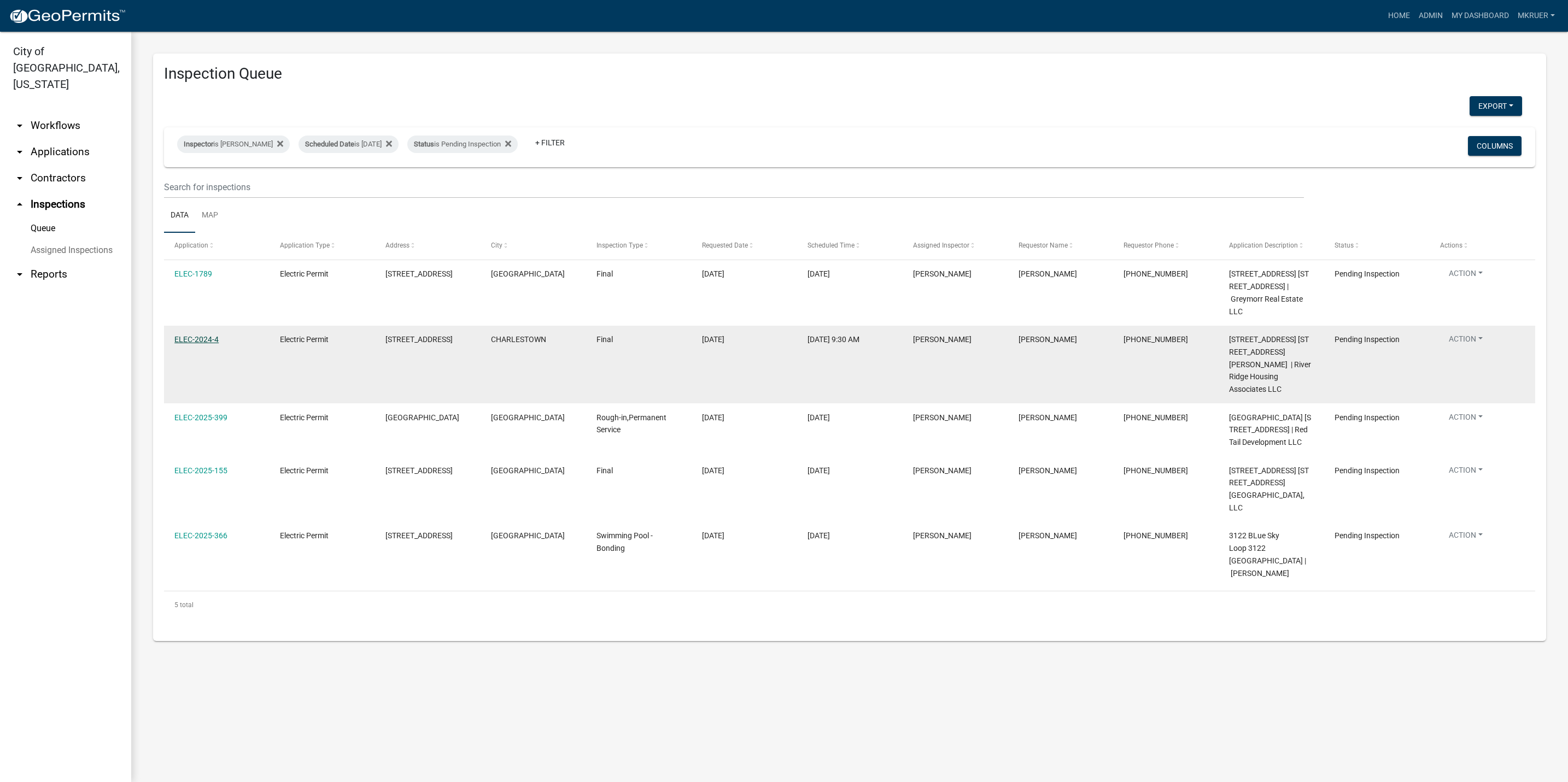
click at [195, 337] on link "ELEC-2024-4" at bounding box center [197, 340] width 44 height 9
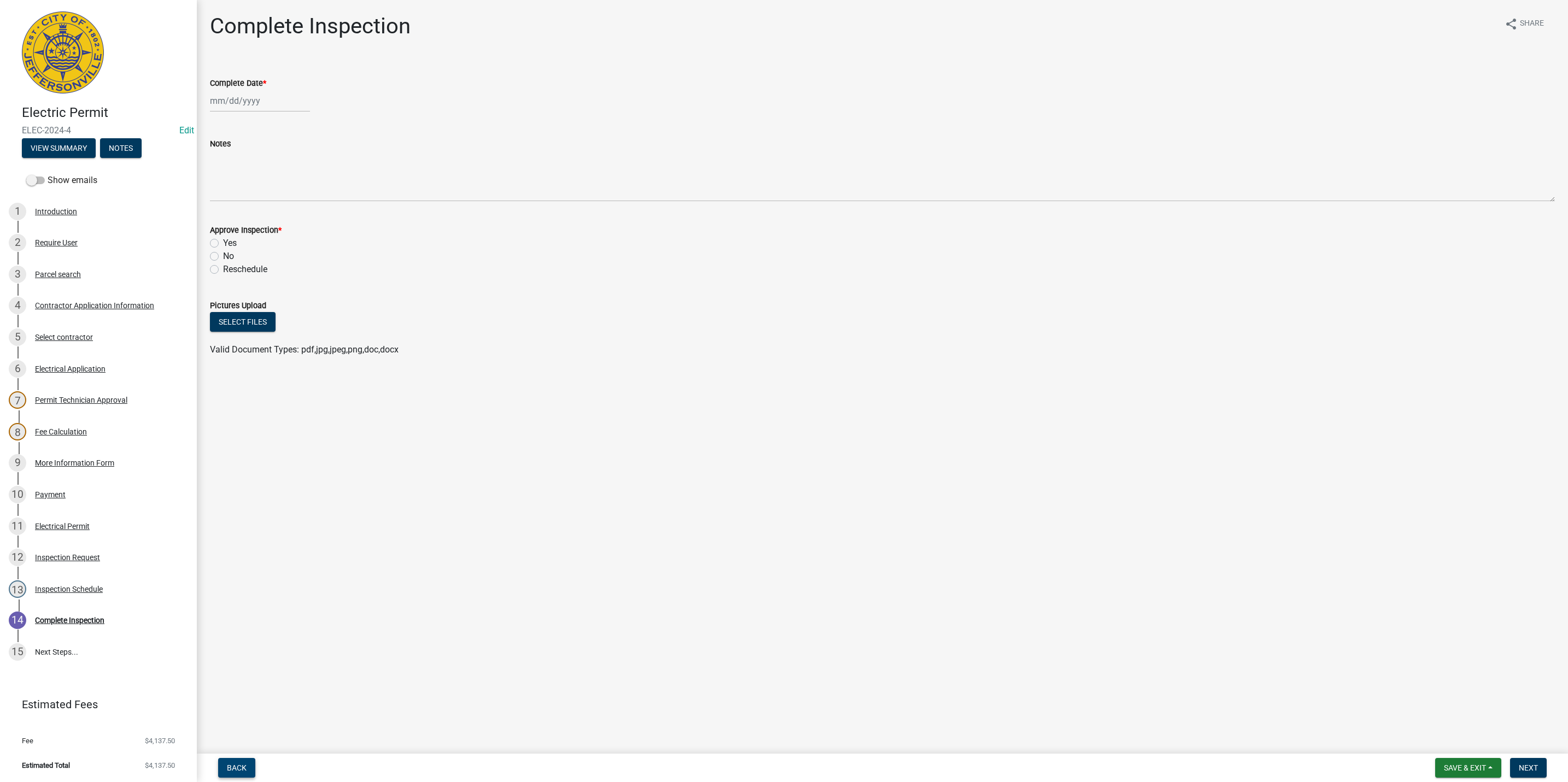
click at [232, 768] on span "Back" at bounding box center [237, 768] width 19 height 9
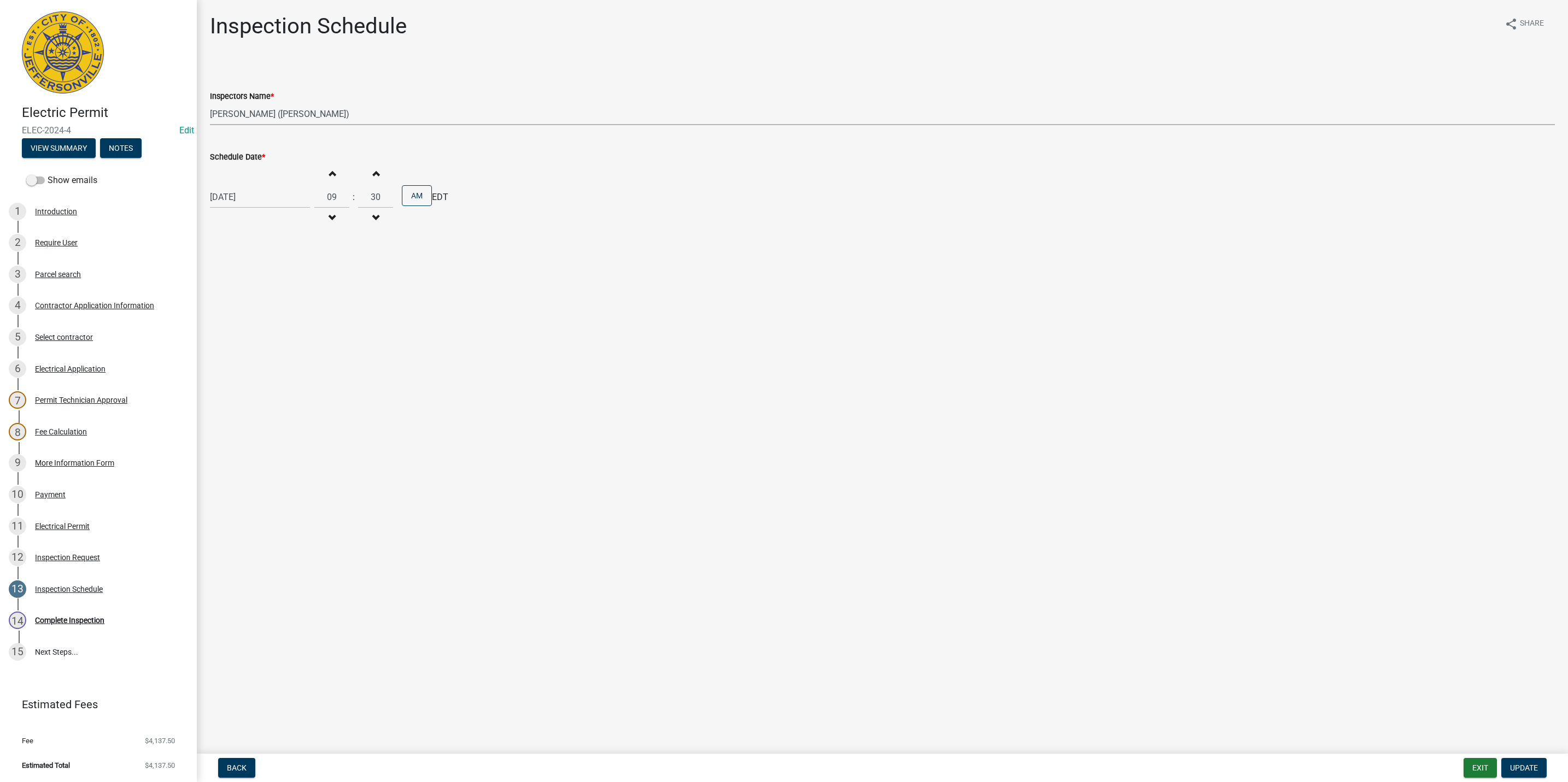
click at [241, 116] on select "Select Item... [PERSON_NAME] ([PERSON_NAME]) [PERSON_NAME] ([PERSON_NAME]) mkru…" at bounding box center [883, 114] width 1345 height 23
select select "fdb3bcc6-ce93-4663-8a18-5c08884dd177"
click at [210, 103] on select "Select Item... [PERSON_NAME] ([PERSON_NAME]) [PERSON_NAME] ([PERSON_NAME]) mkru…" at bounding box center [883, 114] width 1345 height 23
click at [1521, 767] on span "Update" at bounding box center [1524, 768] width 28 height 9
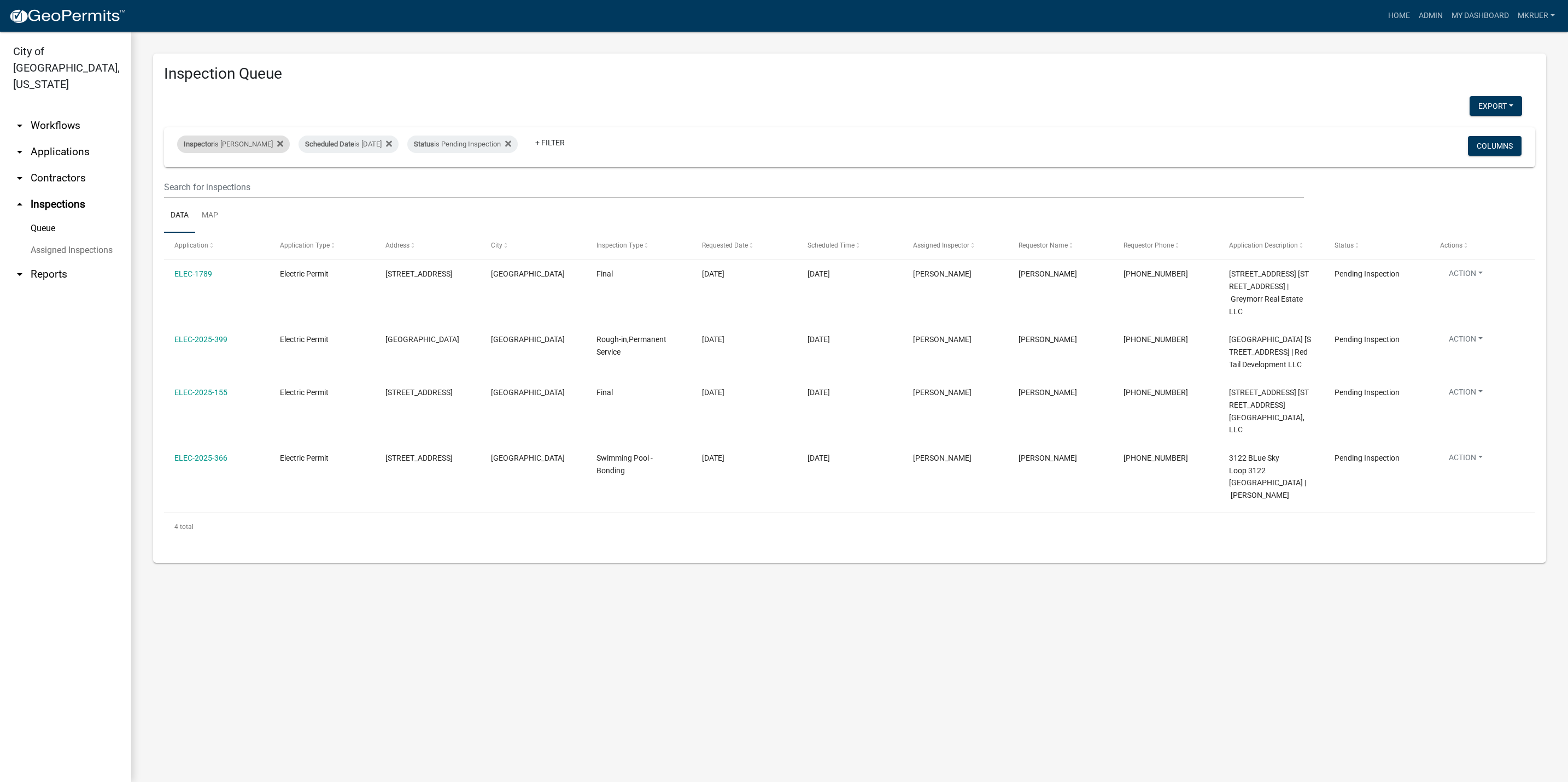
click at [251, 142] on div "Inspector is [PERSON_NAME]" at bounding box center [233, 144] width 113 height 18
click at [222, 192] on select "Select an option None [PERSON_NAME] [PERSON_NAME] [PERSON_NAME] [PERSON_NAME] […" at bounding box center [232, 196] width 110 height 23
select select "fdb3bcc6-ce93-4663-8a18-5c08884dd177"
click at [177, 185] on select "Select an option None [PERSON_NAME] [PERSON_NAME] [PERSON_NAME] [PERSON_NAME] […" at bounding box center [232, 196] width 110 height 23
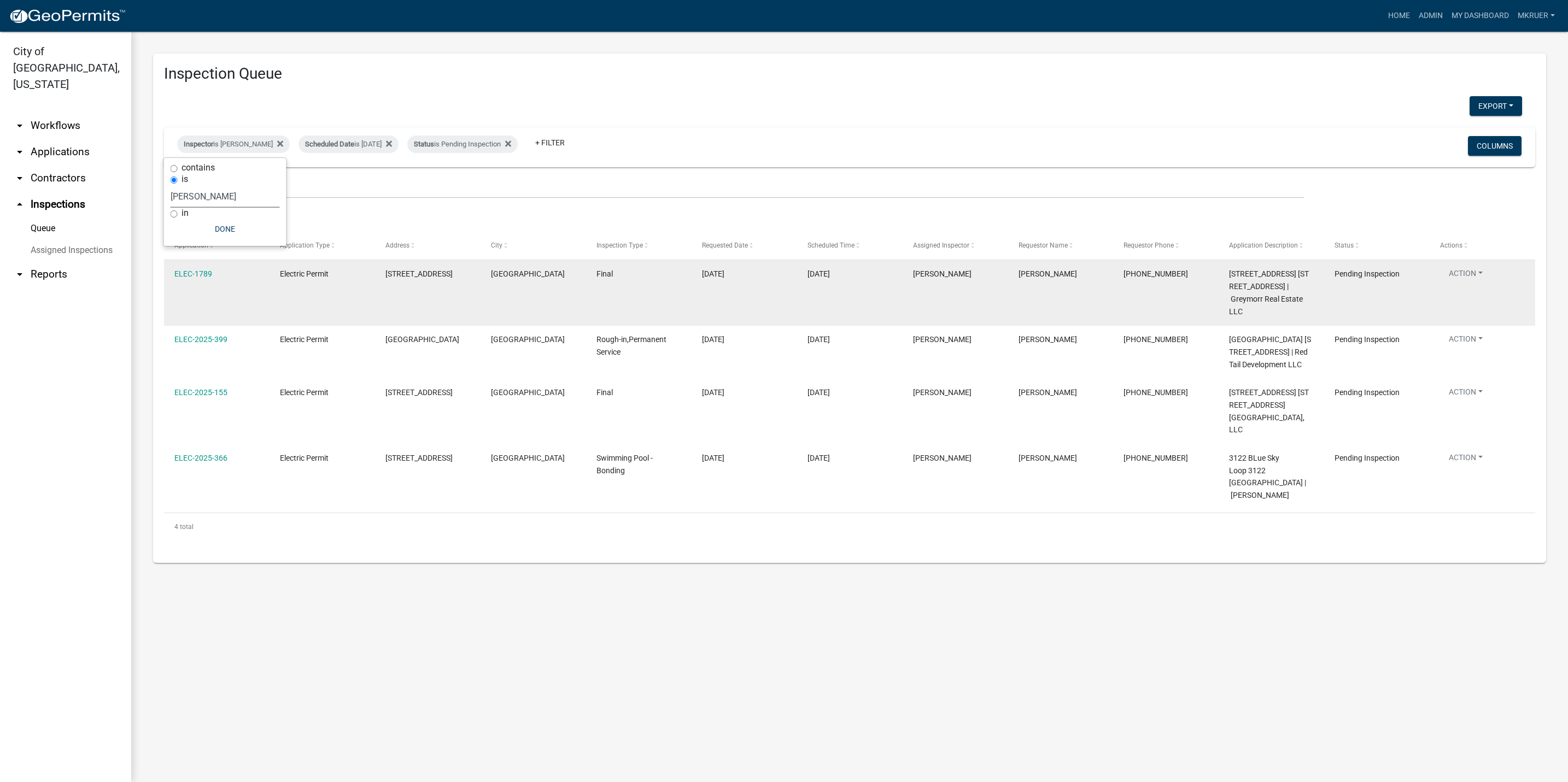
select select "3: 100"
